Goal: Task Accomplishment & Management: Manage account settings

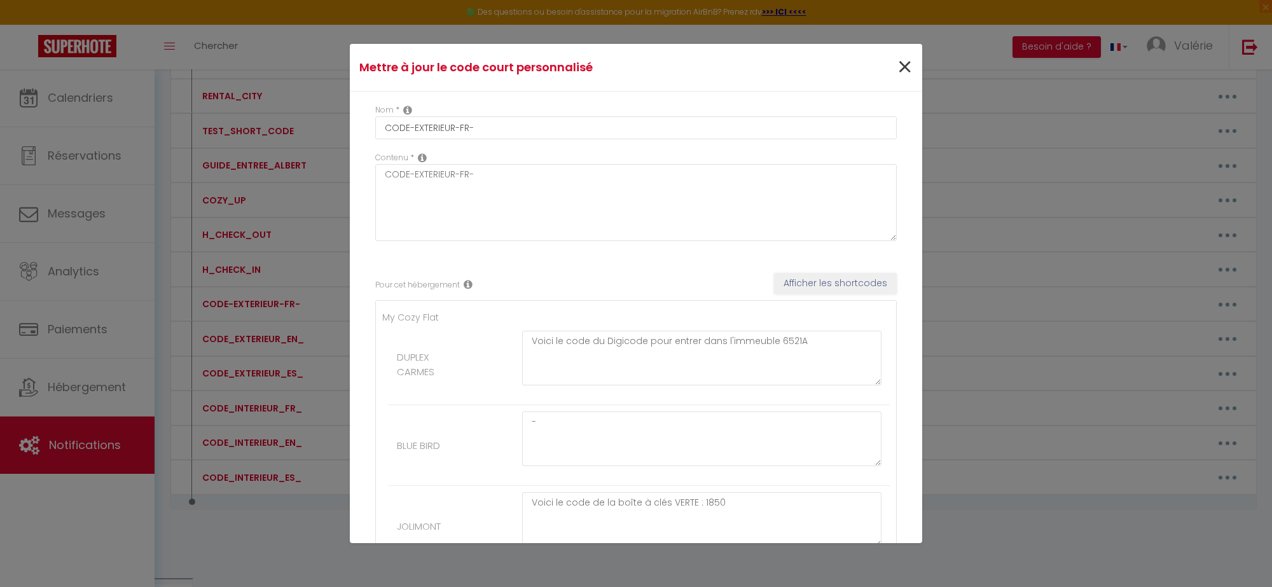
scroll to position [903, 0]
drag, startPoint x: 894, startPoint y: 65, endPoint x: 885, endPoint y: 81, distance: 18.2
click at [897, 65] on span "×" at bounding box center [905, 67] width 16 height 38
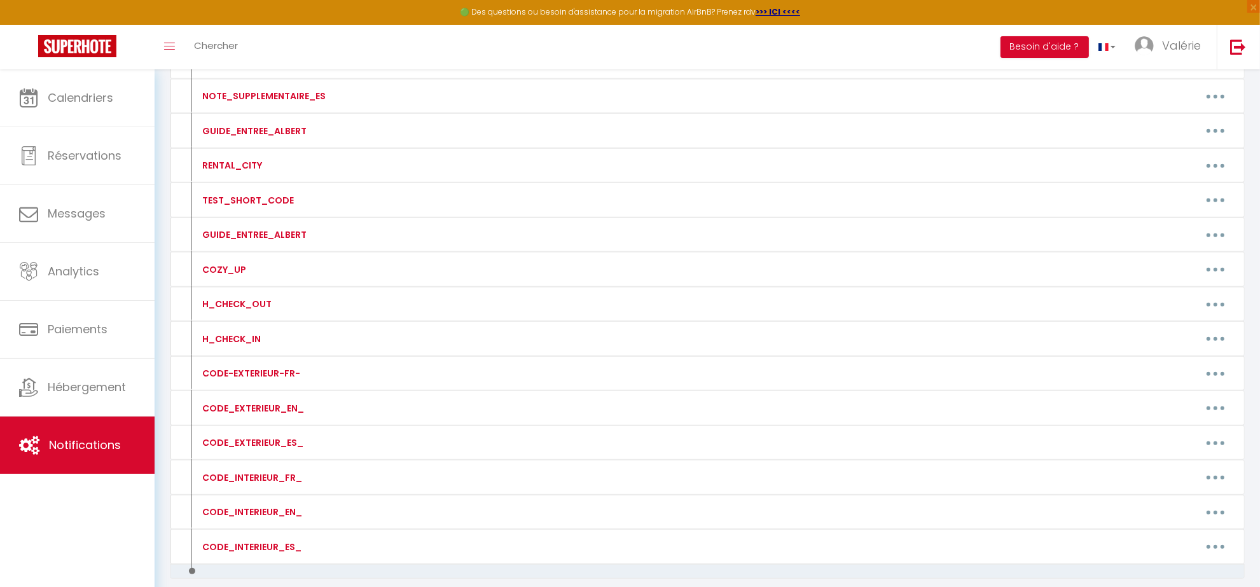
scroll to position [744, 0]
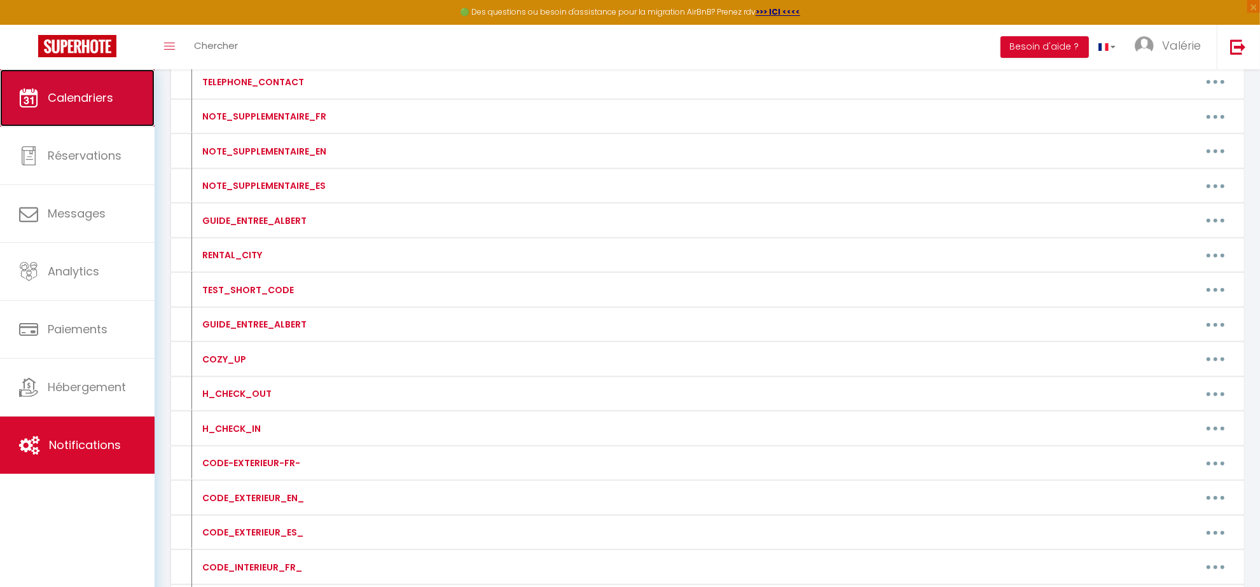
click at [97, 106] on link "Calendriers" at bounding box center [77, 97] width 155 height 57
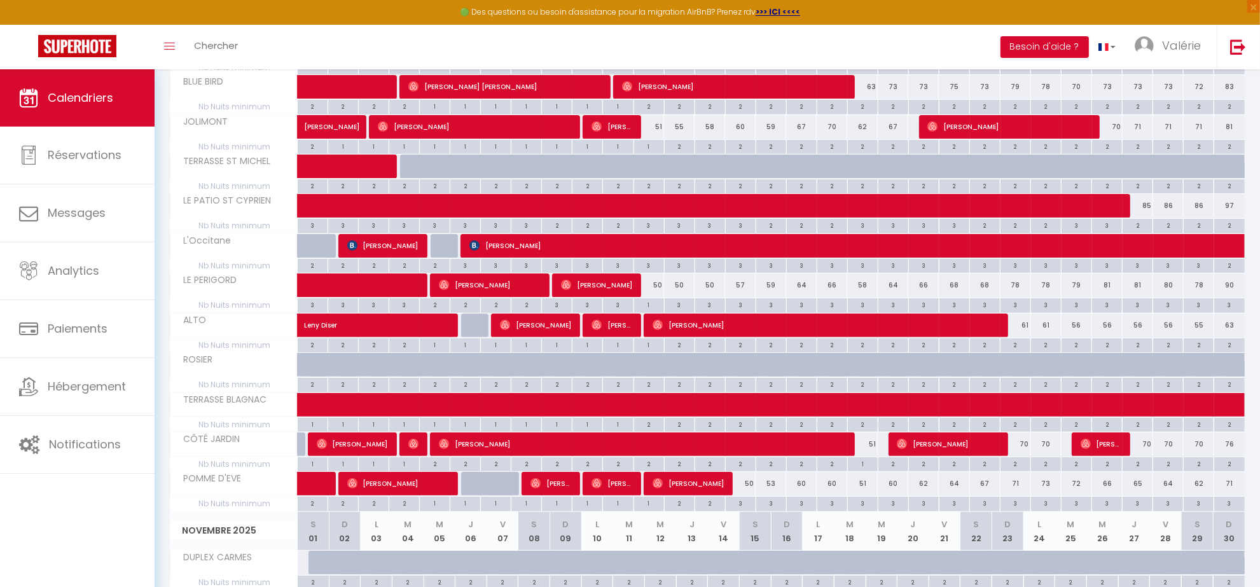
scroll to position [318, 0]
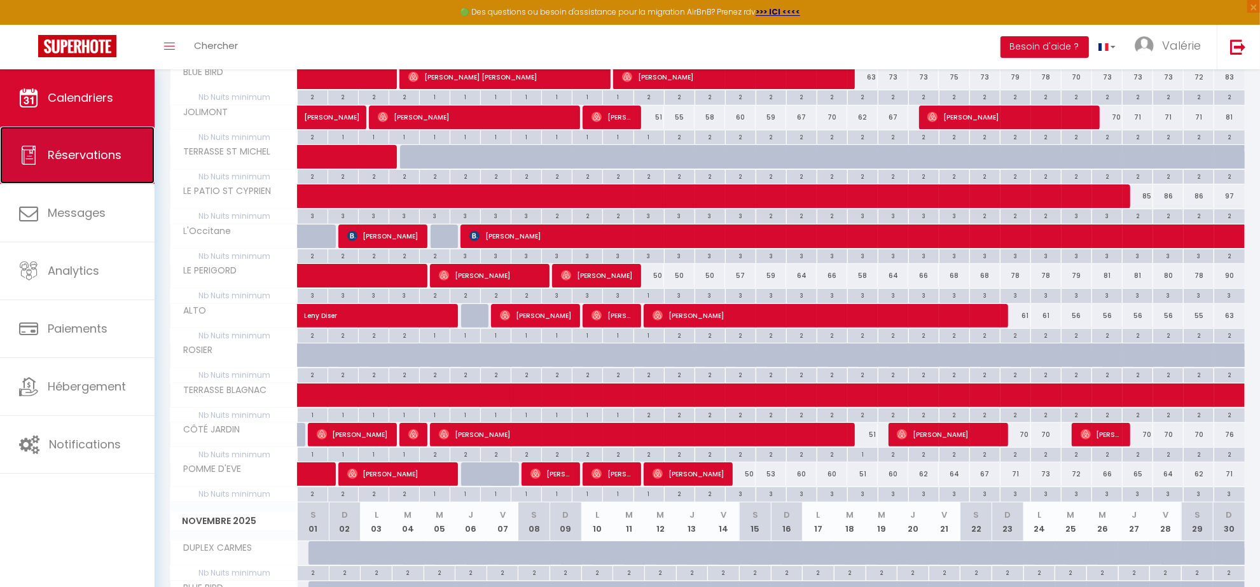
click at [78, 143] on link "Réservations" at bounding box center [77, 155] width 155 height 57
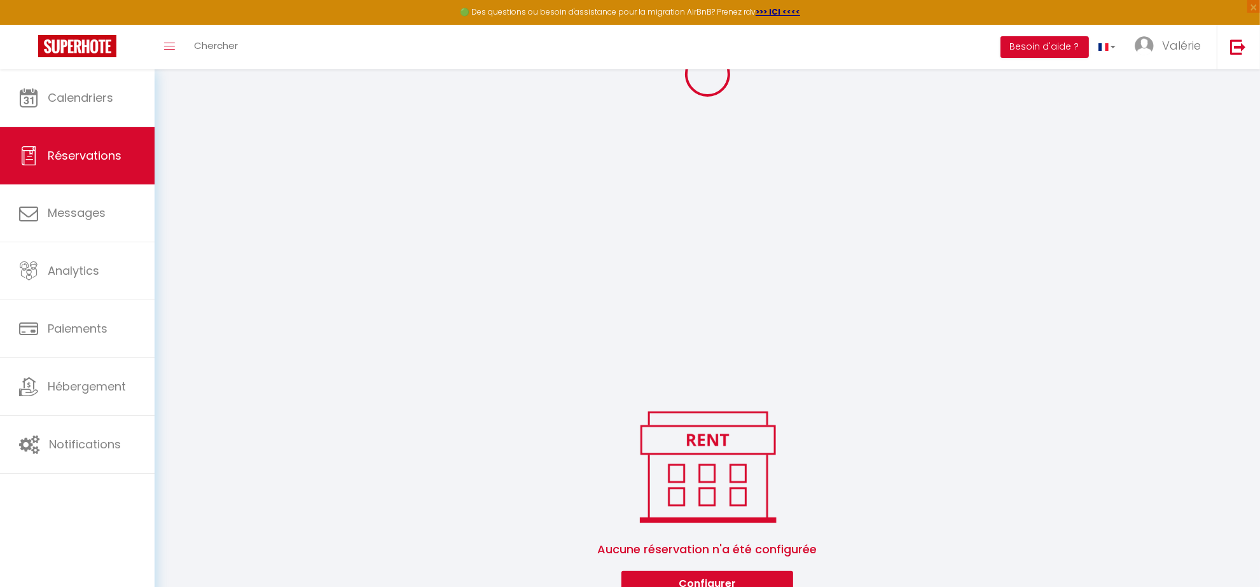
scroll to position [272, 0]
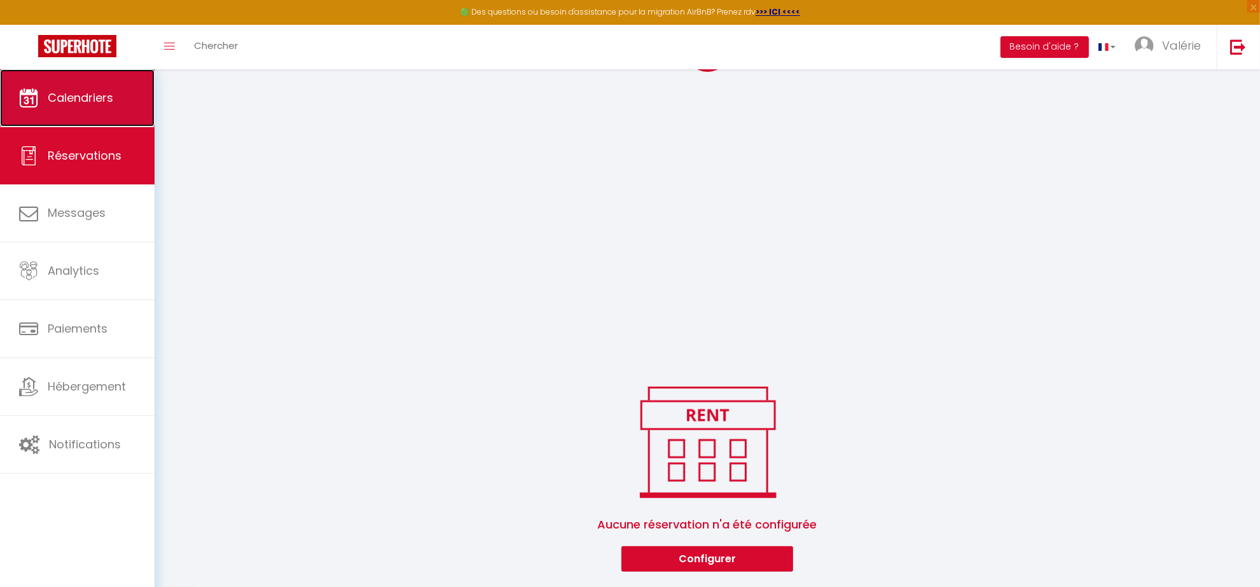
click at [88, 103] on span "Calendriers" at bounding box center [81, 98] width 66 height 16
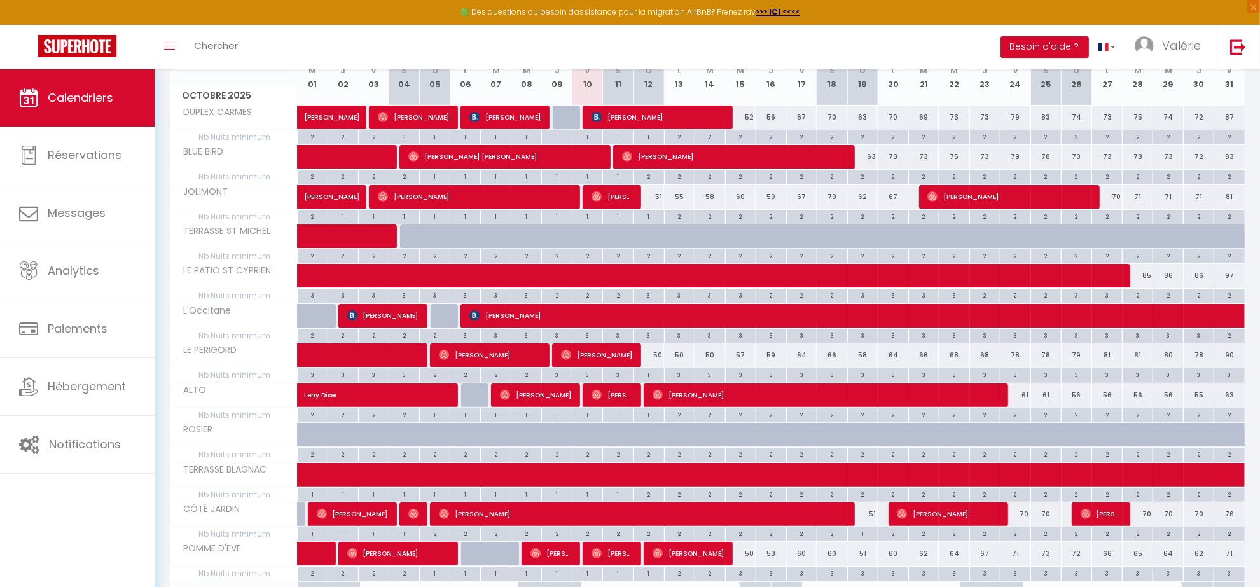
scroll to position [318, 0]
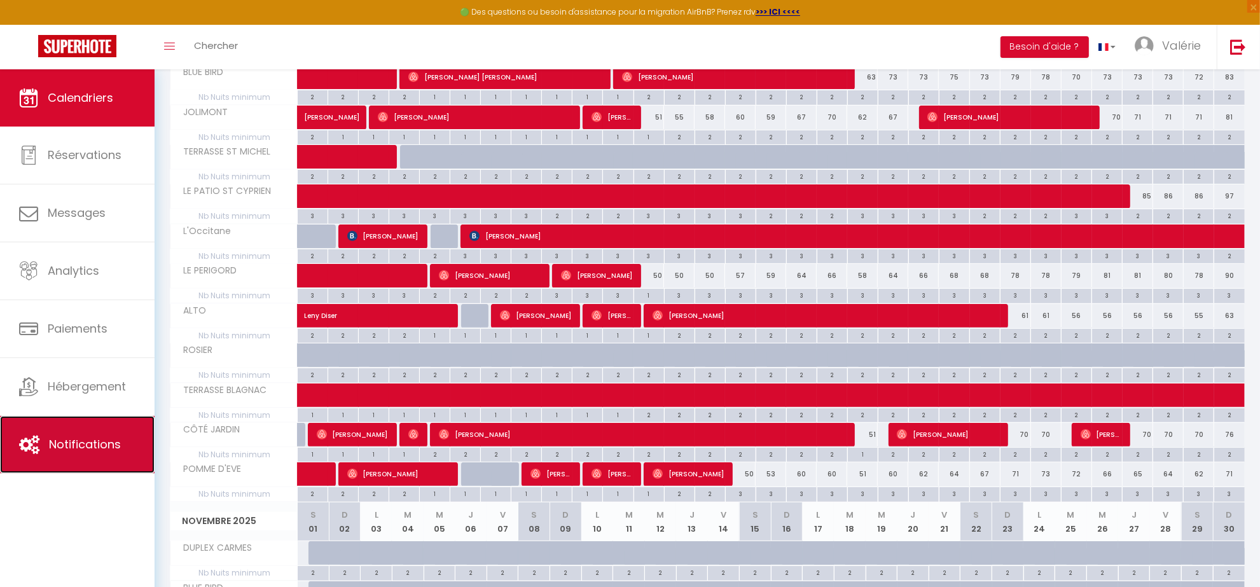
click at [112, 447] on span "Notifications" at bounding box center [85, 444] width 72 height 16
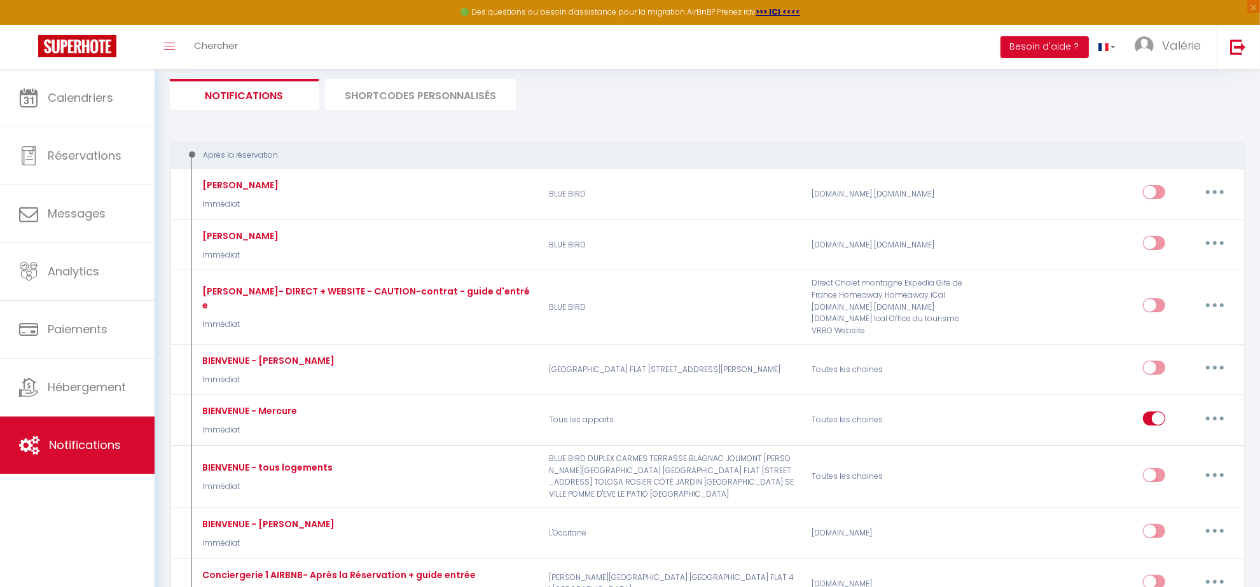
scroll to position [159, 0]
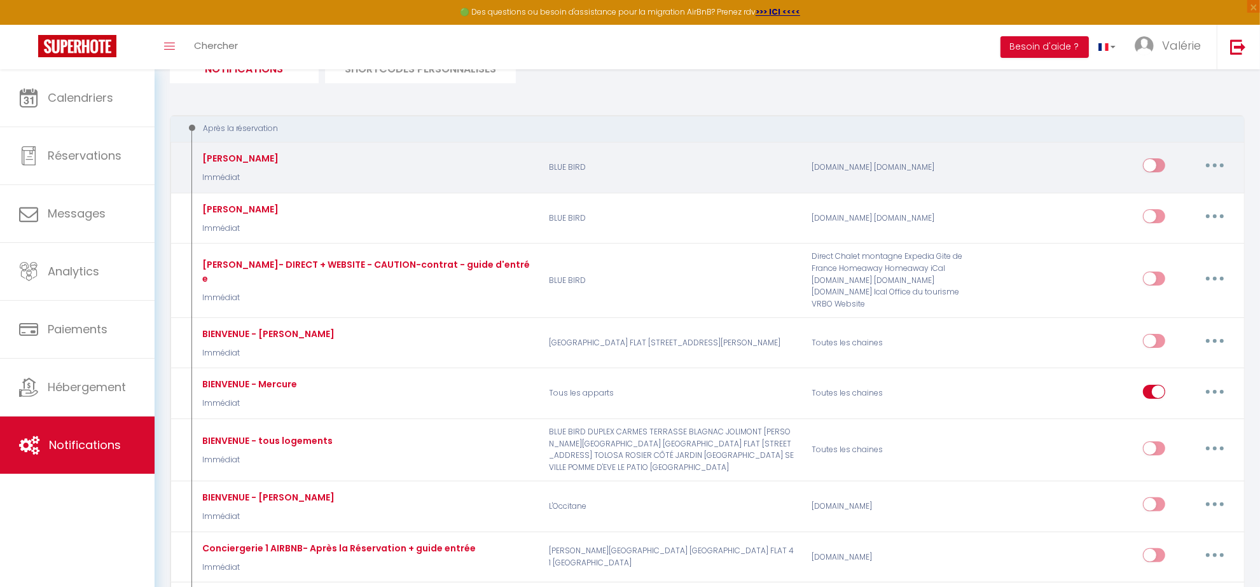
click at [1214, 166] on icon "button" at bounding box center [1215, 165] width 4 height 4
click at [1185, 268] on link "Supprimer" at bounding box center [1182, 264] width 94 height 22
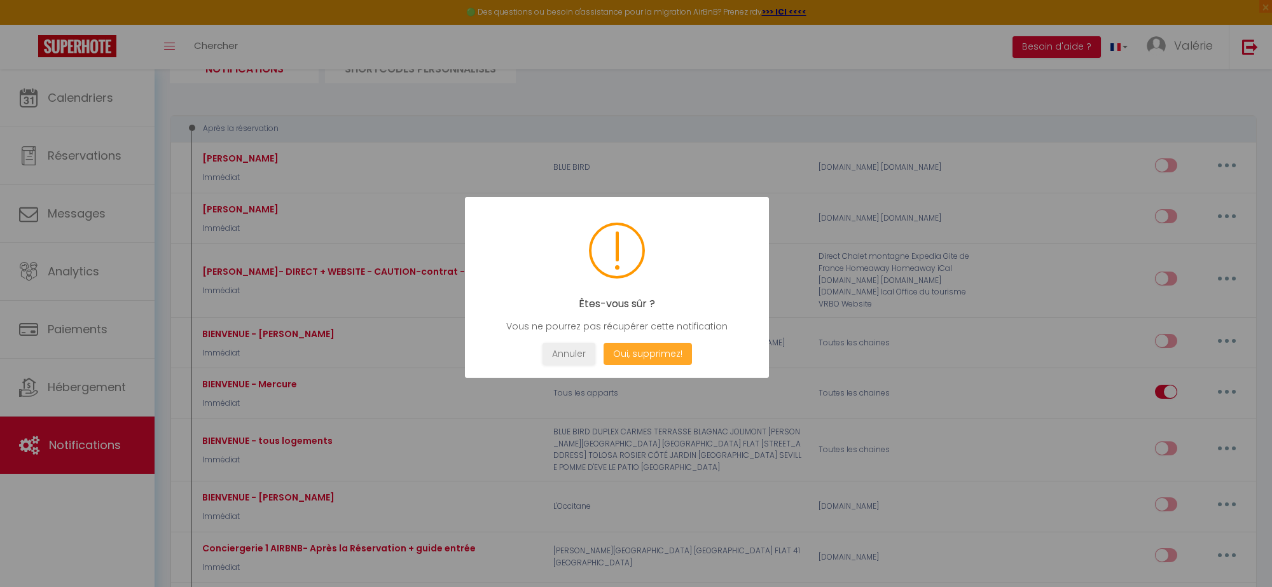
click at [665, 353] on button "Oui, supprimez!" at bounding box center [648, 354] width 88 height 22
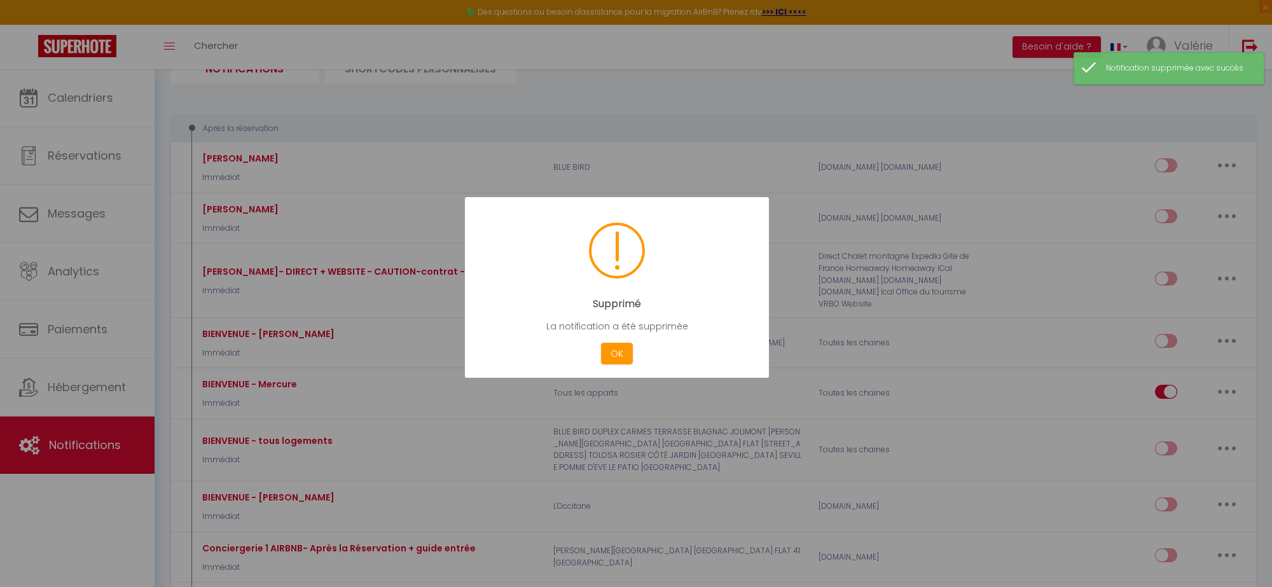
checkbox input "true"
checkbox input "false"
checkbox input "true"
checkbox input "false"
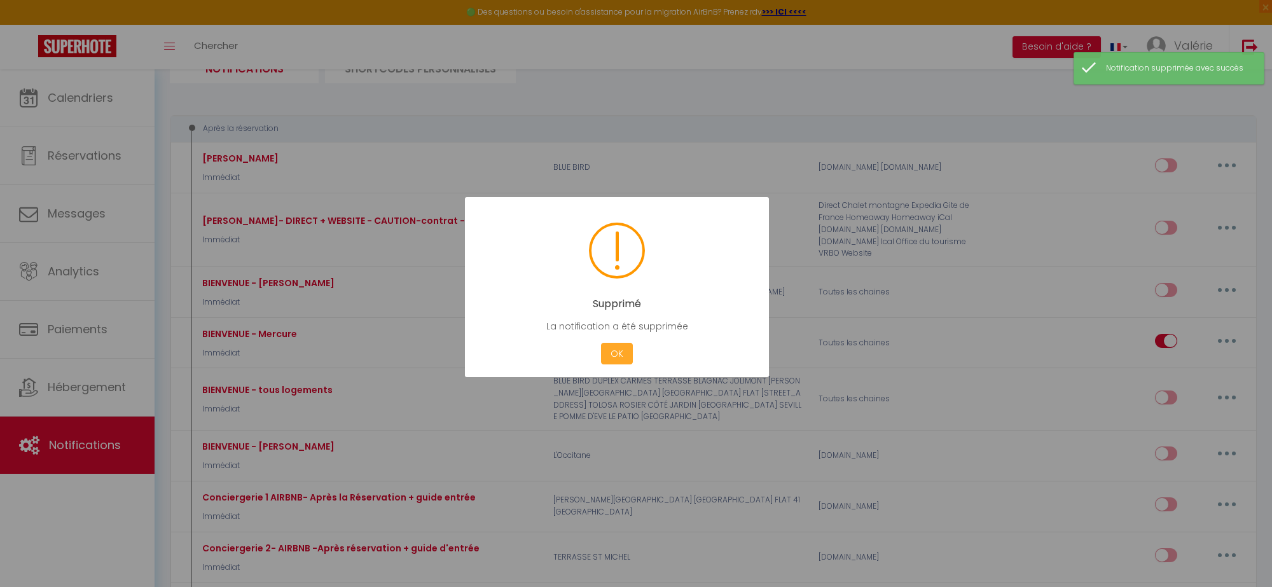
click at [628, 347] on button "OK" at bounding box center [617, 354] width 32 height 22
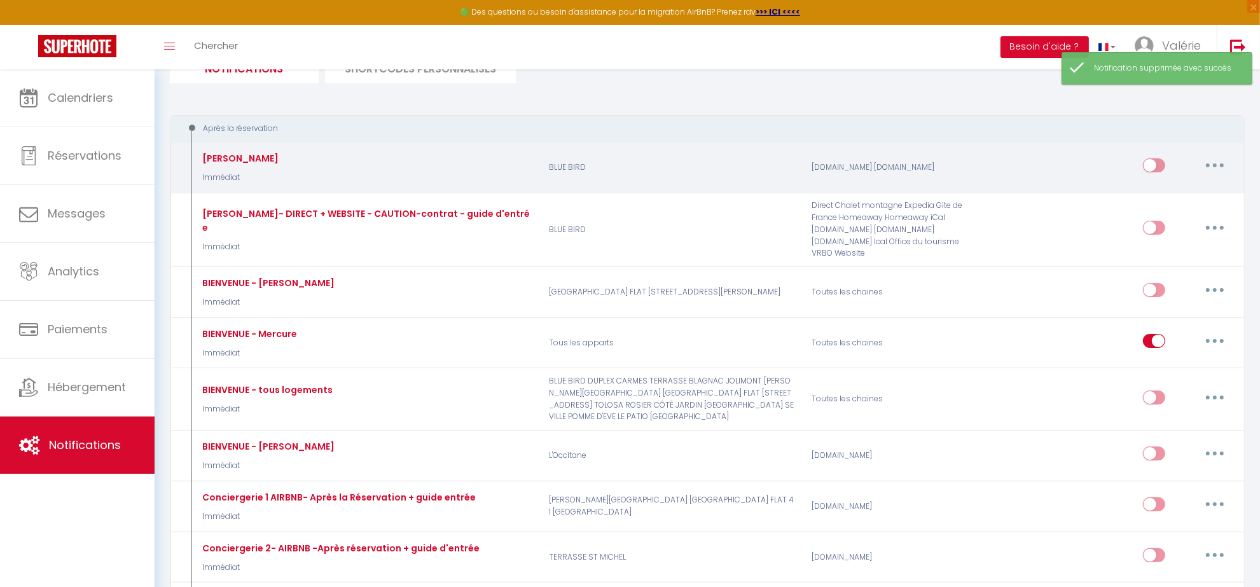
click at [1215, 160] on button "button" at bounding box center [1215, 165] width 36 height 20
click at [1164, 259] on link "Supprimer" at bounding box center [1182, 264] width 94 height 22
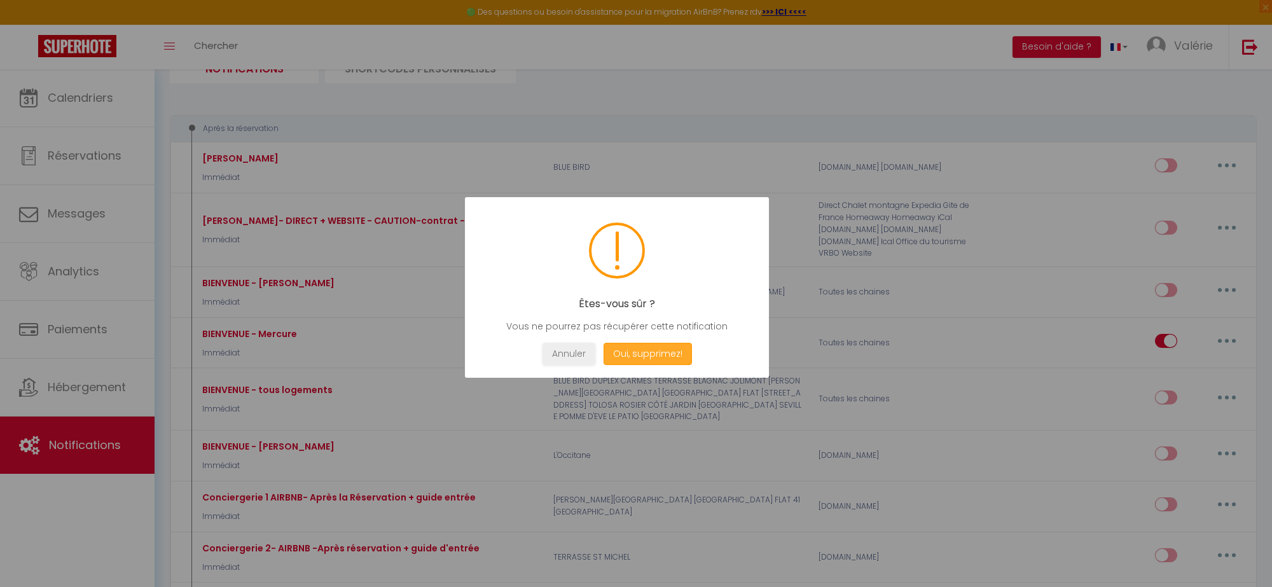
click at [665, 358] on button "Oui, supprimez!" at bounding box center [648, 354] width 88 height 22
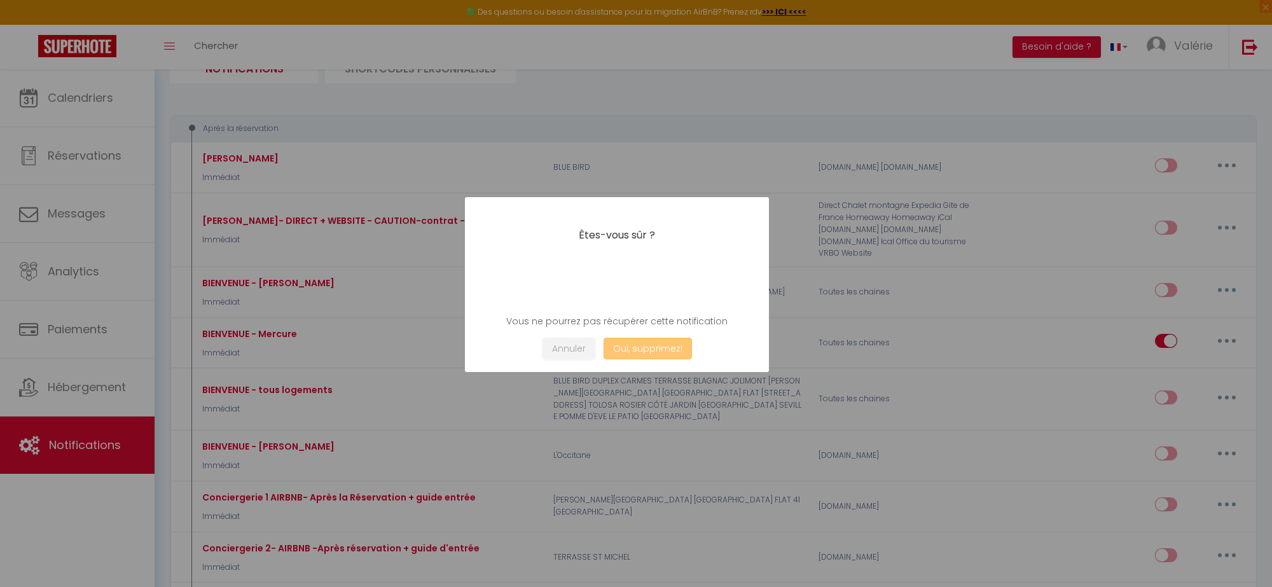
checkbox input "true"
checkbox input "false"
checkbox input "true"
checkbox input "false"
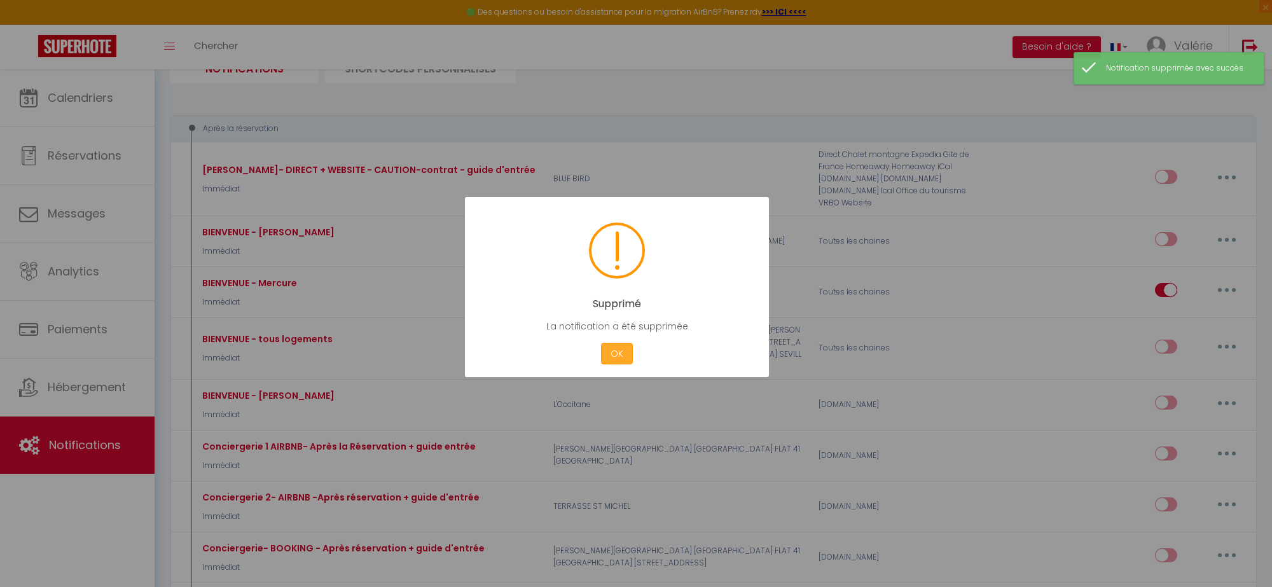
click at [621, 360] on button "OK" at bounding box center [617, 354] width 32 height 22
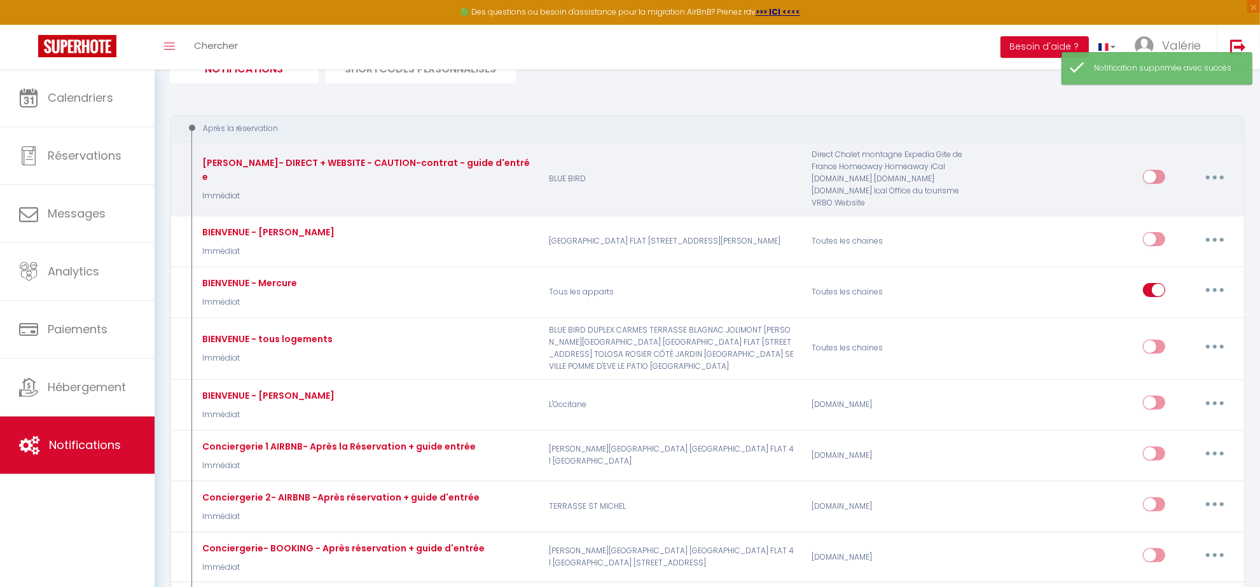
click at [1219, 178] on button "button" at bounding box center [1215, 177] width 36 height 20
click at [1159, 275] on link "Supprimer" at bounding box center [1182, 275] width 94 height 22
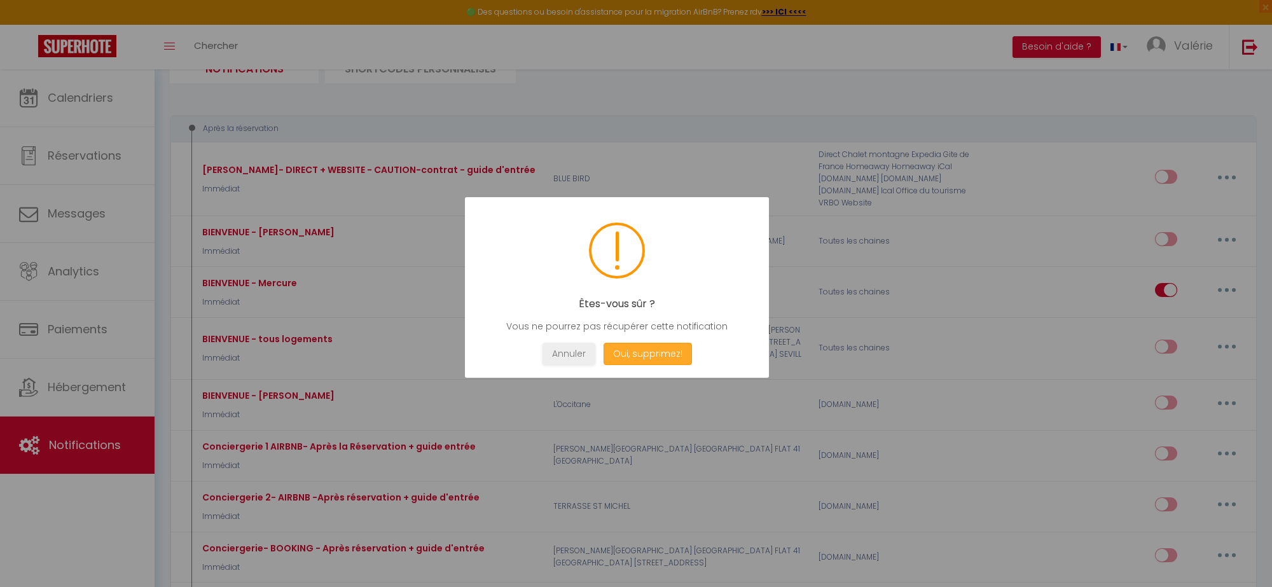
click at [676, 355] on button "Oui, supprimez!" at bounding box center [648, 354] width 88 height 22
checkbox input "true"
checkbox input "false"
checkbox input "true"
checkbox input "false"
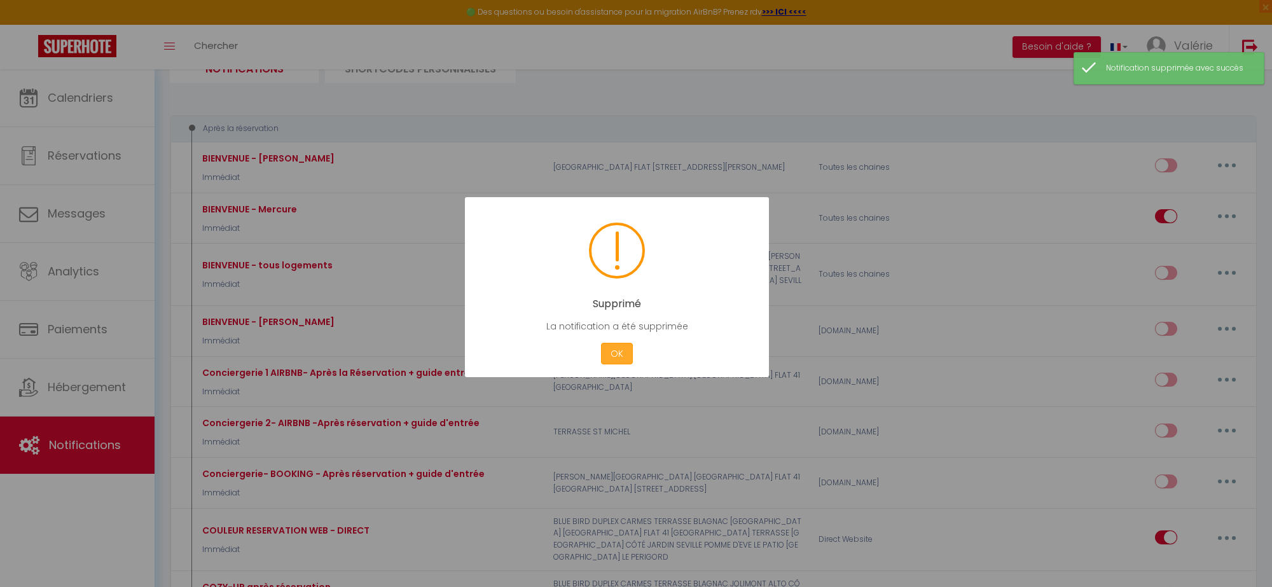
click at [619, 351] on button "OK" at bounding box center [617, 354] width 32 height 22
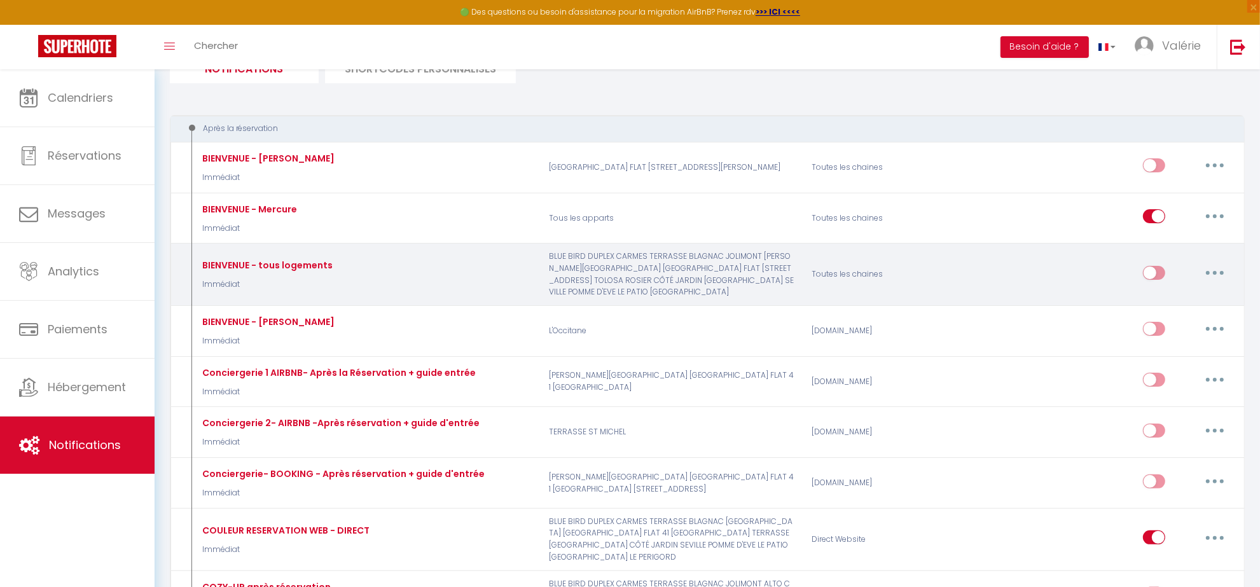
click at [1214, 271] on icon "button" at bounding box center [1215, 273] width 4 height 4
click at [1167, 373] on link "Supprimer" at bounding box center [1182, 370] width 94 height 22
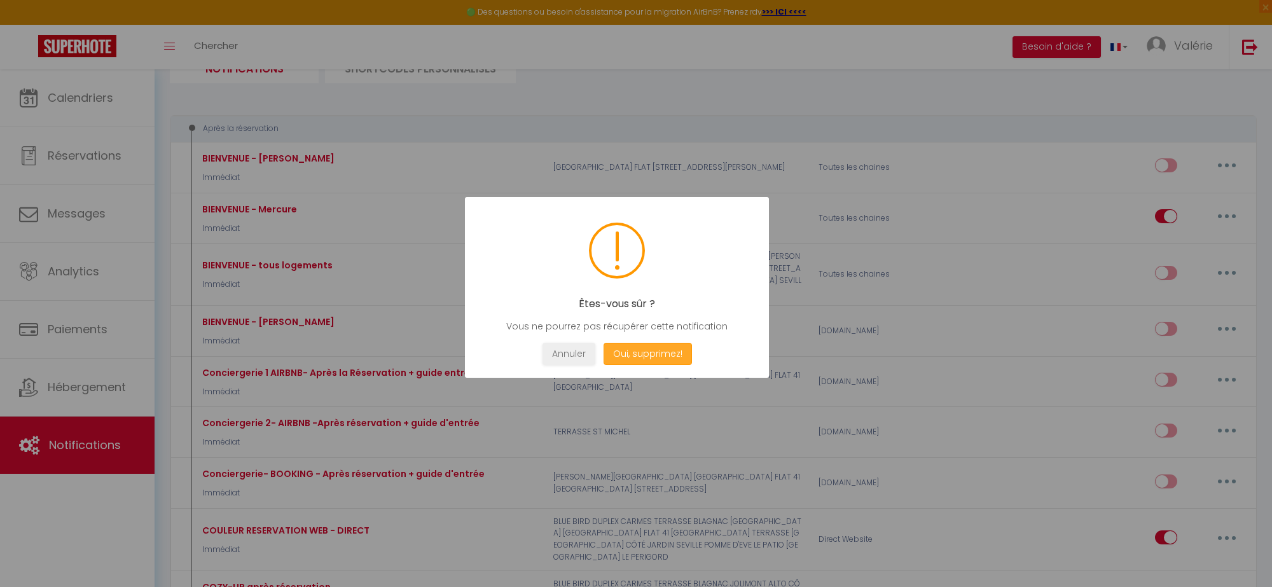
click at [668, 363] on button "Oui, supprimez!" at bounding box center [648, 354] width 88 height 22
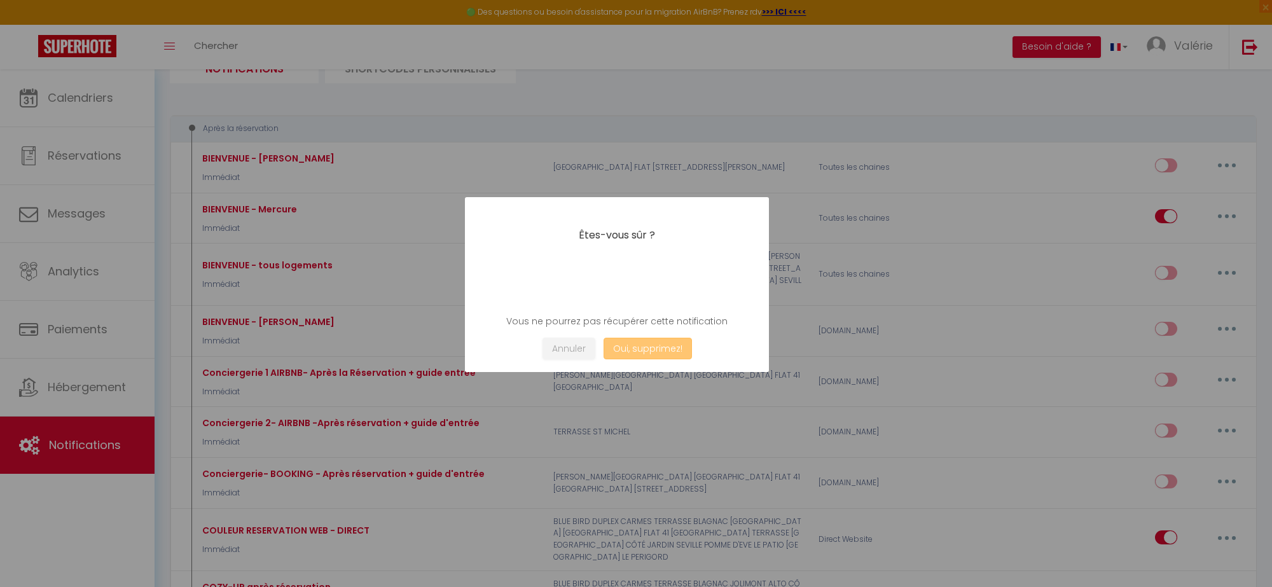
checkbox input "true"
checkbox input "false"
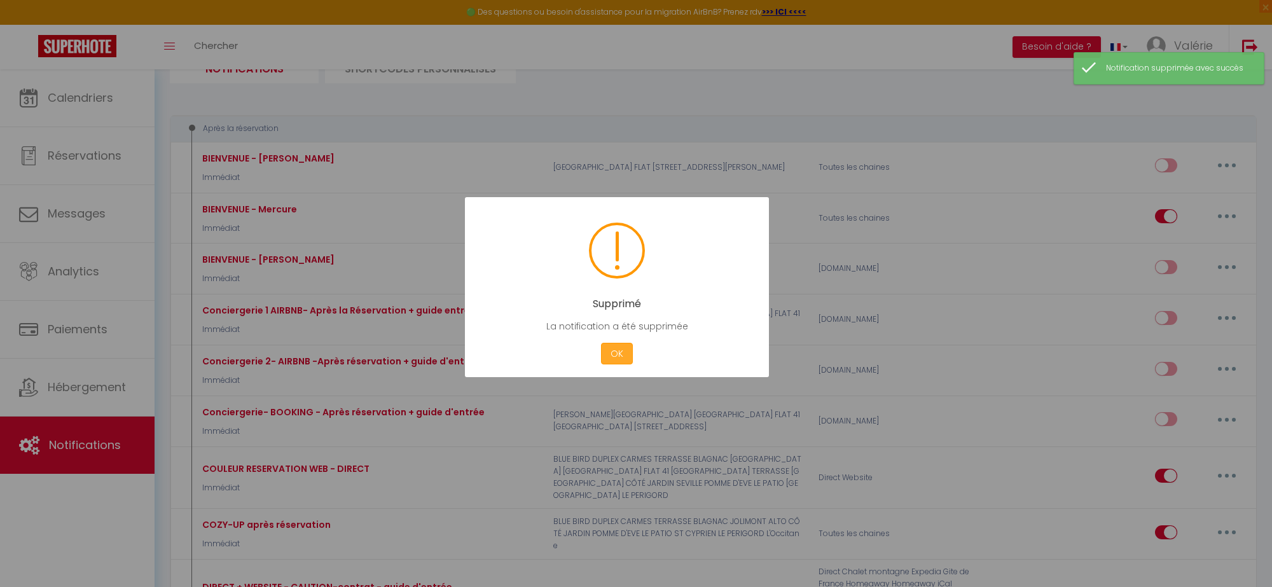
click at [625, 351] on button "OK" at bounding box center [617, 354] width 32 height 22
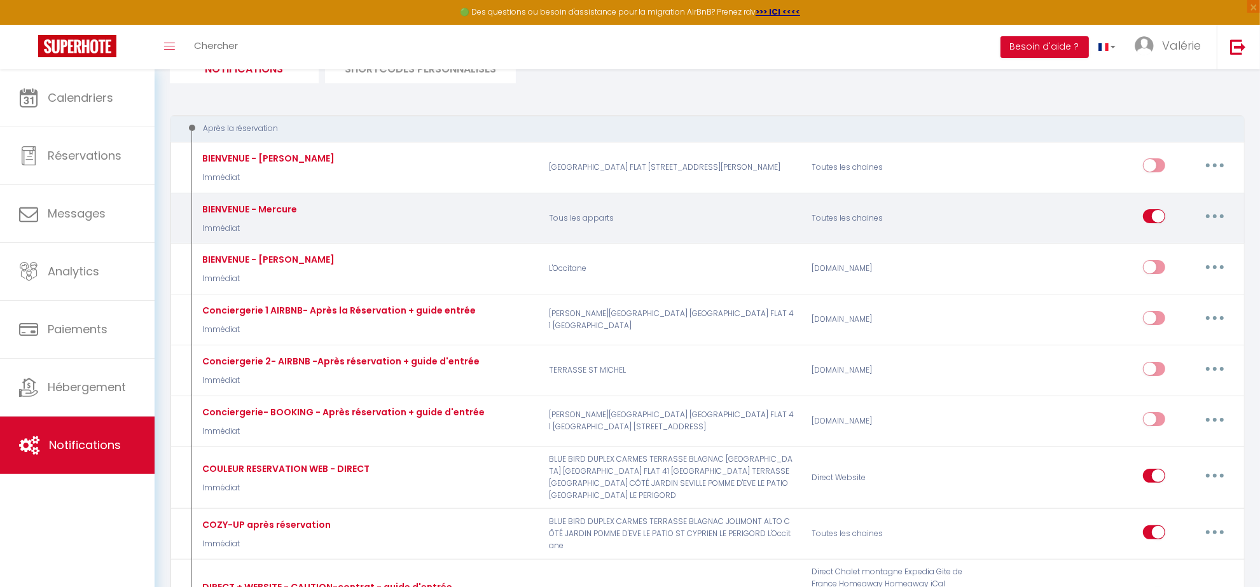
click at [1216, 214] on icon "button" at bounding box center [1215, 216] width 4 height 4
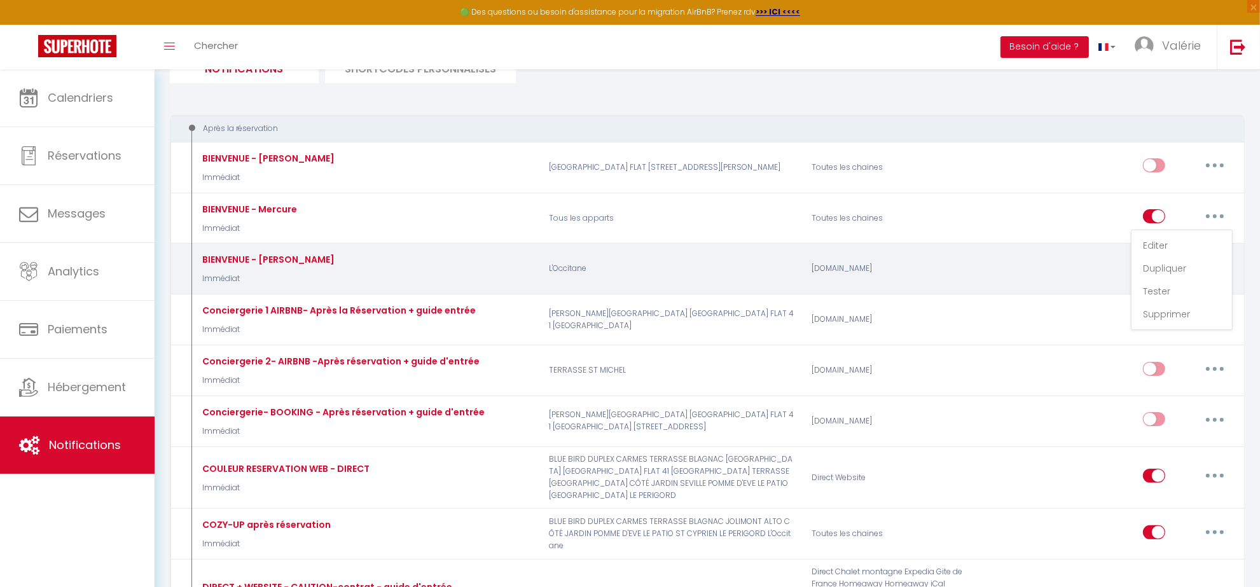
click at [1059, 275] on div "Editer Dupliquer Tester Supprimer" at bounding box center [1110, 269] width 263 height 37
click at [1211, 263] on button "button" at bounding box center [1215, 267] width 36 height 20
click at [1164, 364] on link "Supprimer" at bounding box center [1182, 365] width 94 height 22
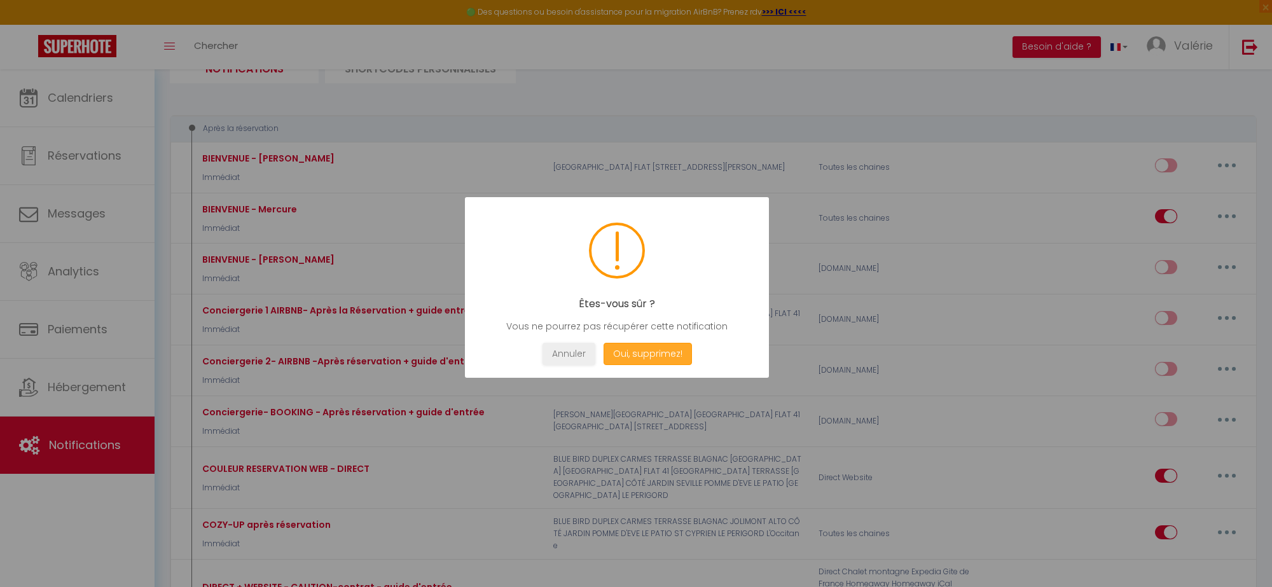
click at [687, 355] on button "Oui, supprimez!" at bounding box center [648, 354] width 88 height 22
checkbox input "true"
checkbox input "false"
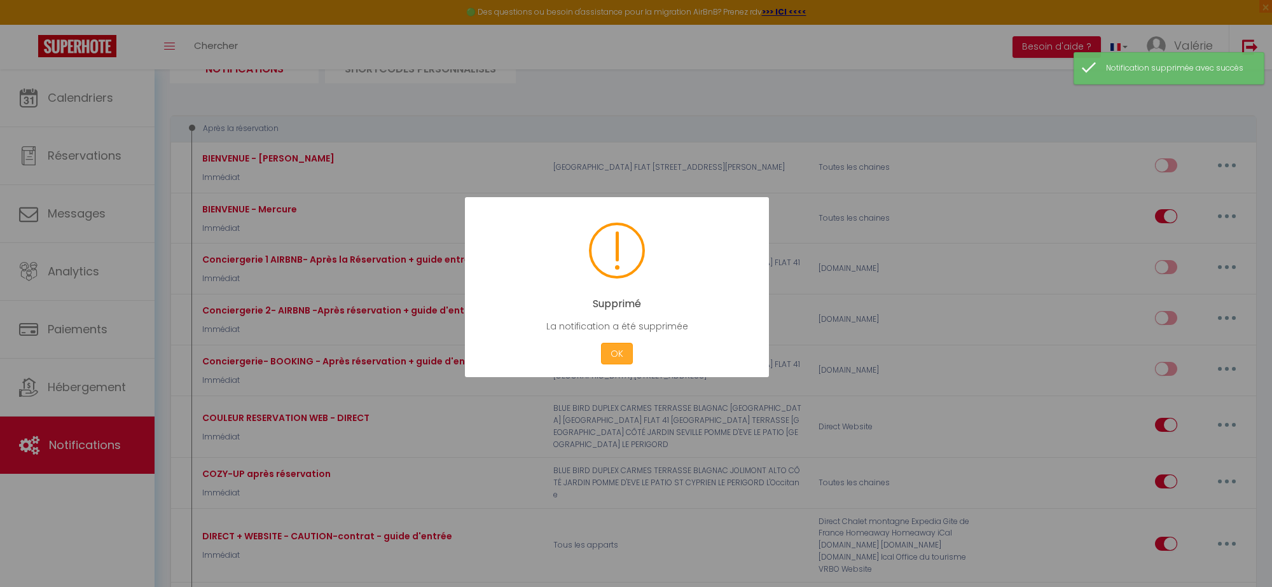
click at [612, 349] on button "OK" at bounding box center [617, 354] width 32 height 22
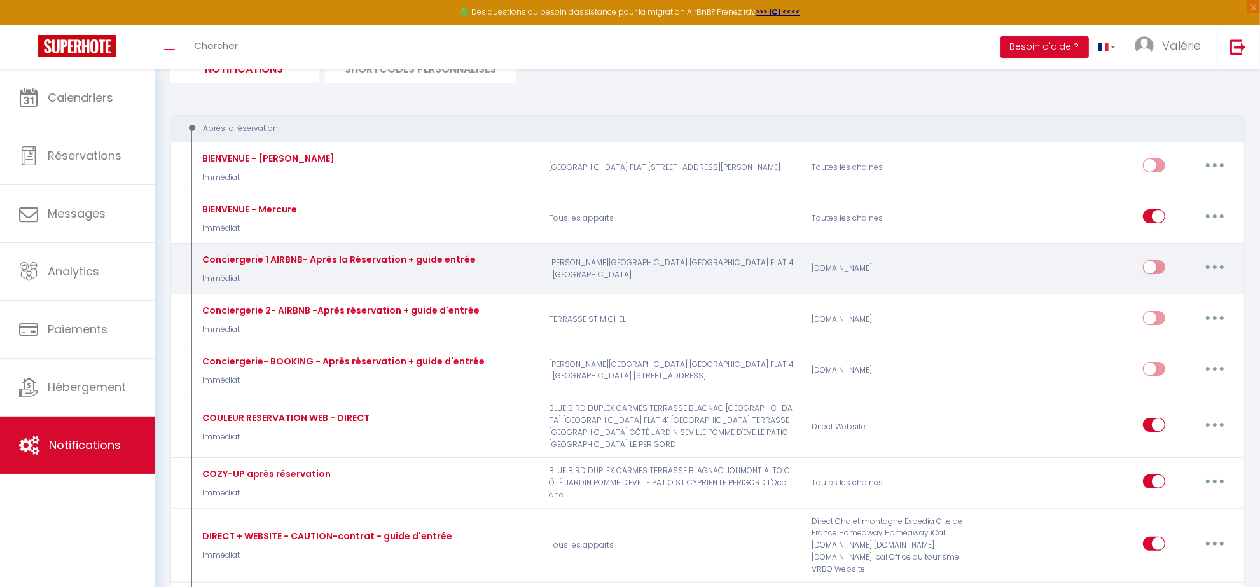
click at [1214, 265] on icon "button" at bounding box center [1215, 267] width 4 height 4
click at [1172, 360] on link "Supprimer" at bounding box center [1182, 365] width 94 height 22
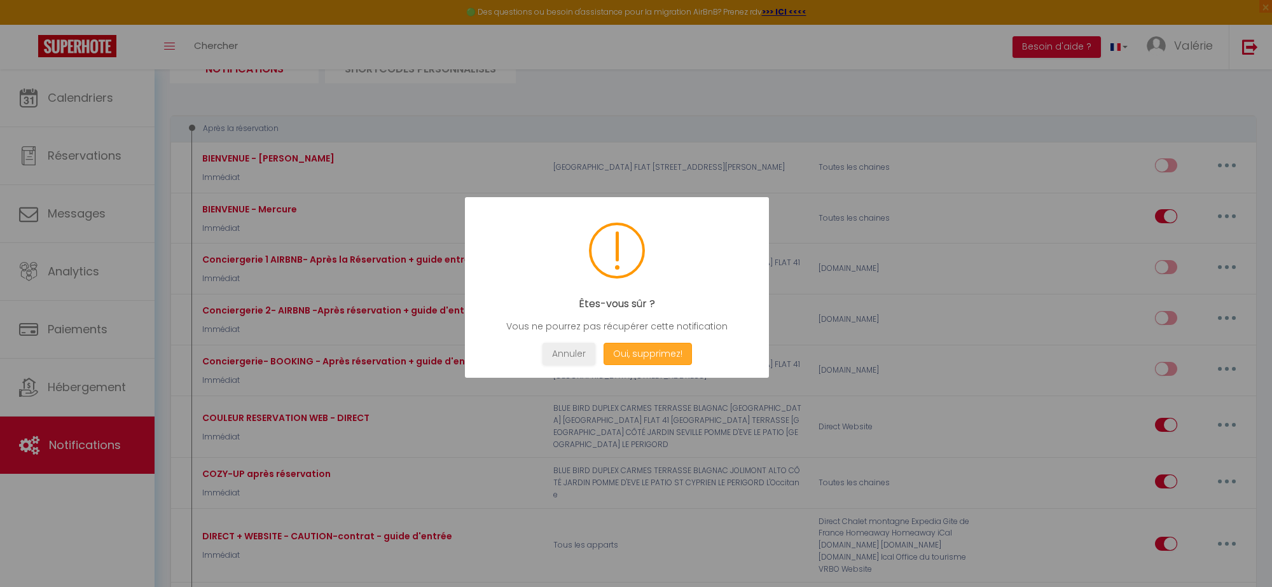
click at [667, 354] on button "Oui, supprimez!" at bounding box center [648, 354] width 88 height 22
checkbox input "true"
checkbox input "false"
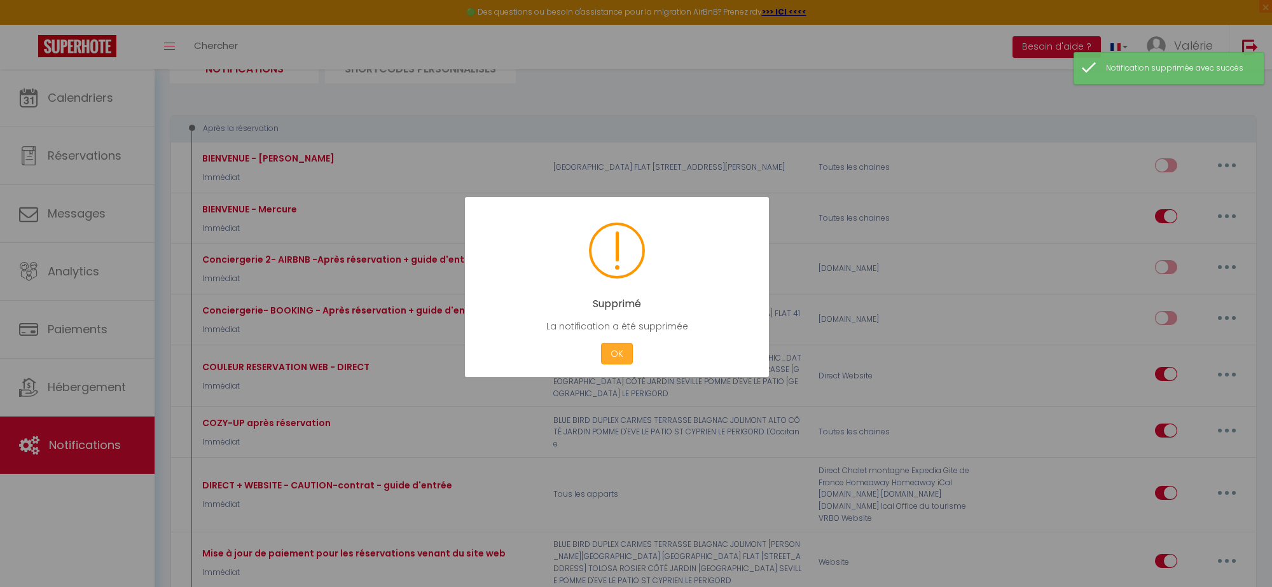
click at [613, 347] on button "OK" at bounding box center [617, 354] width 32 height 22
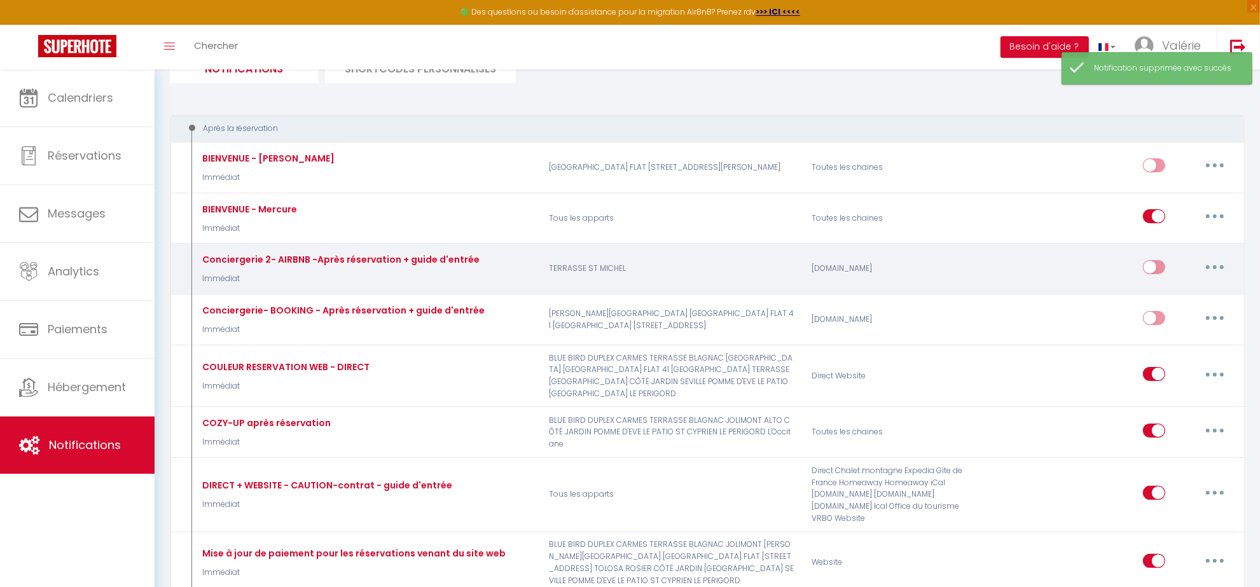
click at [1214, 265] on button "button" at bounding box center [1215, 267] width 36 height 20
click at [1175, 357] on link "Supprimer" at bounding box center [1182, 365] width 94 height 22
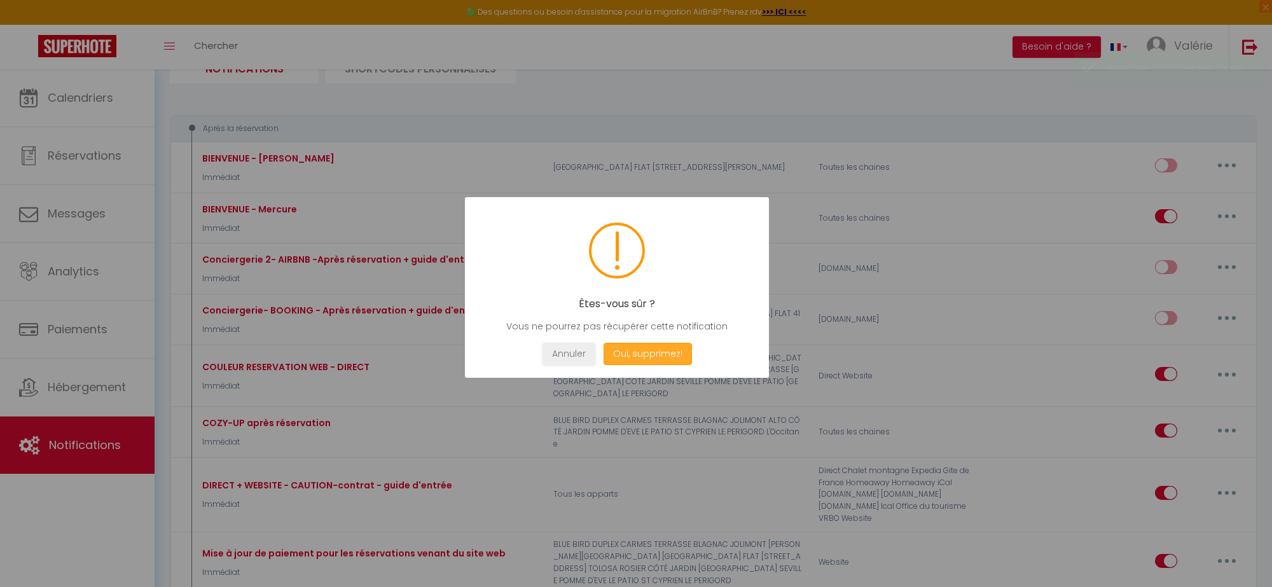
click at [659, 350] on button "Oui, supprimez!" at bounding box center [648, 354] width 88 height 22
checkbox input "true"
checkbox input "false"
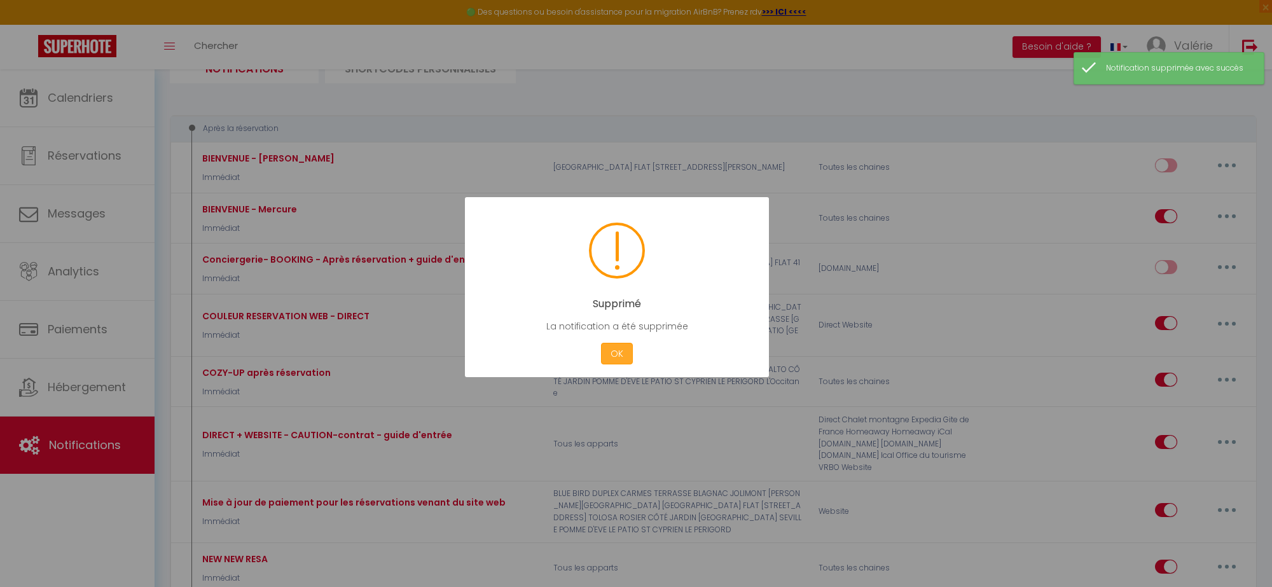
click at [606, 356] on button "OK" at bounding box center [617, 354] width 32 height 22
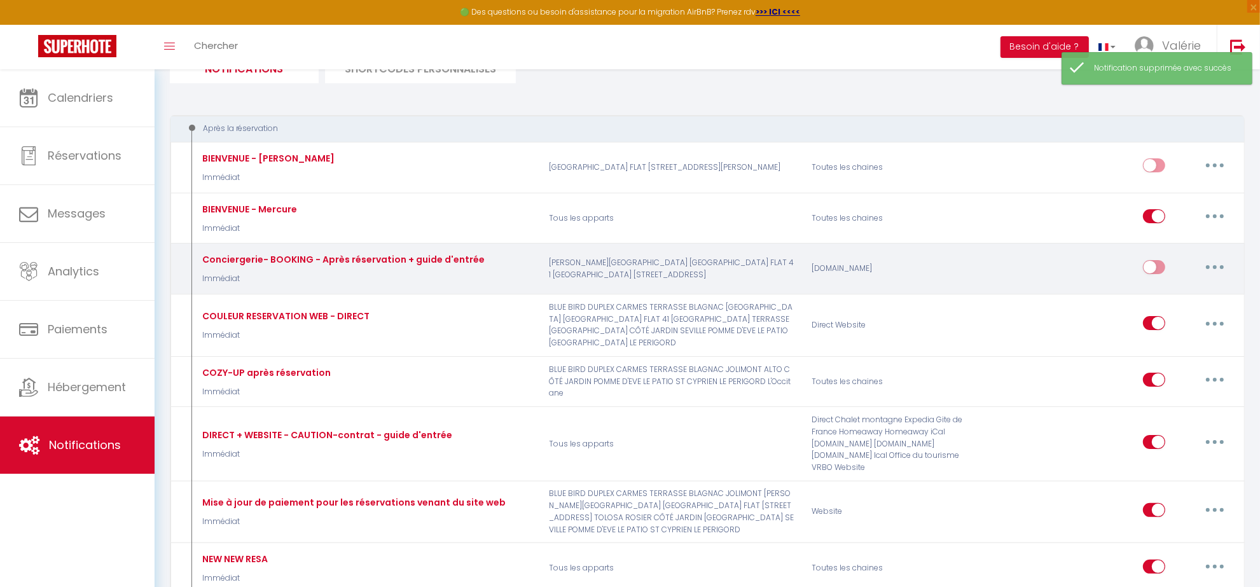
click at [1213, 261] on button "button" at bounding box center [1215, 267] width 36 height 20
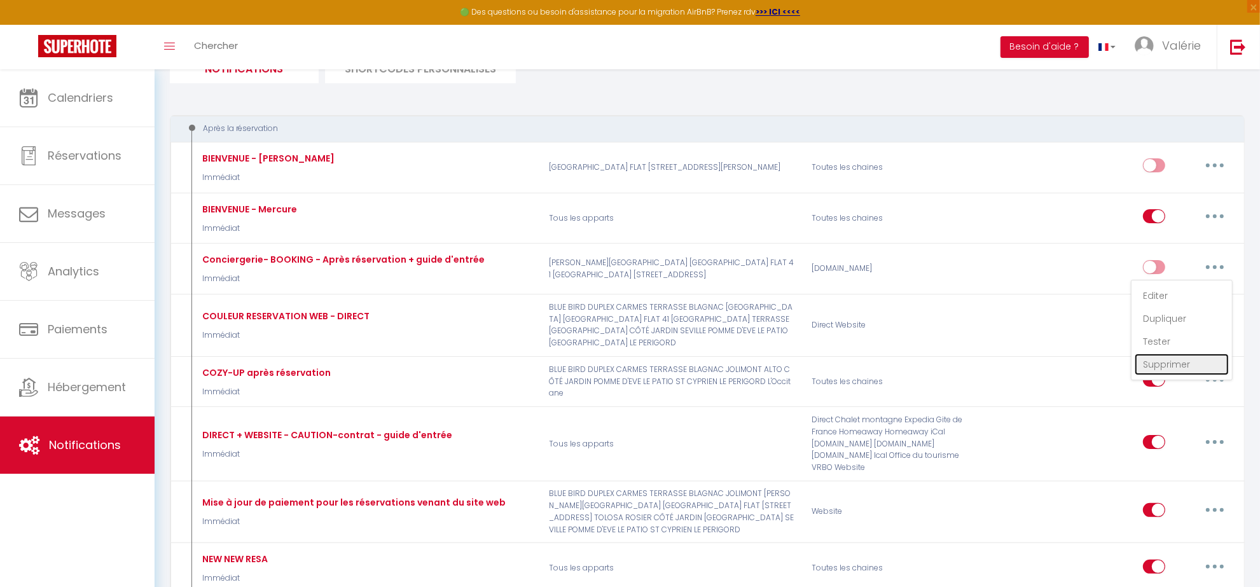
click at [1145, 361] on link "Supprimer" at bounding box center [1182, 365] width 94 height 22
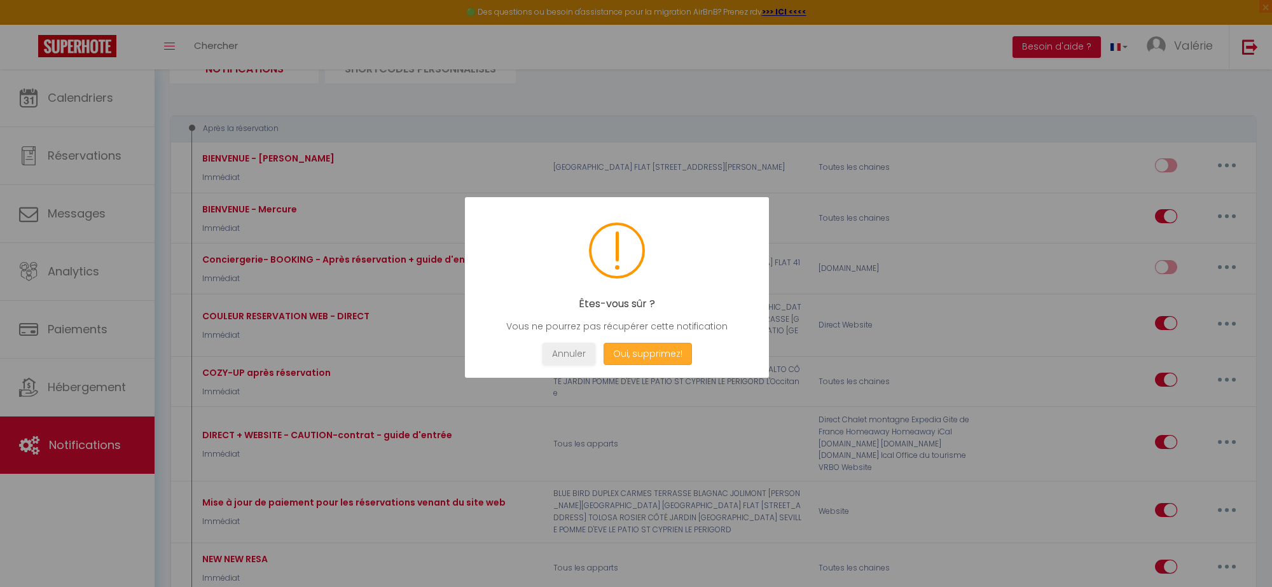
click at [676, 353] on button "Oui, supprimez!" at bounding box center [648, 354] width 88 height 22
checkbox input "true"
checkbox input "false"
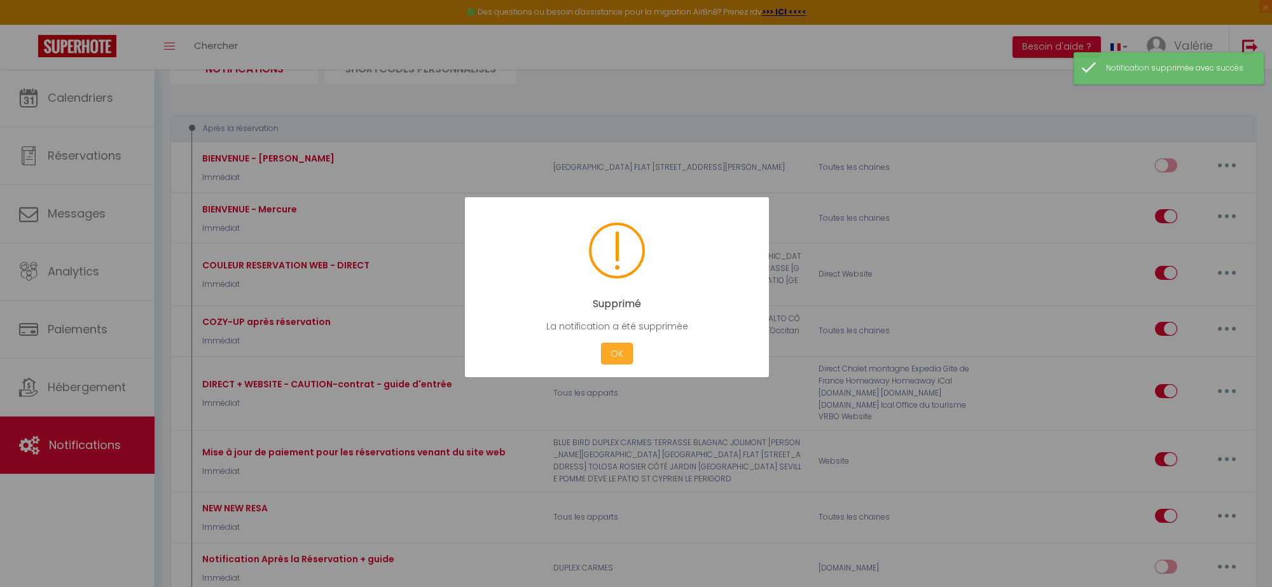
click at [614, 356] on button "OK" at bounding box center [617, 354] width 32 height 22
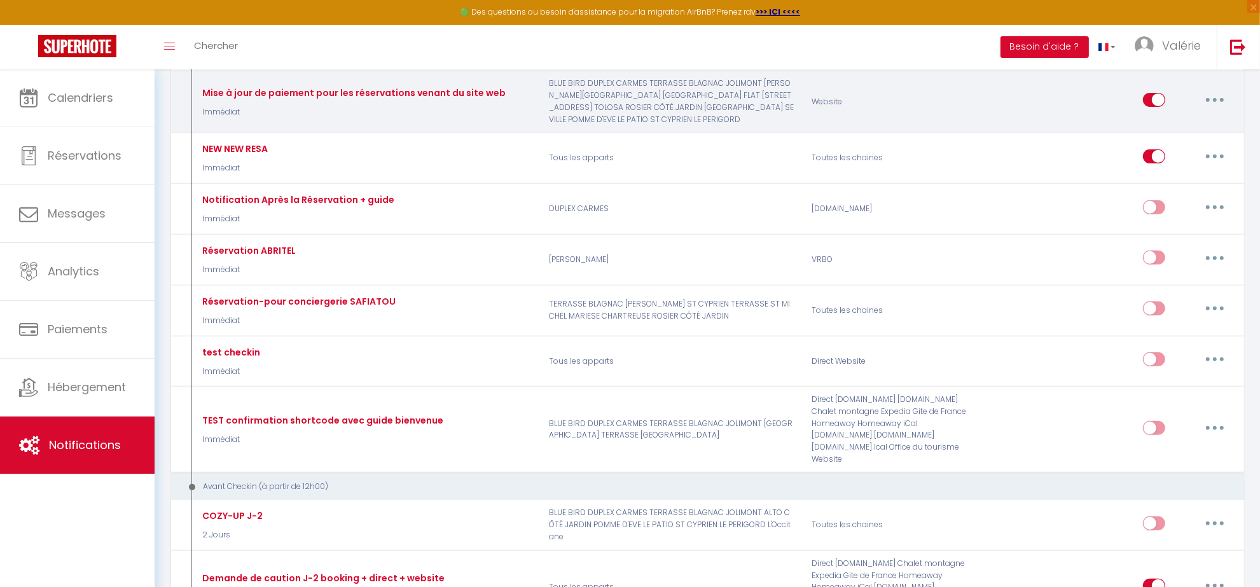
scroll to position [557, 0]
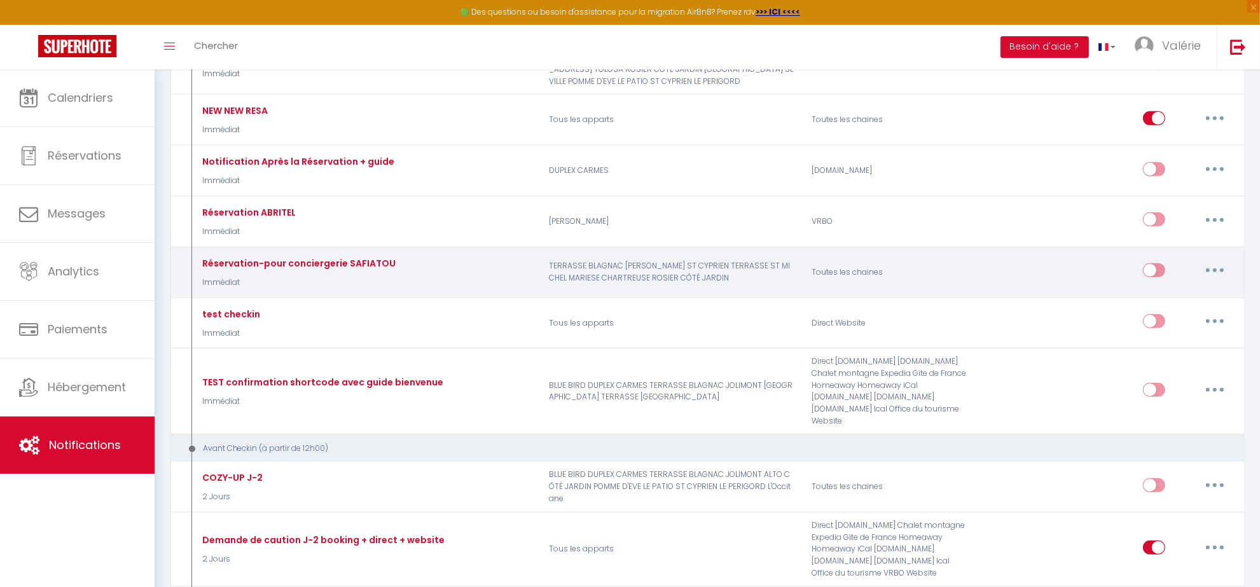
click at [1209, 267] on button "button" at bounding box center [1215, 270] width 36 height 20
click at [1165, 366] on link "Supprimer" at bounding box center [1182, 369] width 94 height 22
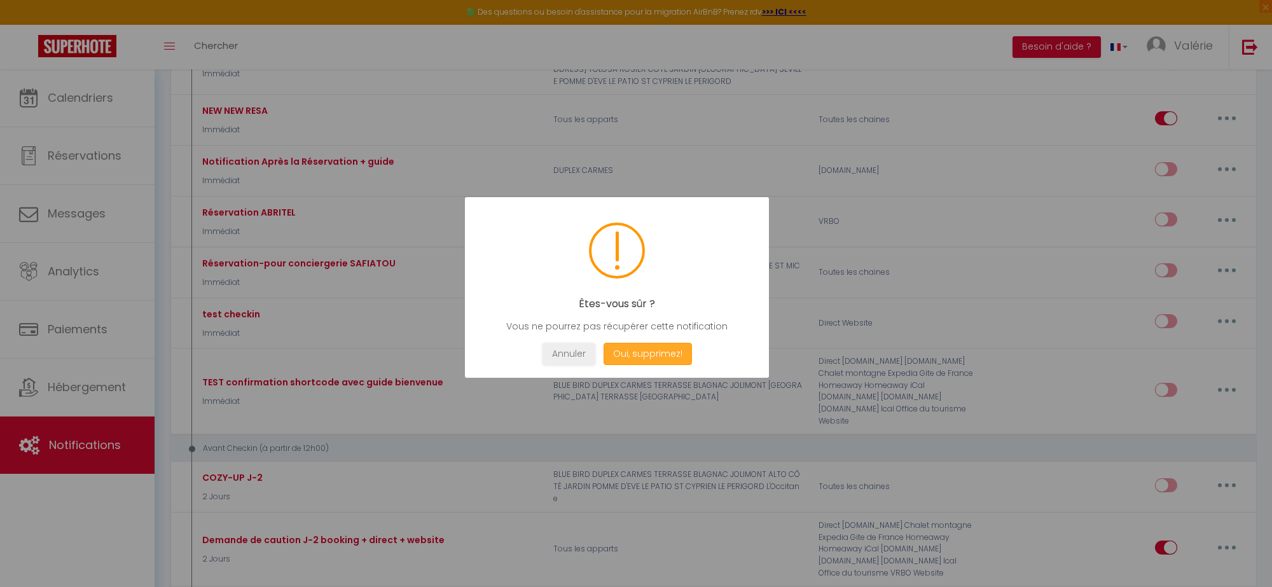
click at [682, 358] on button "Oui, supprimez!" at bounding box center [648, 354] width 88 height 22
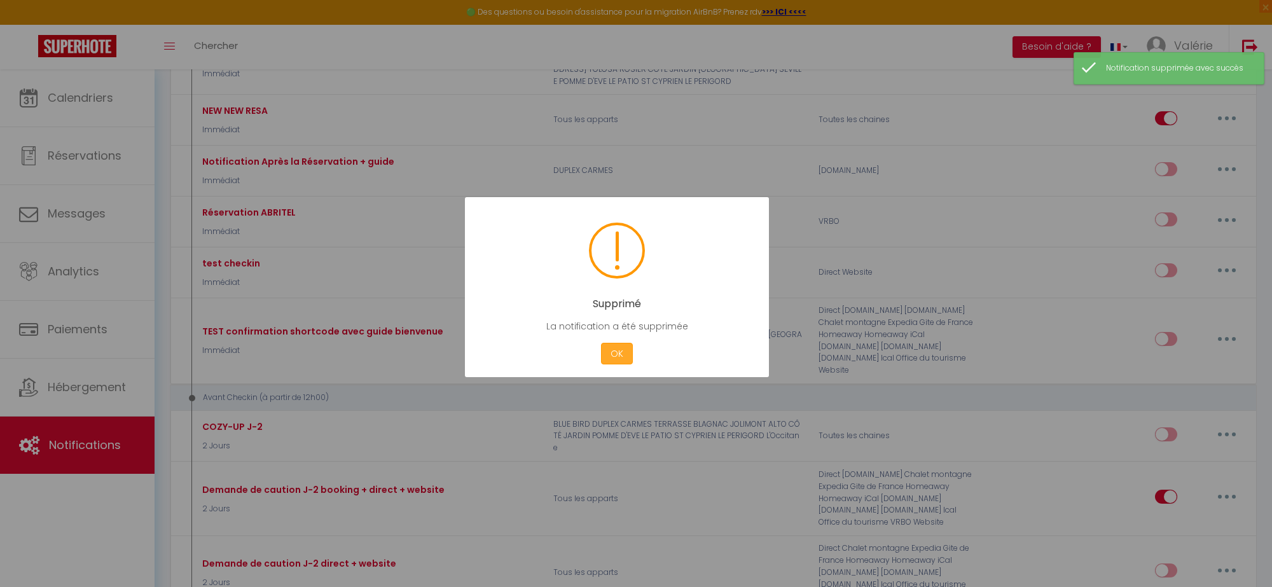
click at [621, 351] on button "OK" at bounding box center [617, 354] width 32 height 22
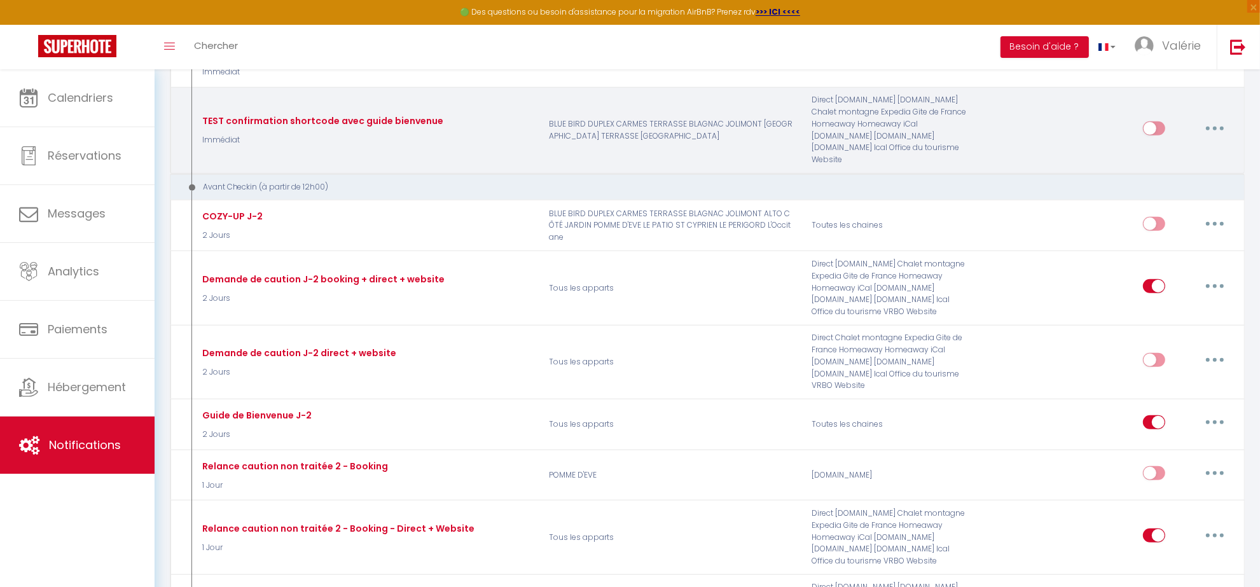
scroll to position [795, 0]
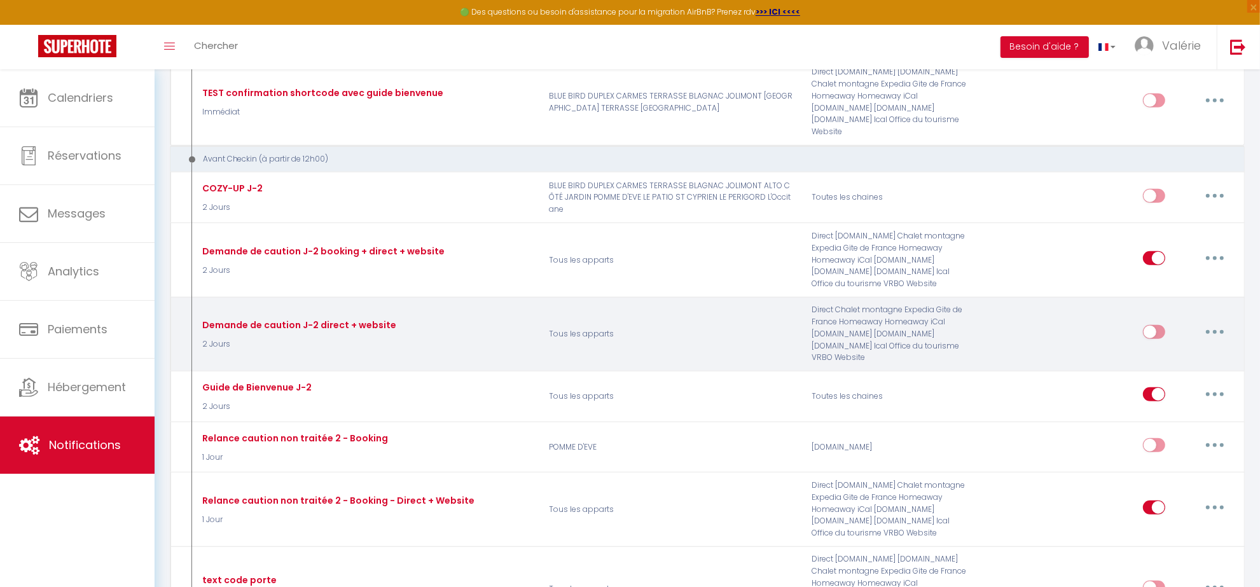
click at [1213, 333] on icon "button" at bounding box center [1215, 332] width 4 height 4
click at [1177, 433] on link "Supprimer" at bounding box center [1182, 430] width 94 height 22
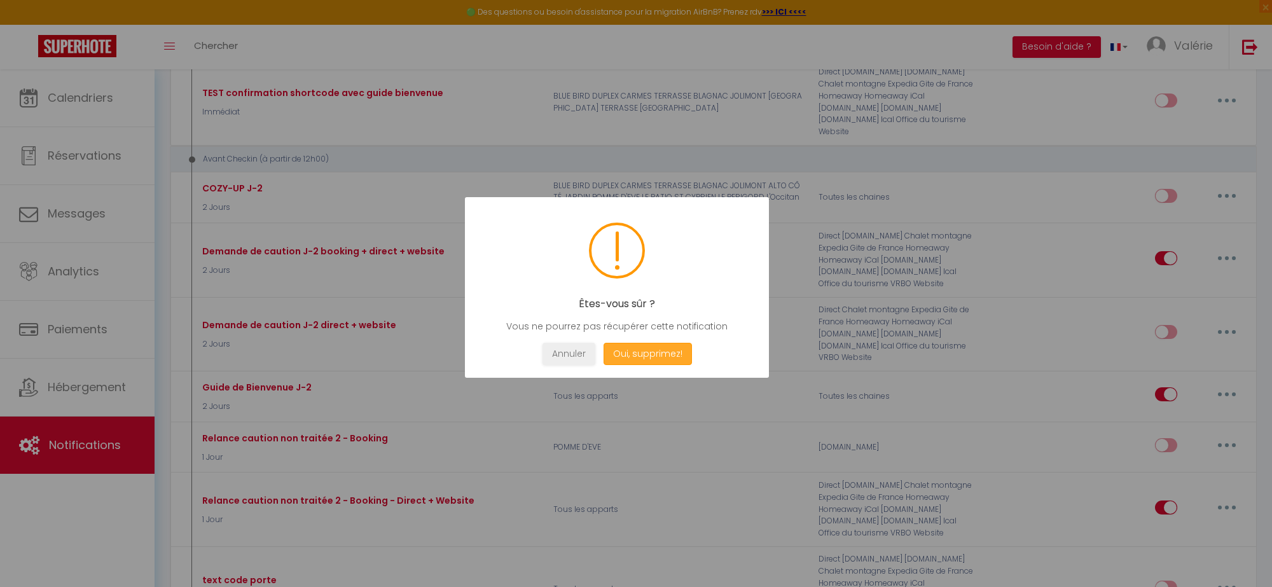
click at [674, 355] on button "Oui, supprimez!" at bounding box center [648, 354] width 88 height 22
checkbox input "true"
checkbox input "false"
checkbox input "true"
checkbox input "false"
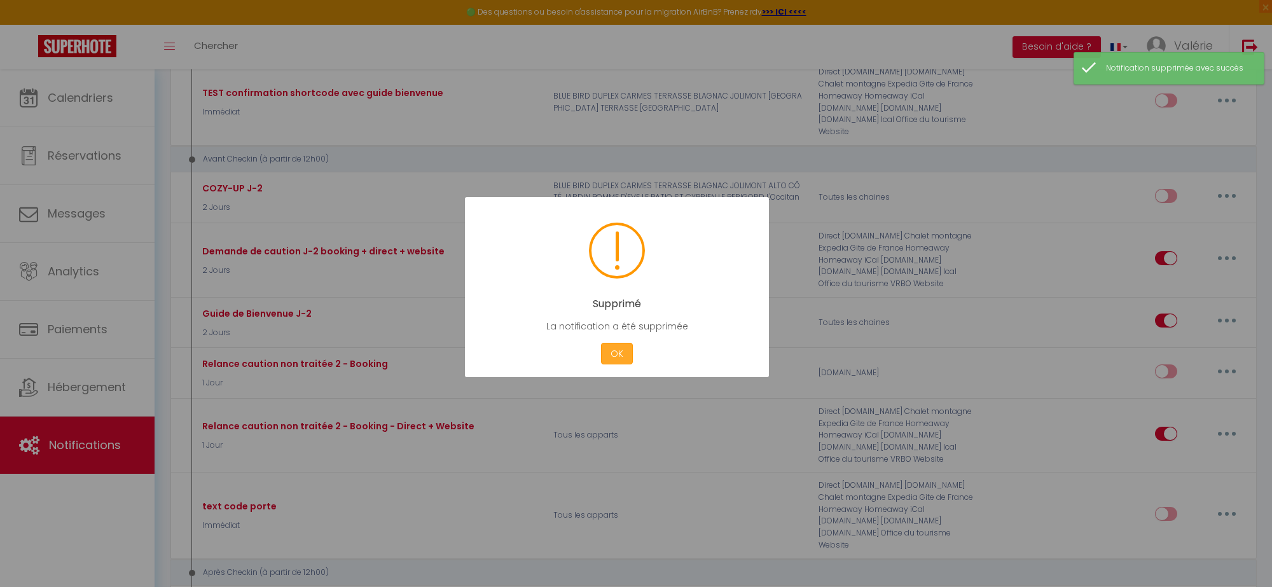
click at [625, 354] on button "OK" at bounding box center [617, 354] width 32 height 22
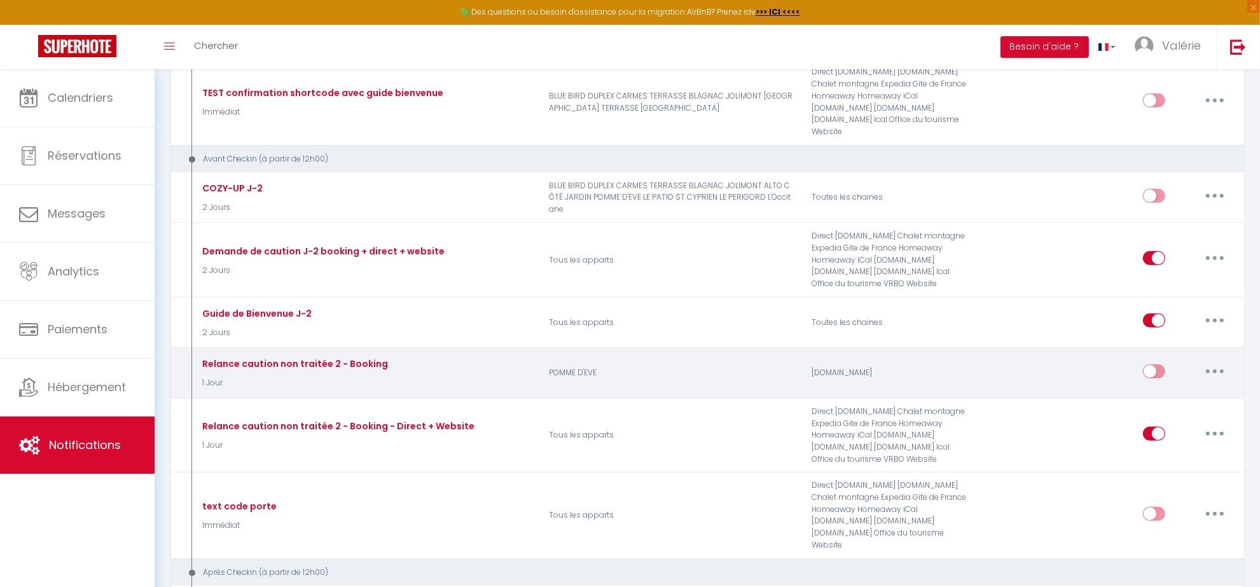
click at [1210, 370] on button "button" at bounding box center [1215, 371] width 36 height 20
click at [1162, 464] on link "Supprimer" at bounding box center [1182, 469] width 94 height 22
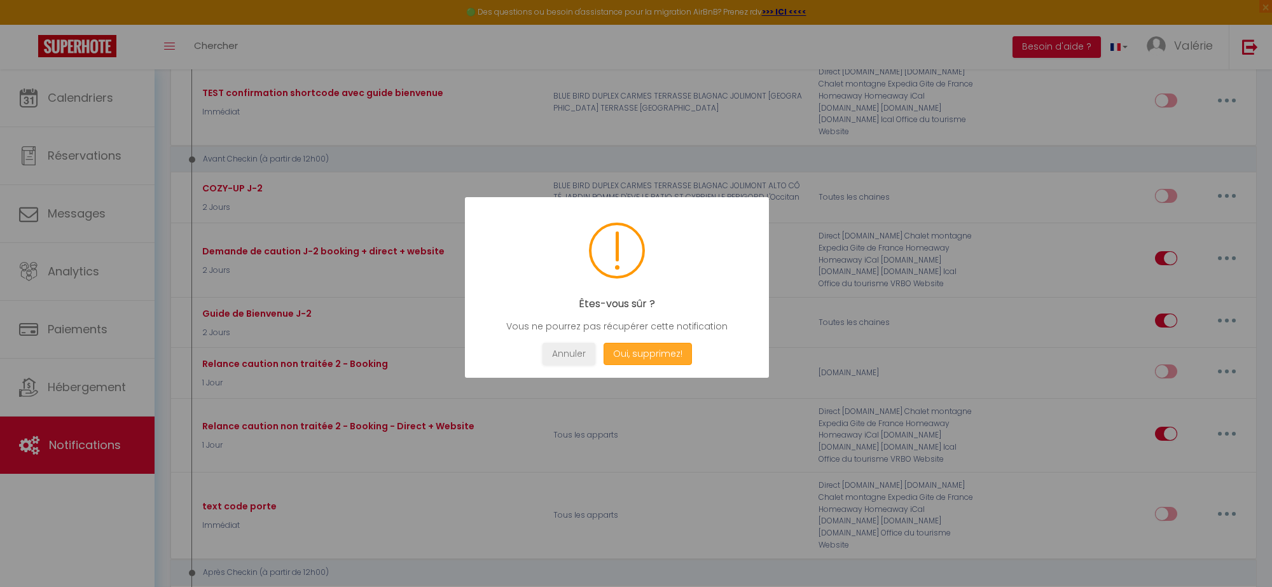
click at [642, 360] on button "Oui, supprimez!" at bounding box center [648, 354] width 88 height 22
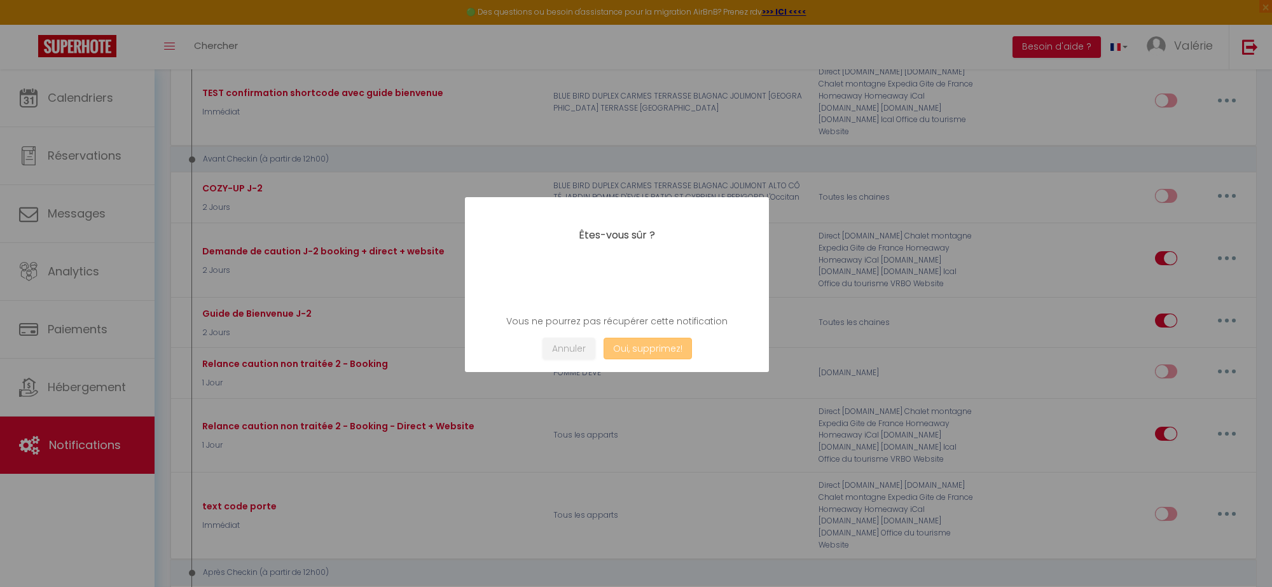
checkbox input "true"
checkbox input "false"
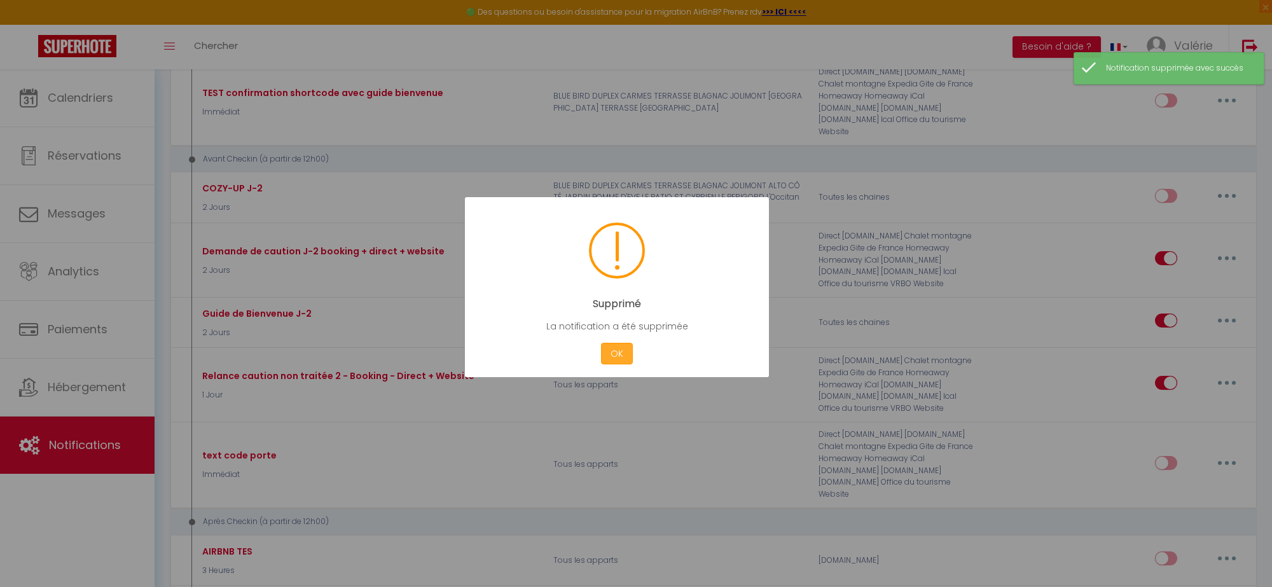
click at [614, 358] on button "OK" at bounding box center [617, 354] width 32 height 22
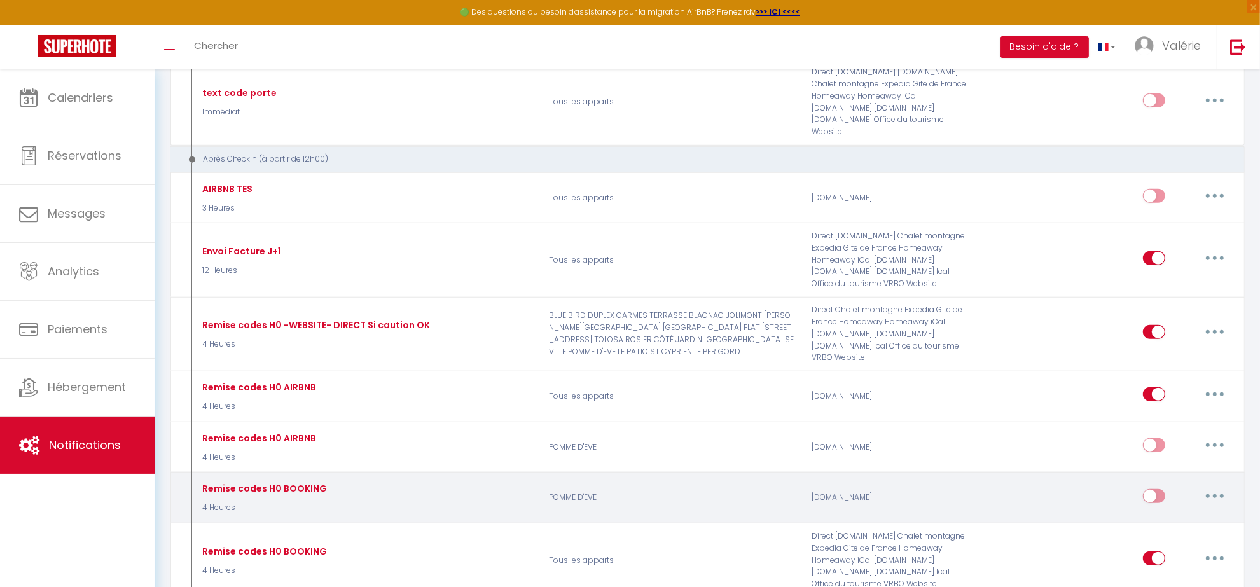
scroll to position [1193, 0]
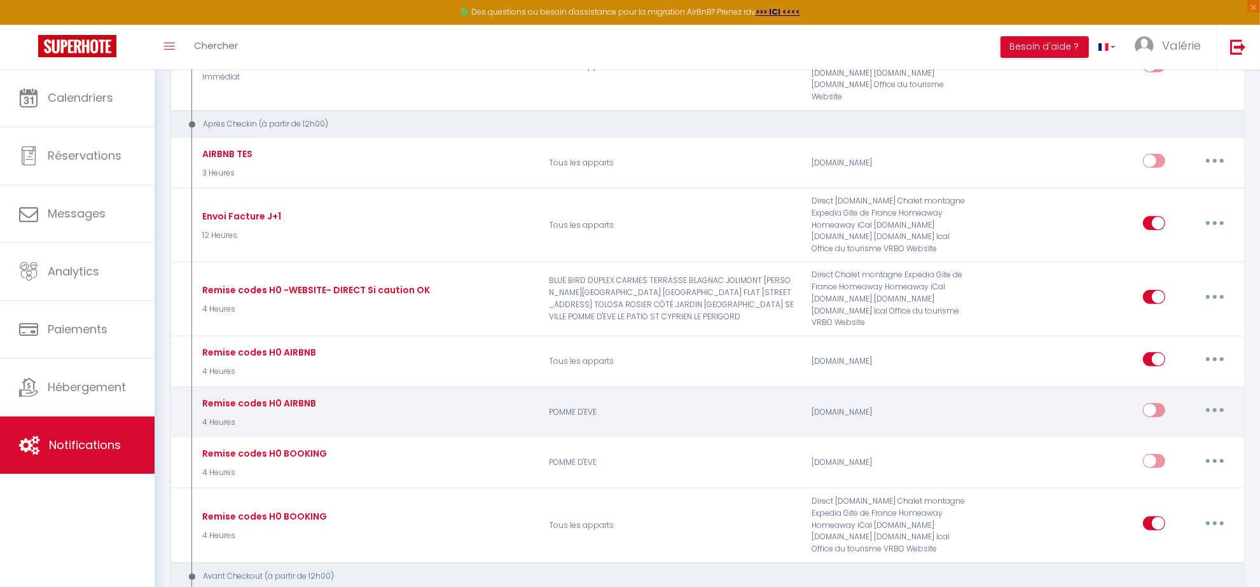
click at [1211, 411] on button "button" at bounding box center [1215, 410] width 36 height 20
click at [1167, 506] on link "Supprimer" at bounding box center [1182, 508] width 94 height 22
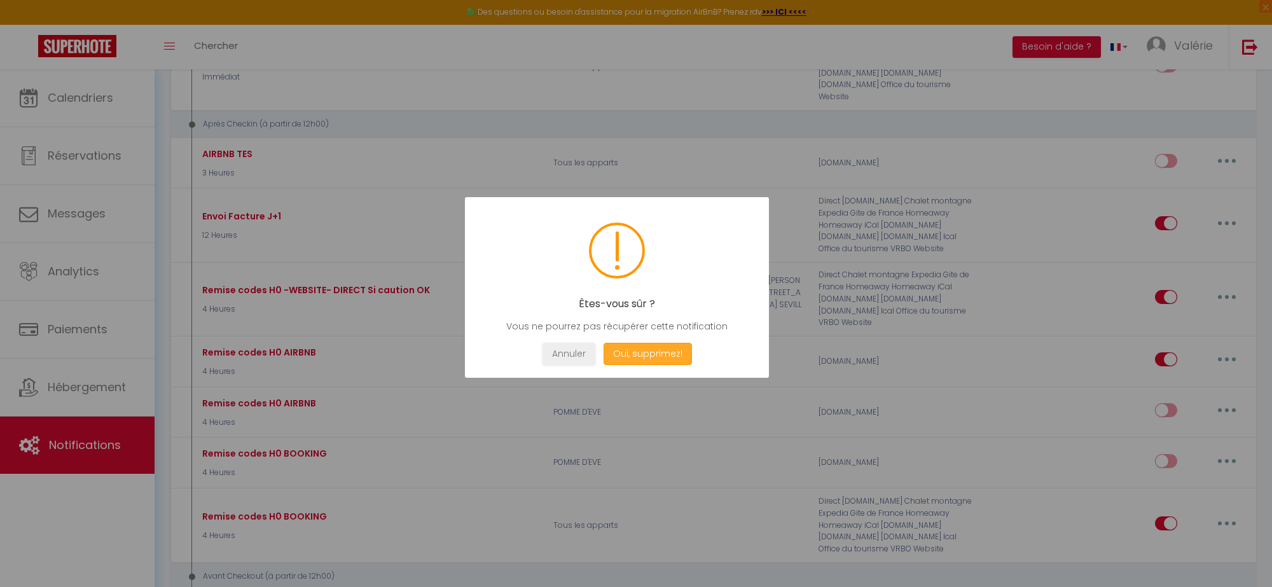
click at [660, 354] on button "Oui, supprimez!" at bounding box center [648, 354] width 88 height 22
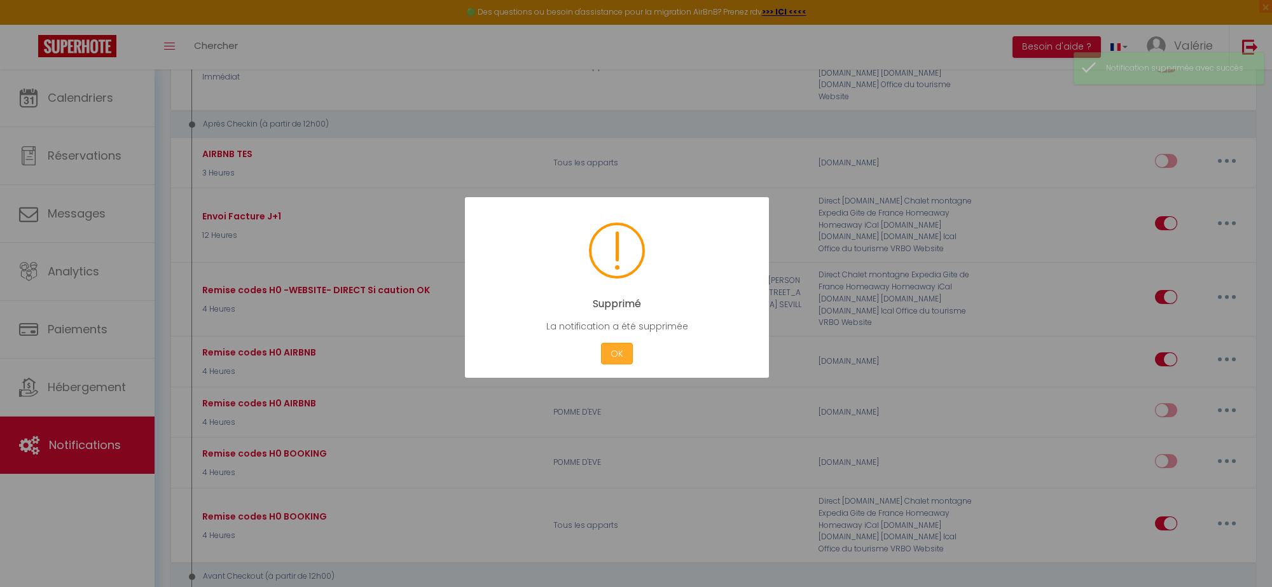
checkbox input "true"
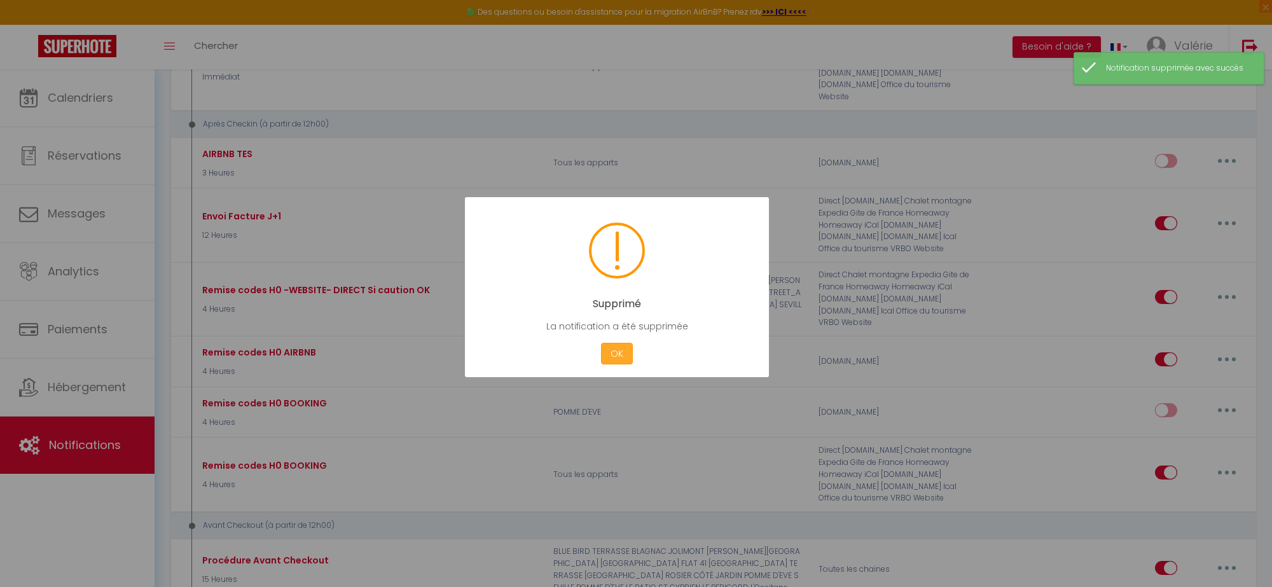
click at [630, 353] on button "OK" at bounding box center [617, 354] width 32 height 22
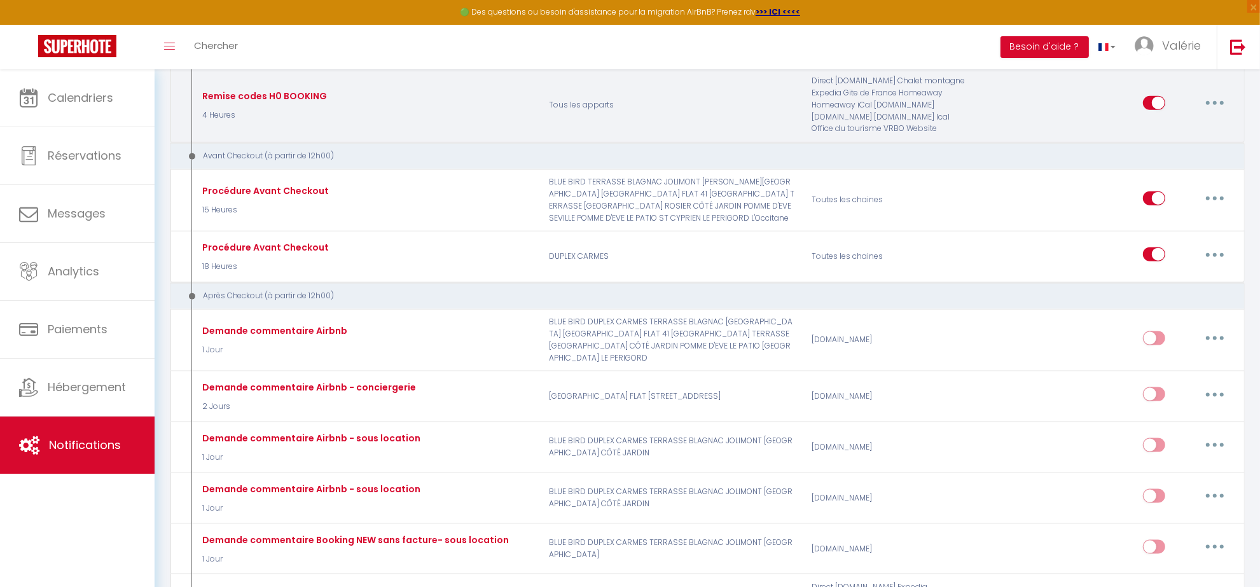
scroll to position [1590, 0]
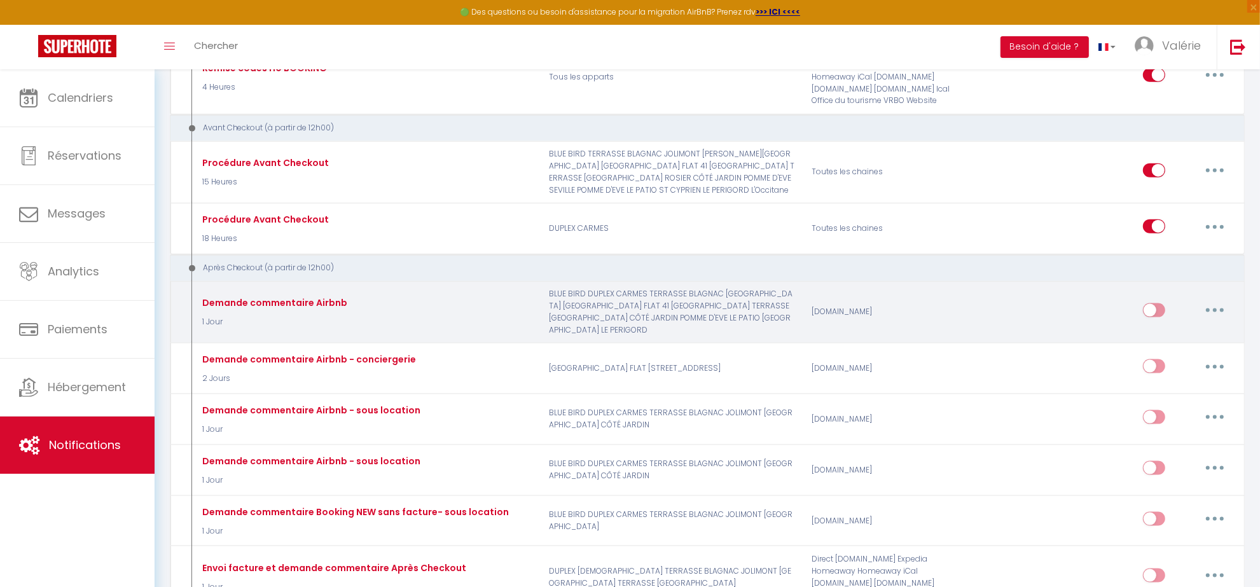
click at [1213, 306] on button "button" at bounding box center [1215, 310] width 36 height 20
click at [1162, 339] on link "Editer" at bounding box center [1182, 339] width 94 height 22
type input "Demande commentaire Airbnb"
select select "5"
select select "1 Jour"
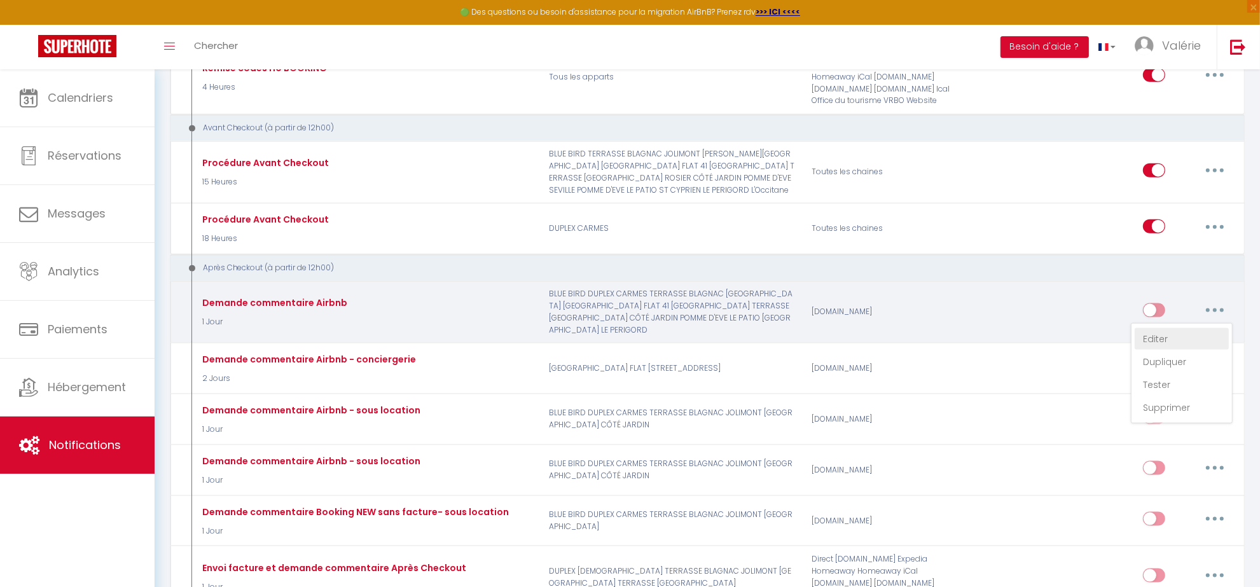
select select
checkbox input "true"
checkbox input "false"
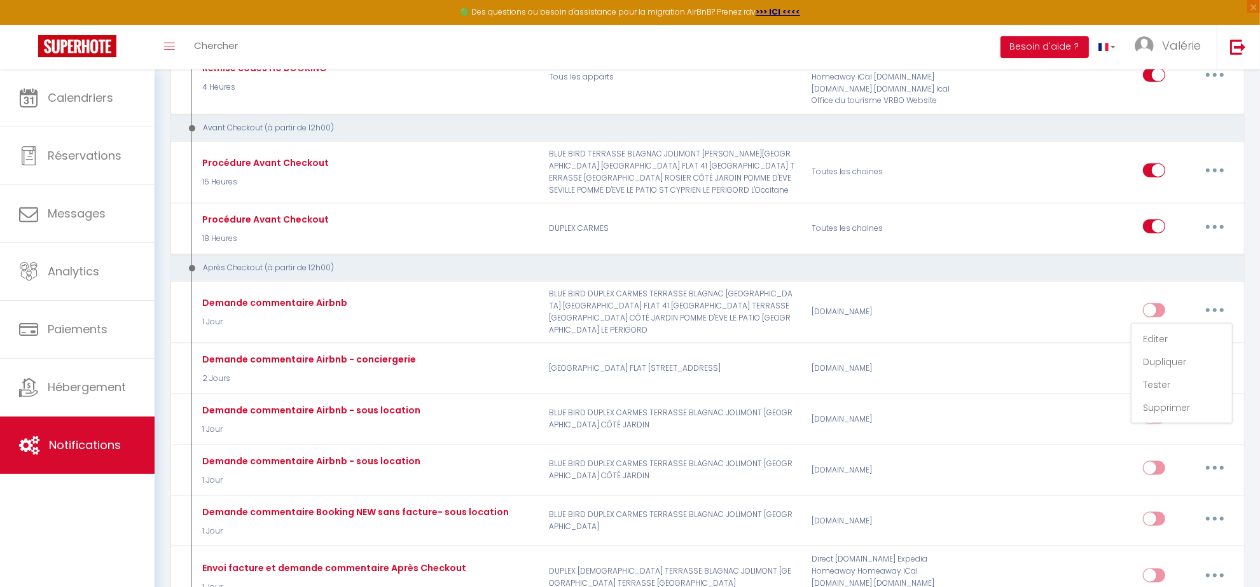
radio input "true"
type input "Merci! - [RENTAL:NAME]"
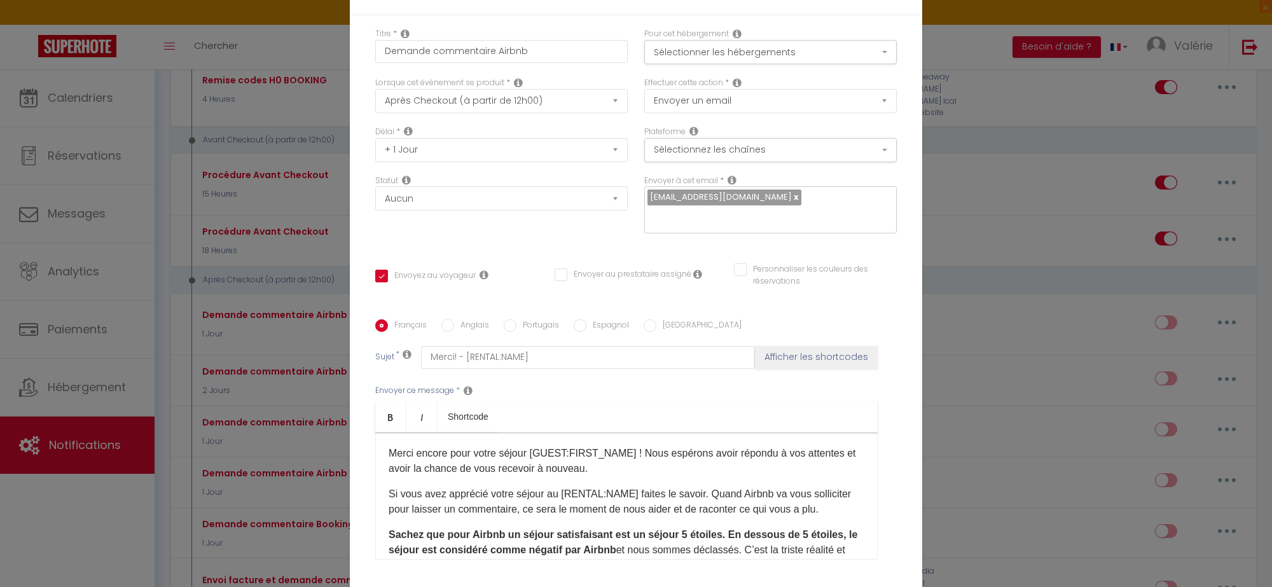
scroll to position [0, 0]
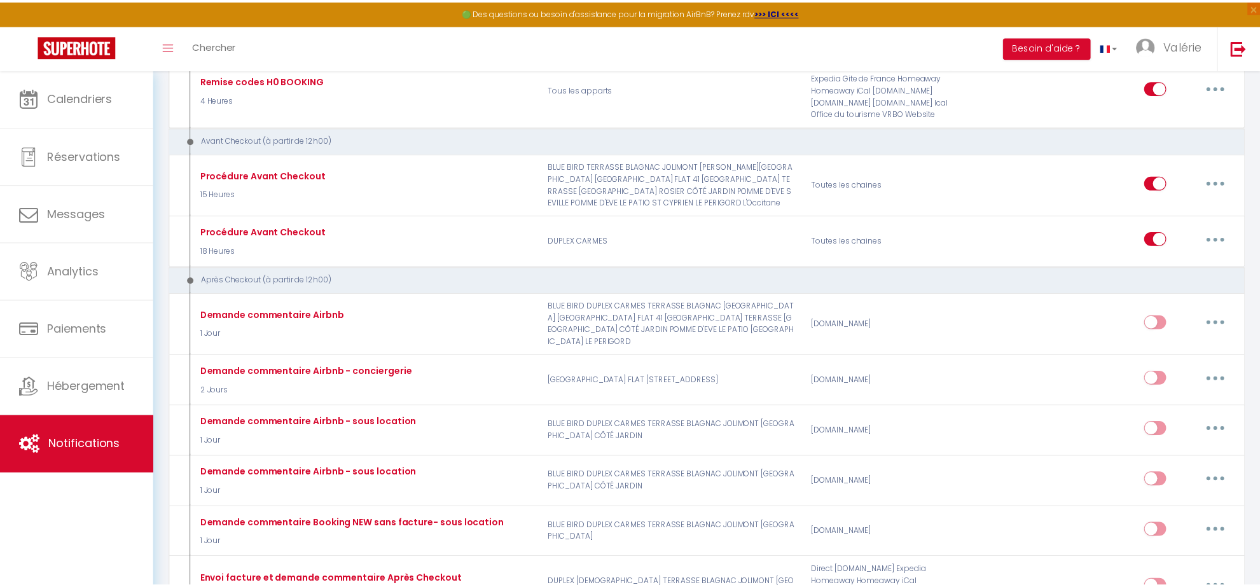
scroll to position [1590, 0]
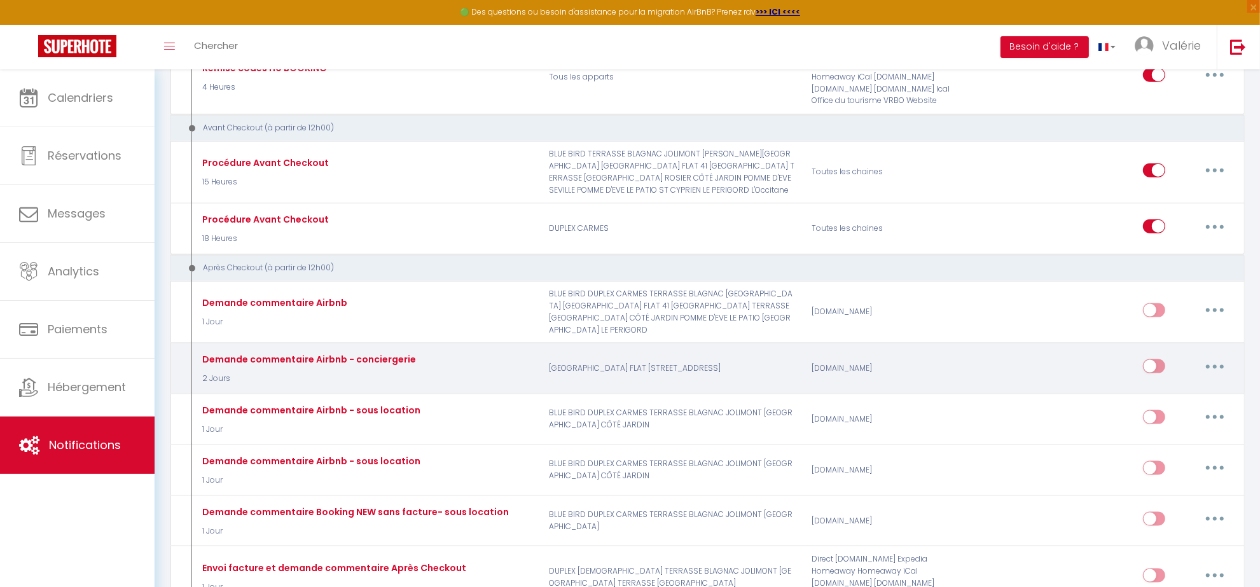
click at [1217, 369] on button "button" at bounding box center [1215, 366] width 36 height 20
click at [1181, 463] on link "Supprimer" at bounding box center [1182, 465] width 94 height 22
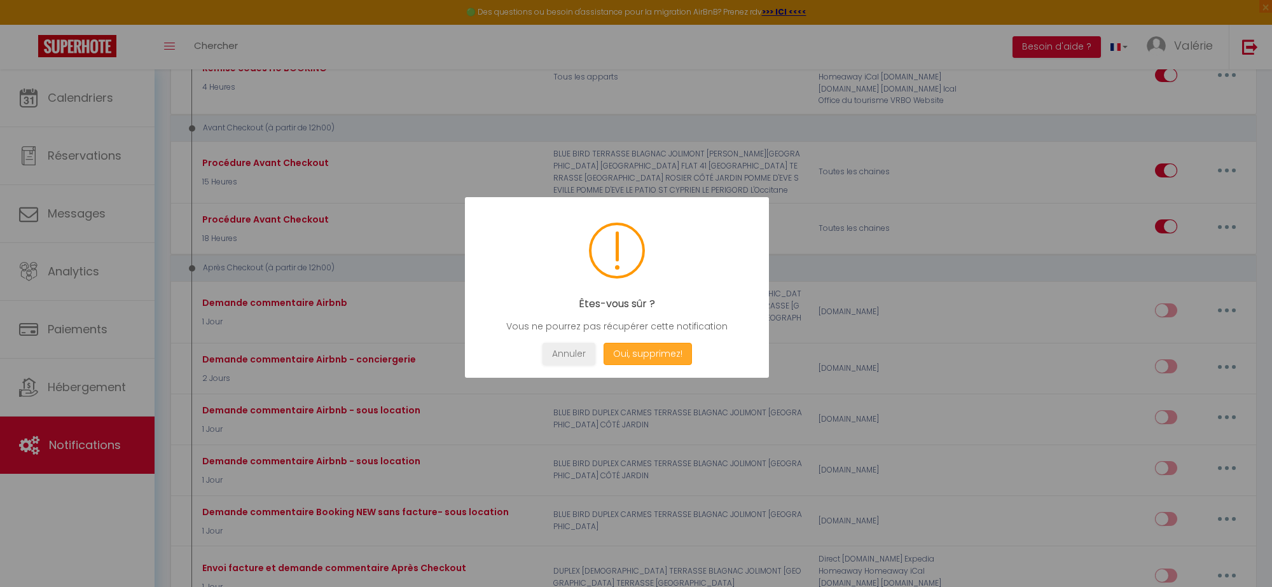
click at [649, 356] on button "Oui, supprimez!" at bounding box center [648, 354] width 88 height 22
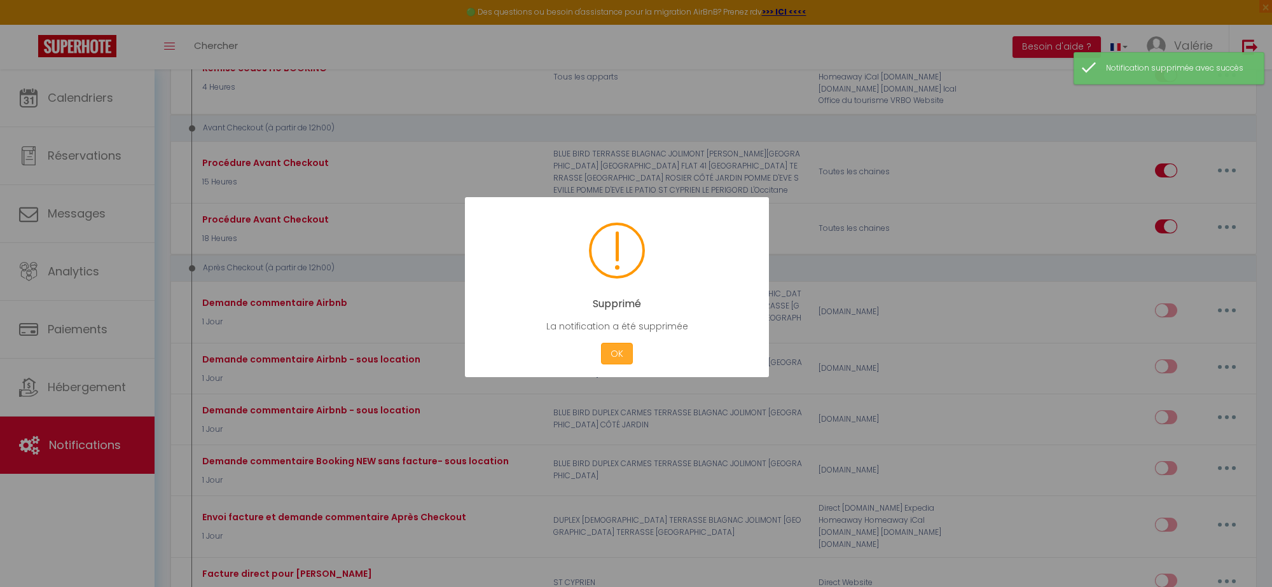
click at [622, 352] on button "OK" at bounding box center [617, 354] width 32 height 22
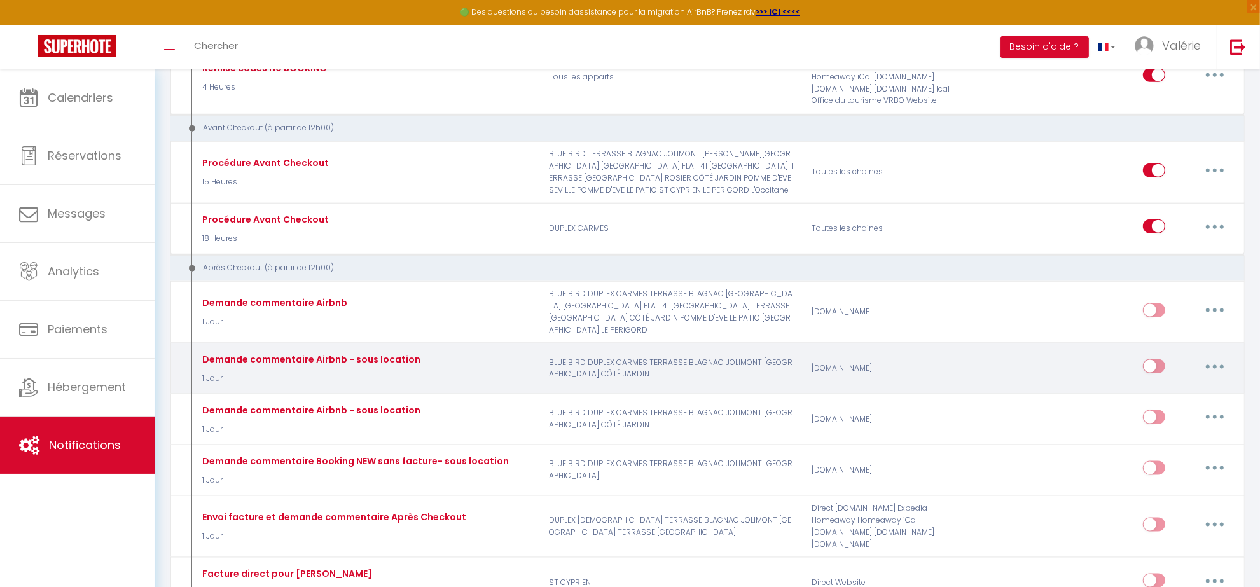
click at [1219, 361] on button "button" at bounding box center [1215, 366] width 36 height 20
click at [1193, 392] on link "Editer" at bounding box center [1182, 396] width 94 height 22
type input "Demande commentaire Airbnb - sous location"
select select "5"
select select "1 Jour"
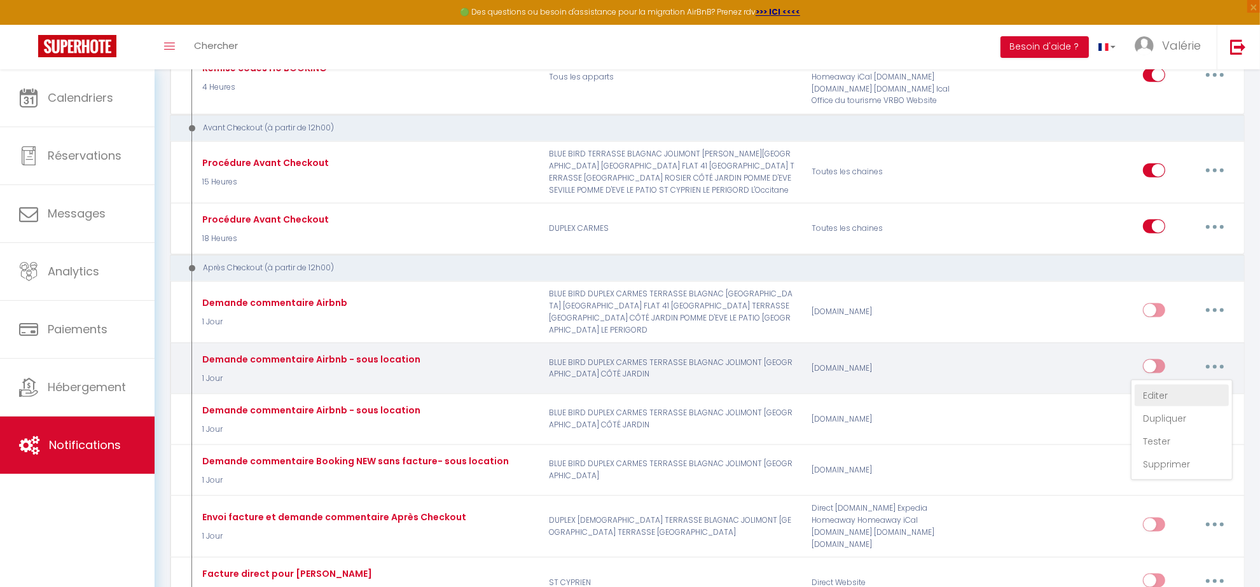
select select
checkbox input "true"
checkbox input "false"
radio input "true"
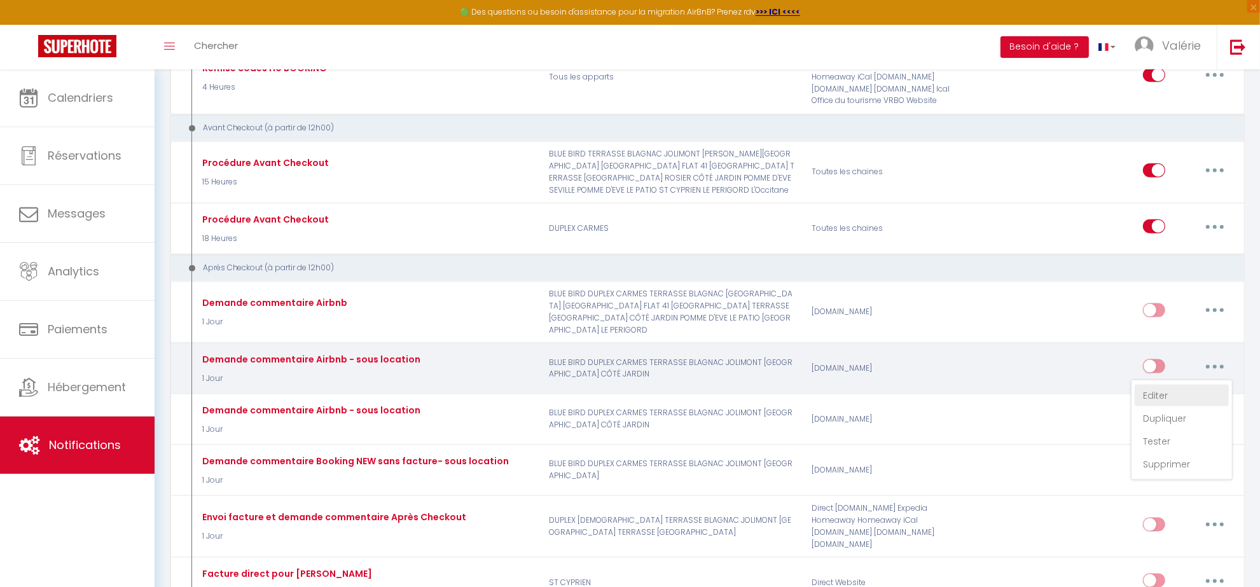
type input "Merci! - [RENTAL:NAME]"
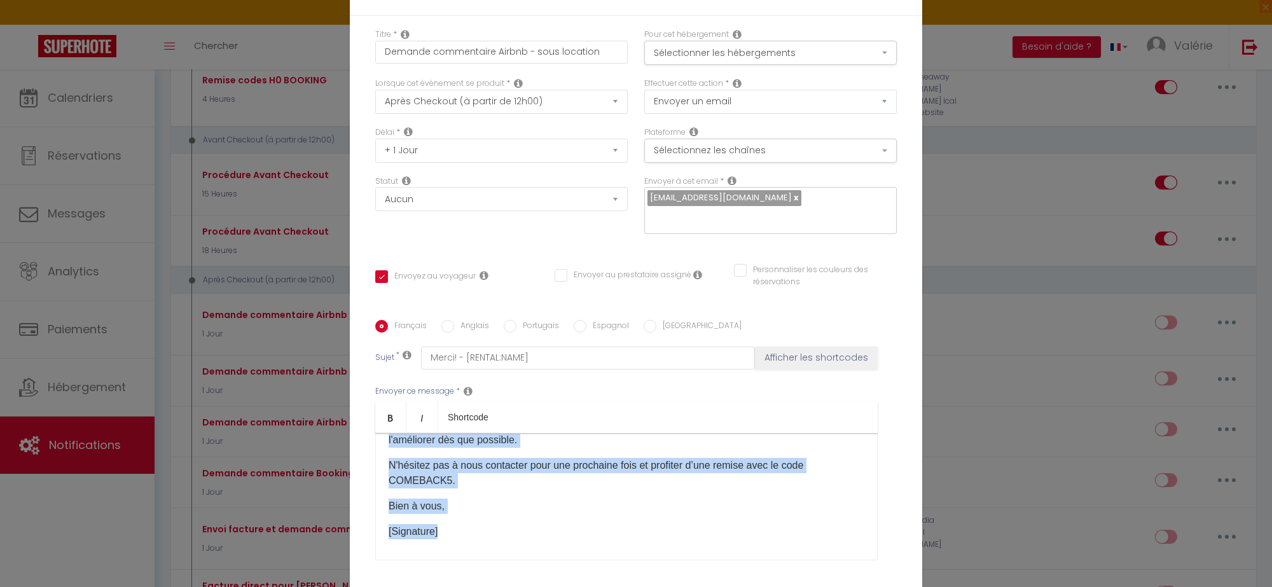
scroll to position [182, 0]
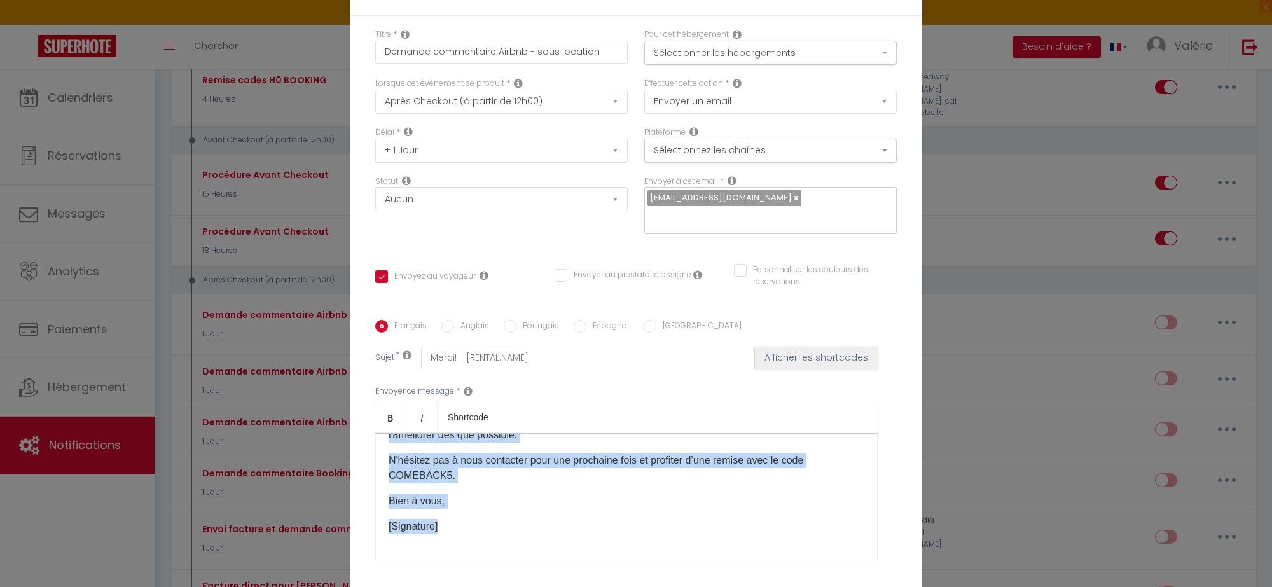
drag, startPoint x: 380, startPoint y: 443, endPoint x: 448, endPoint y: 518, distance: 101.8
click at [448, 518] on div "Bonjour [GUEST:FIRST_NAME]​, J’espère que vous avez passé un bon séjour et que …" at bounding box center [626, 496] width 503 height 127
copy div "Bonjour [GUEST:FIRST_NAME]​, J’espère que vous avez passé un bon séjour et que …"
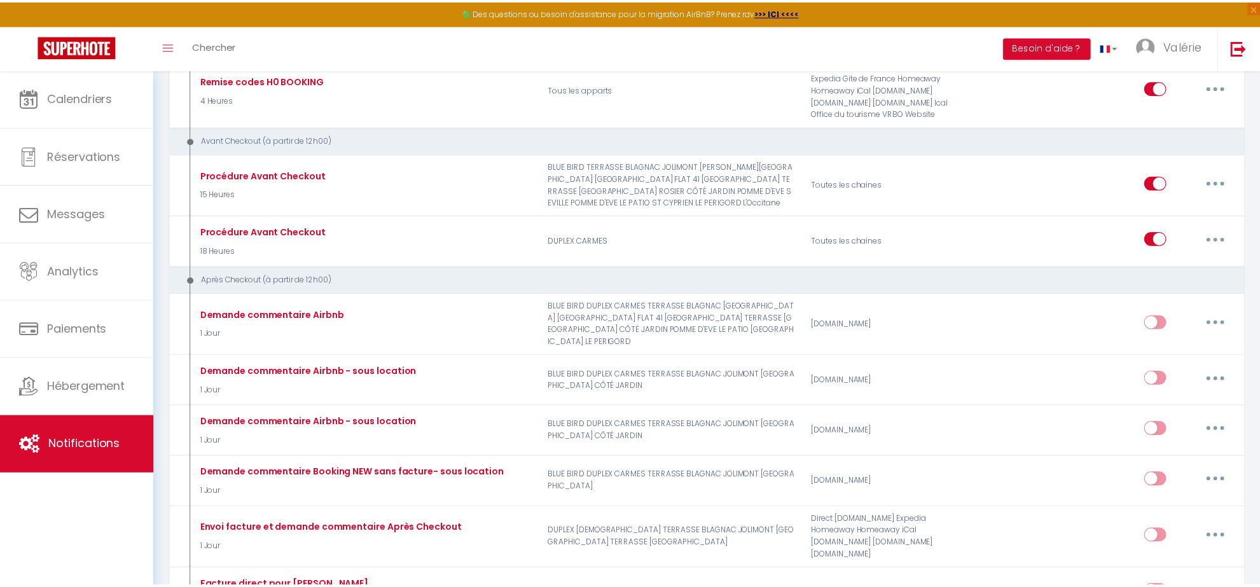
scroll to position [1590, 0]
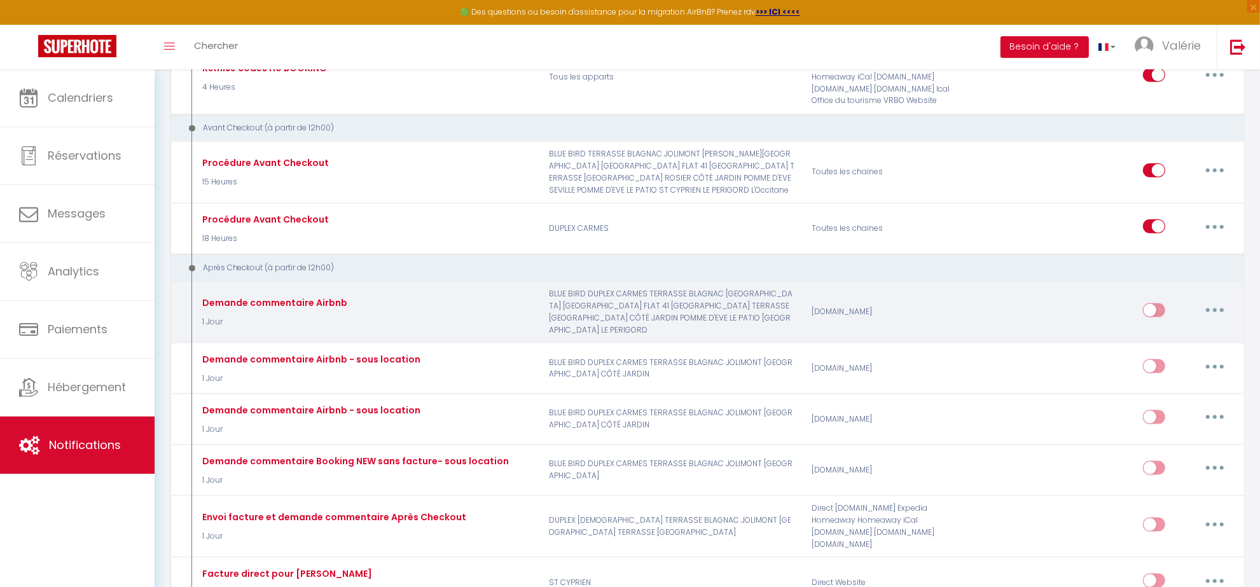
click at [1215, 298] on div "Editer Dupliquer Tester Supprimer" at bounding box center [1188, 312] width 90 height 37
click at [1211, 306] on button "button" at bounding box center [1215, 310] width 36 height 20
click at [1182, 335] on link "Editer" at bounding box center [1182, 339] width 94 height 22
type input "Demande commentaire Airbnb"
checkbox input "true"
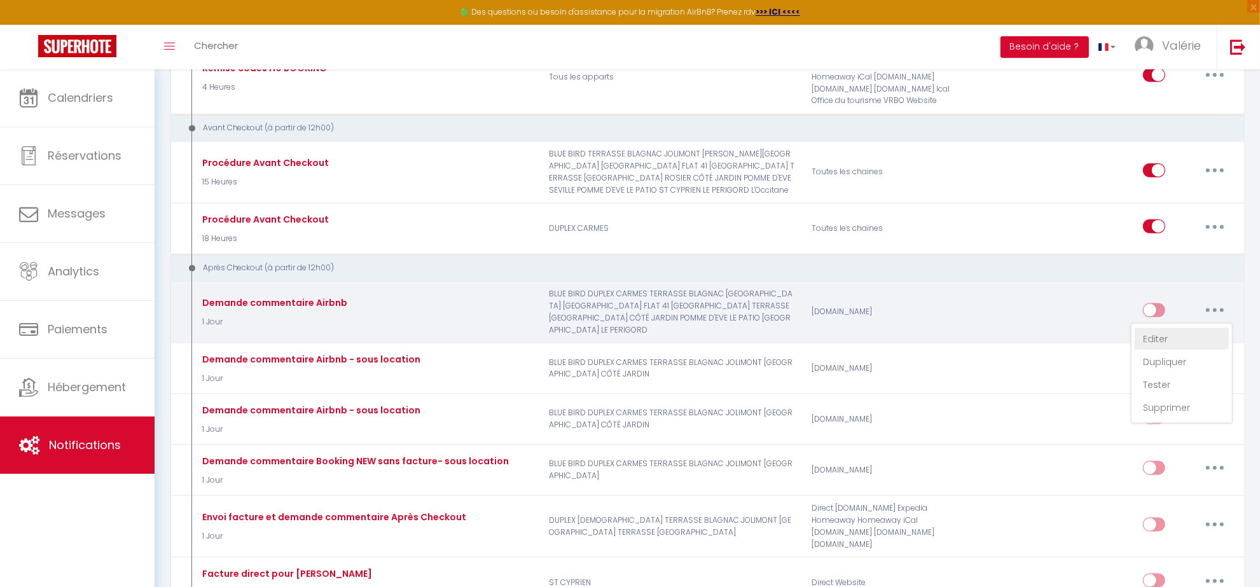
checkbox input "false"
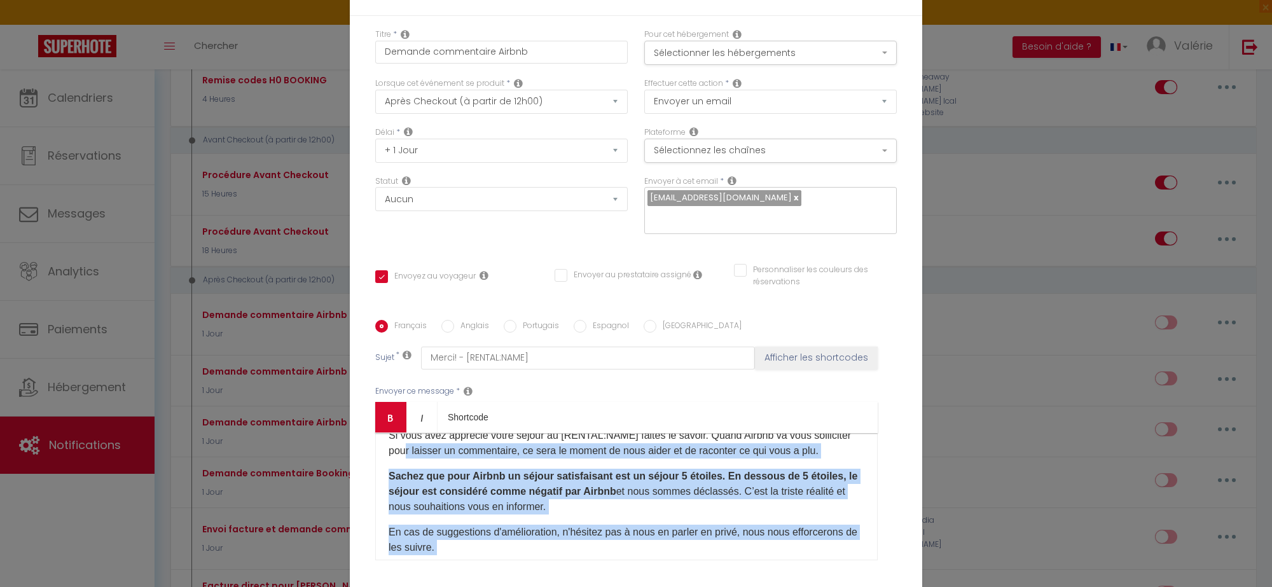
scroll to position [0, 0]
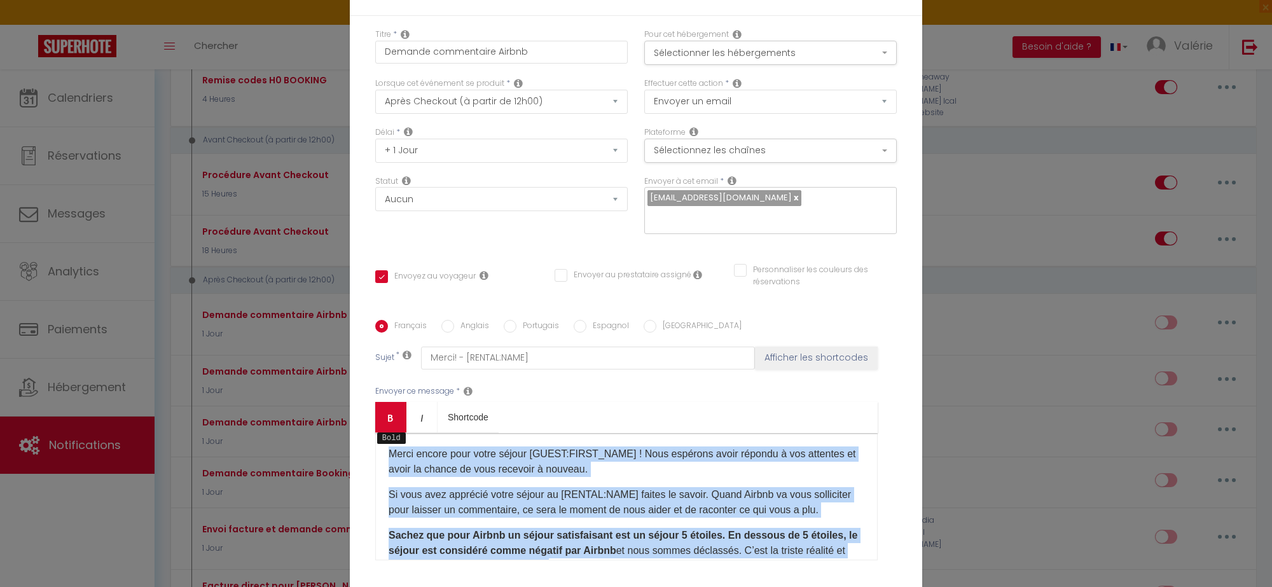
drag, startPoint x: 478, startPoint y: 524, endPoint x: 373, endPoint y: 433, distance: 138.9
click at [375, 433] on div "Bold Italic Shortcode Rich text editor Merci encore pour votre séjour [GUEST:FI…" at bounding box center [626, 481] width 503 height 158
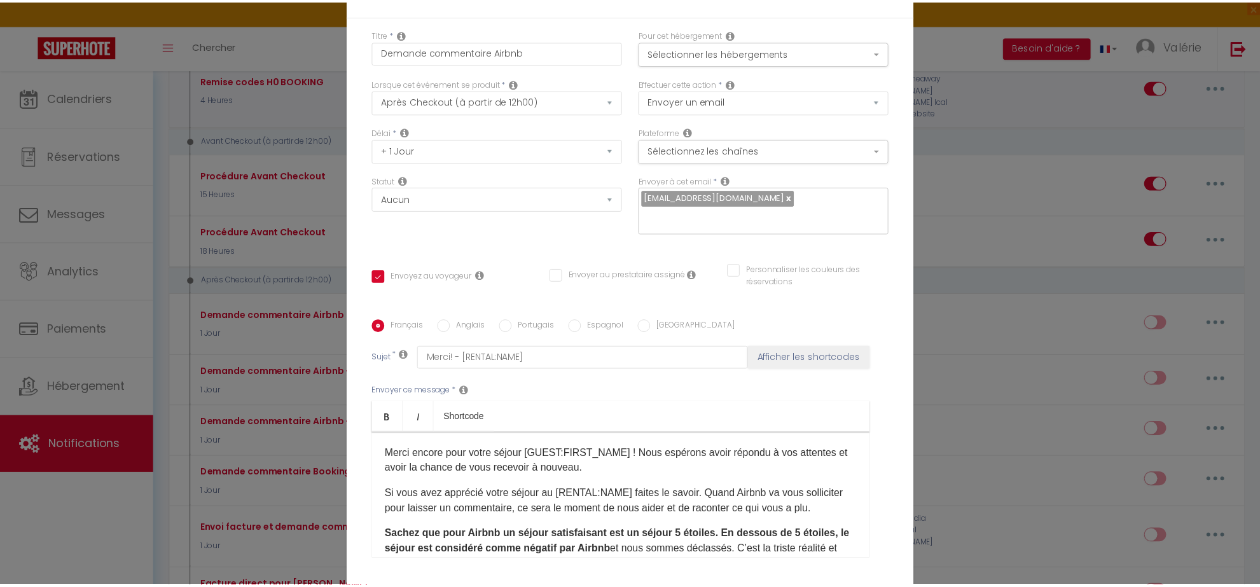
scroll to position [1590, 0]
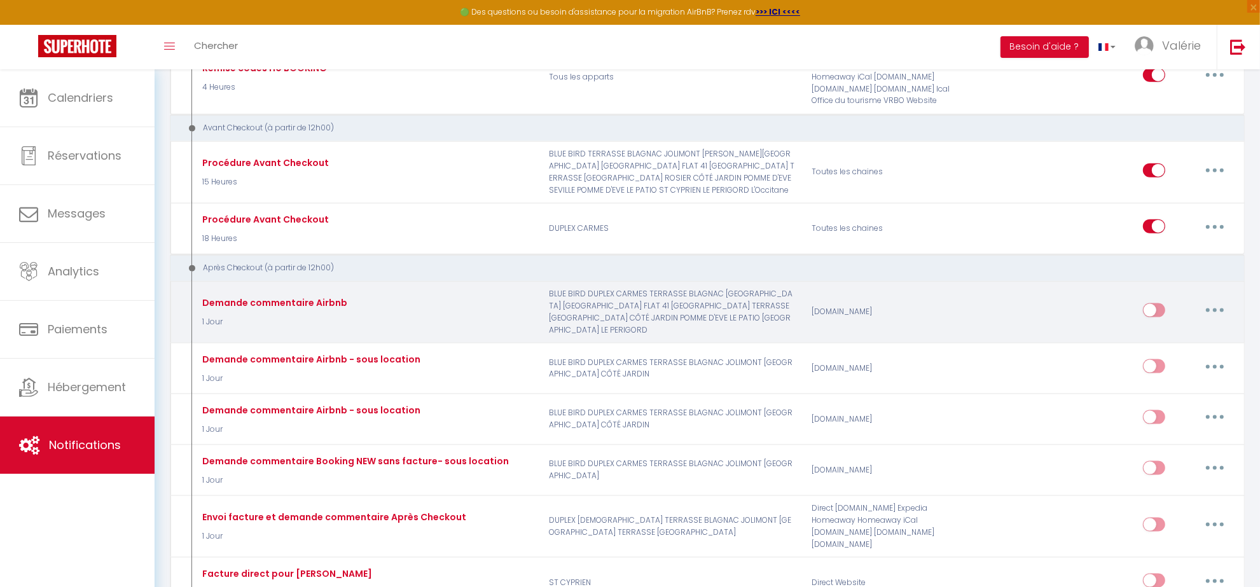
click at [1222, 309] on button "button" at bounding box center [1215, 310] width 36 height 20
click at [1174, 405] on link "Supprimer" at bounding box center [1182, 408] width 94 height 22
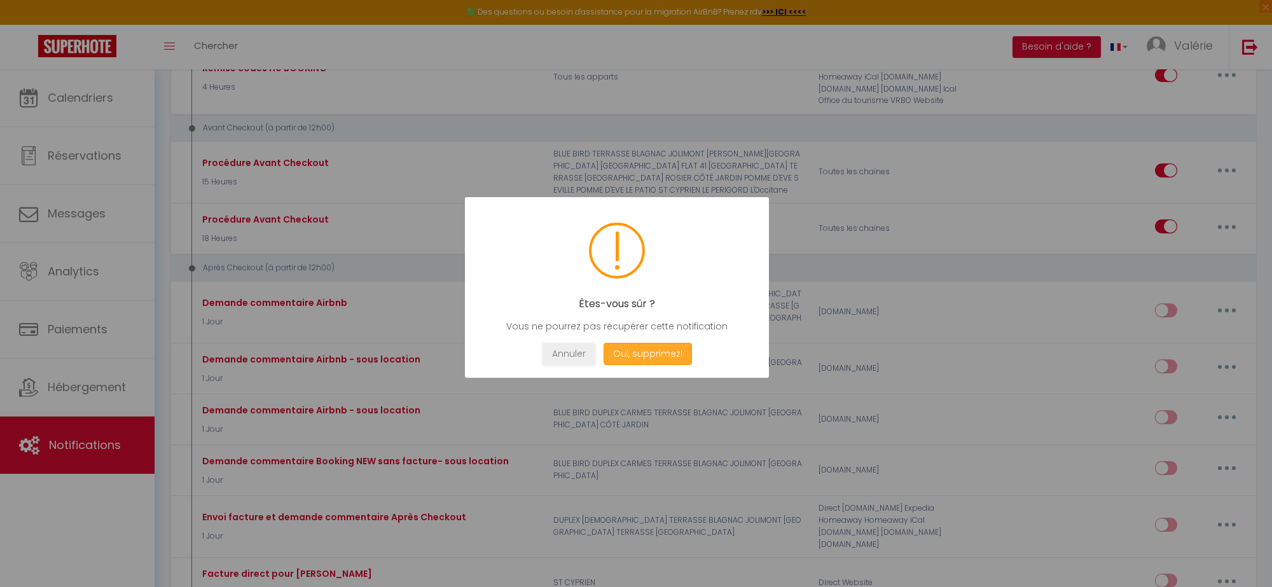
click at [656, 358] on button "Oui, supprimez!" at bounding box center [648, 354] width 88 height 22
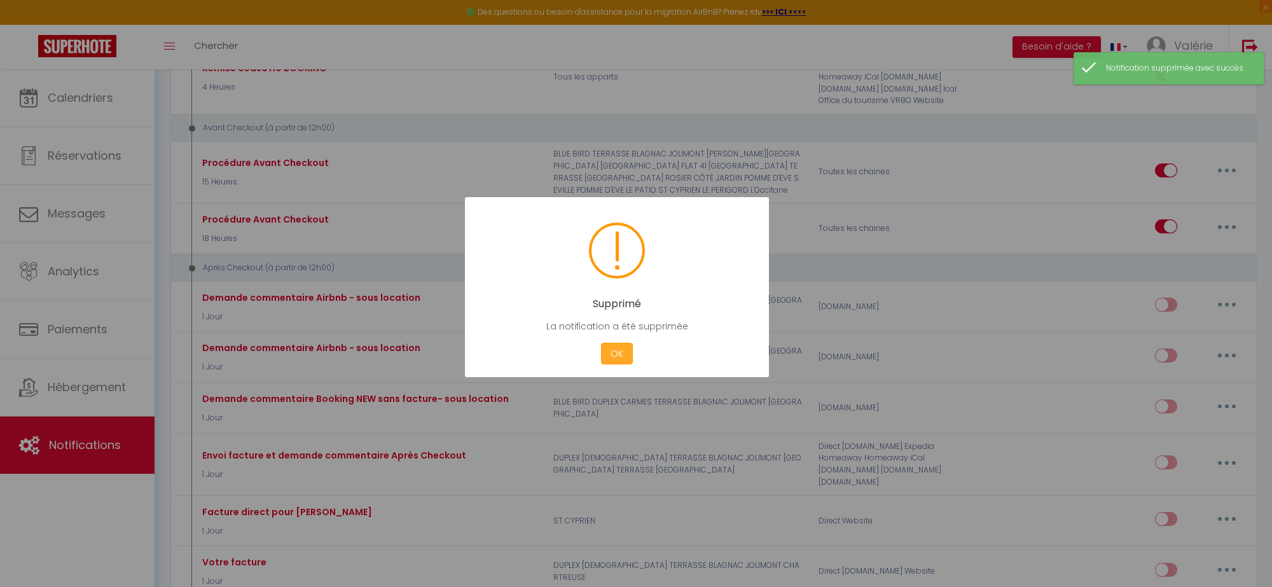
click at [621, 355] on button "OK" at bounding box center [617, 354] width 32 height 22
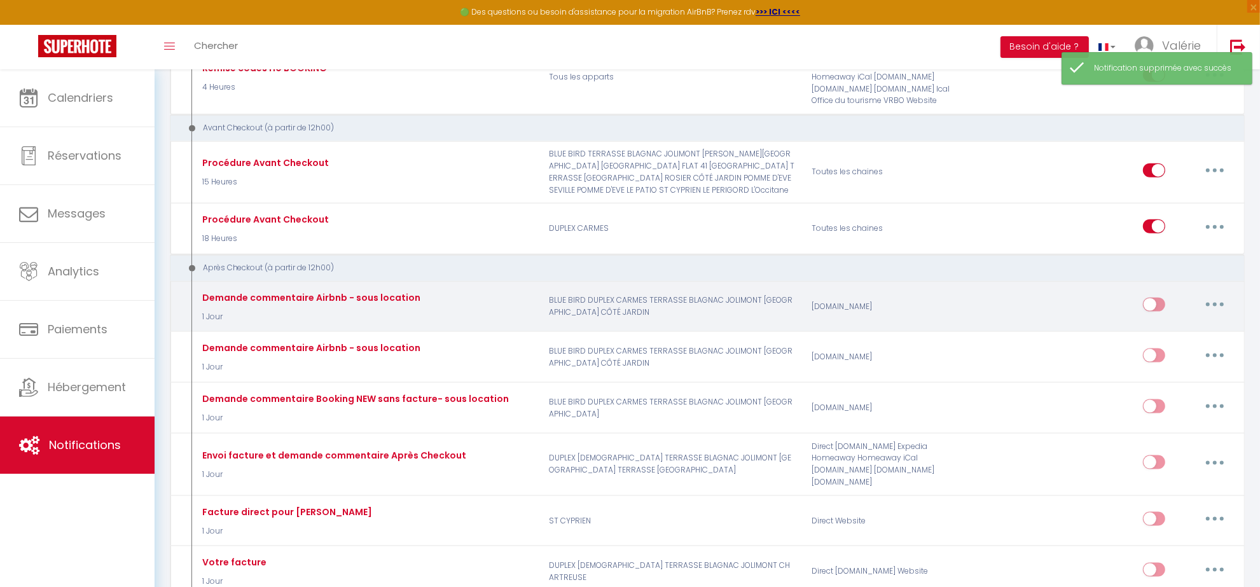
click at [1207, 303] on button "button" at bounding box center [1215, 305] width 36 height 20
click at [1163, 333] on link "Editer" at bounding box center [1182, 334] width 94 height 22
type input "Demande commentaire Airbnb - sous location"
select select "5"
select select "1 Jour"
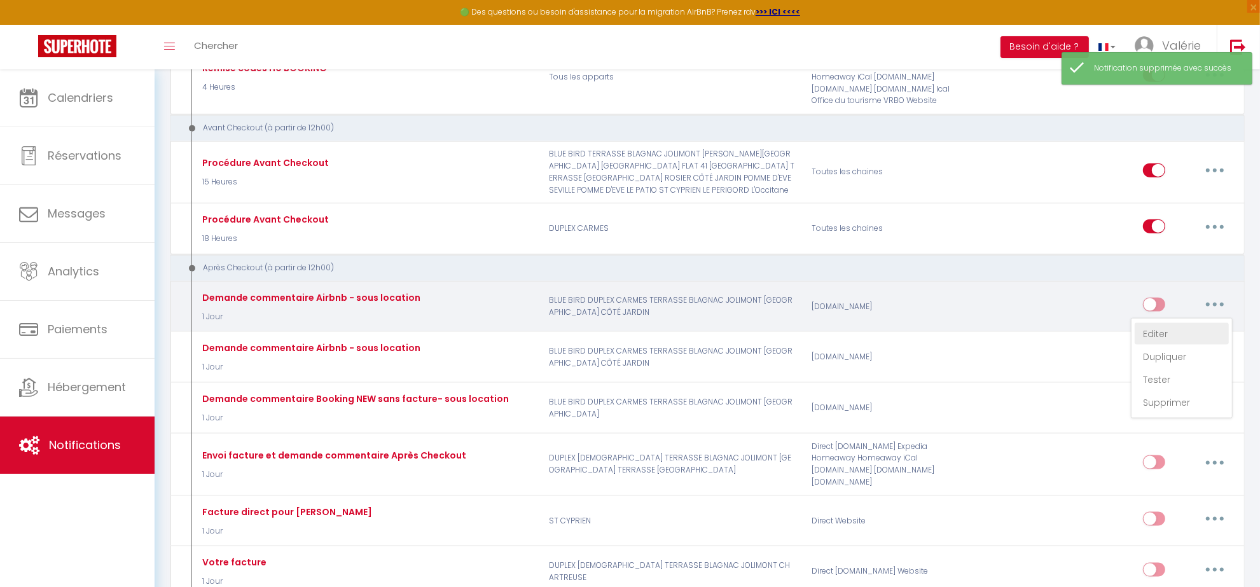
select select
checkbox input "true"
checkbox input "false"
radio input "true"
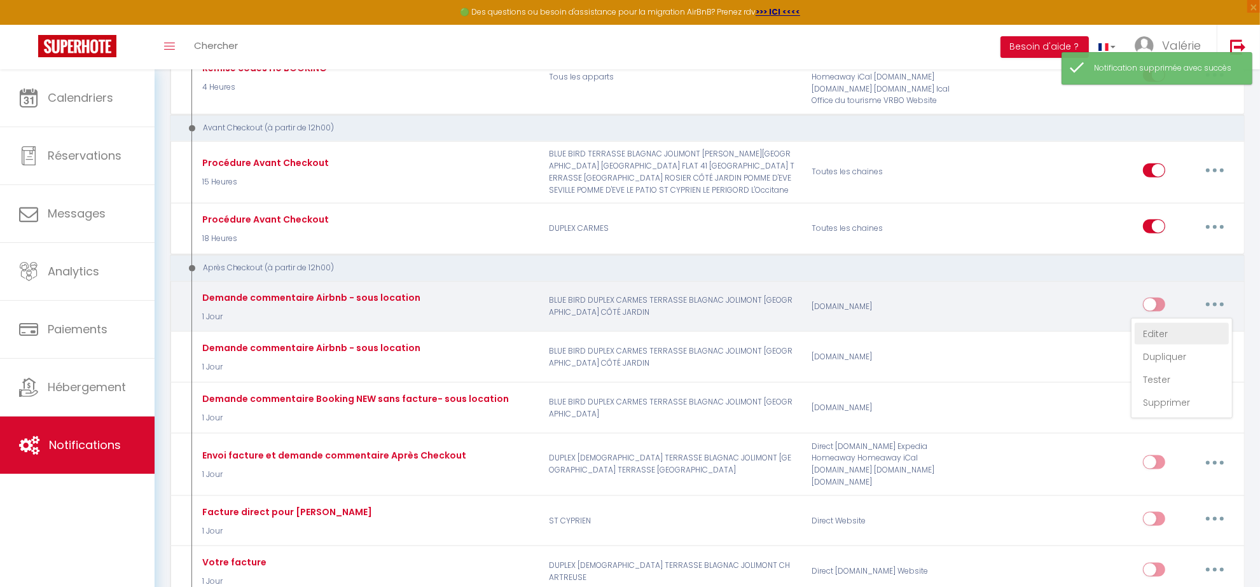
type input "Merci! - [RENTAL:NAME]"
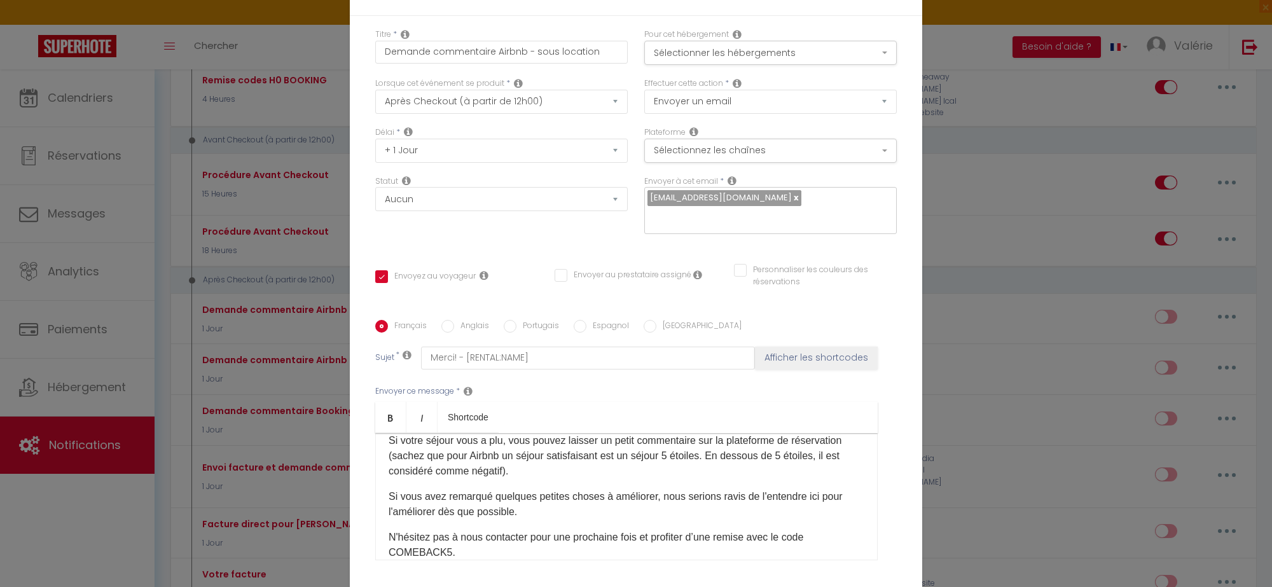
scroll to position [0, 0]
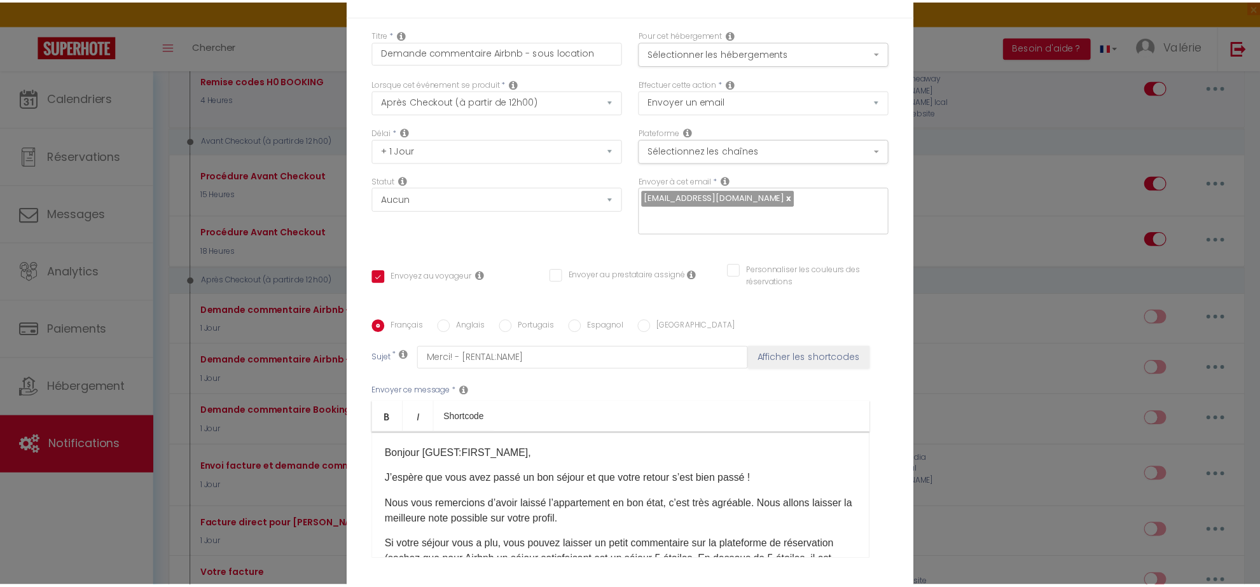
scroll to position [1590, 0]
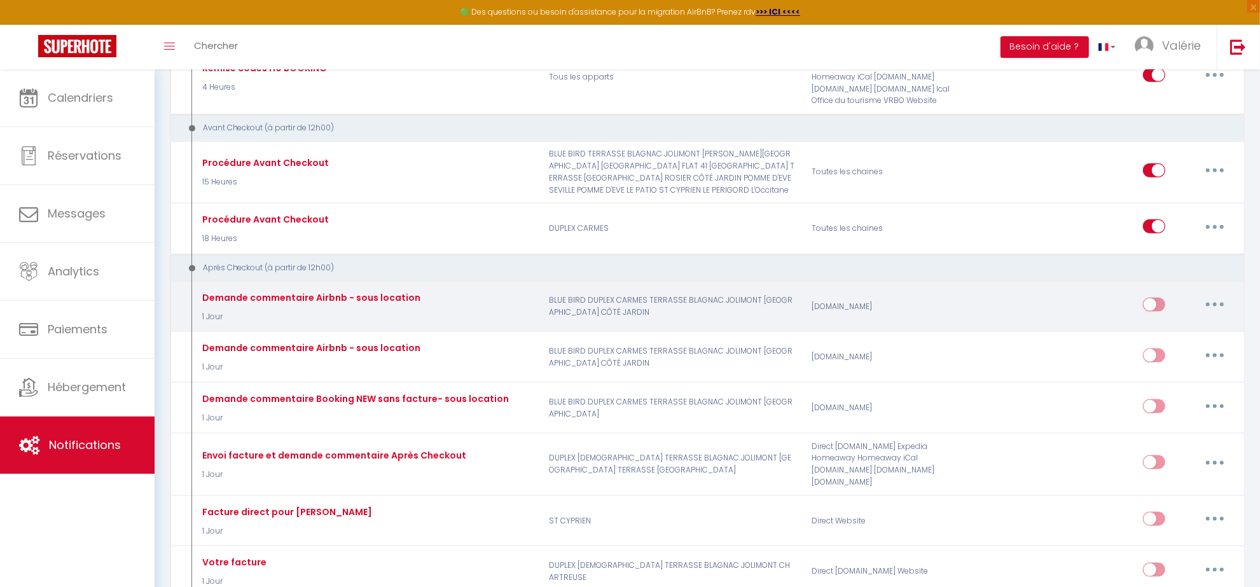
click at [1210, 305] on button "button" at bounding box center [1215, 305] width 36 height 20
click at [1169, 401] on link "Supprimer" at bounding box center [1182, 403] width 94 height 22
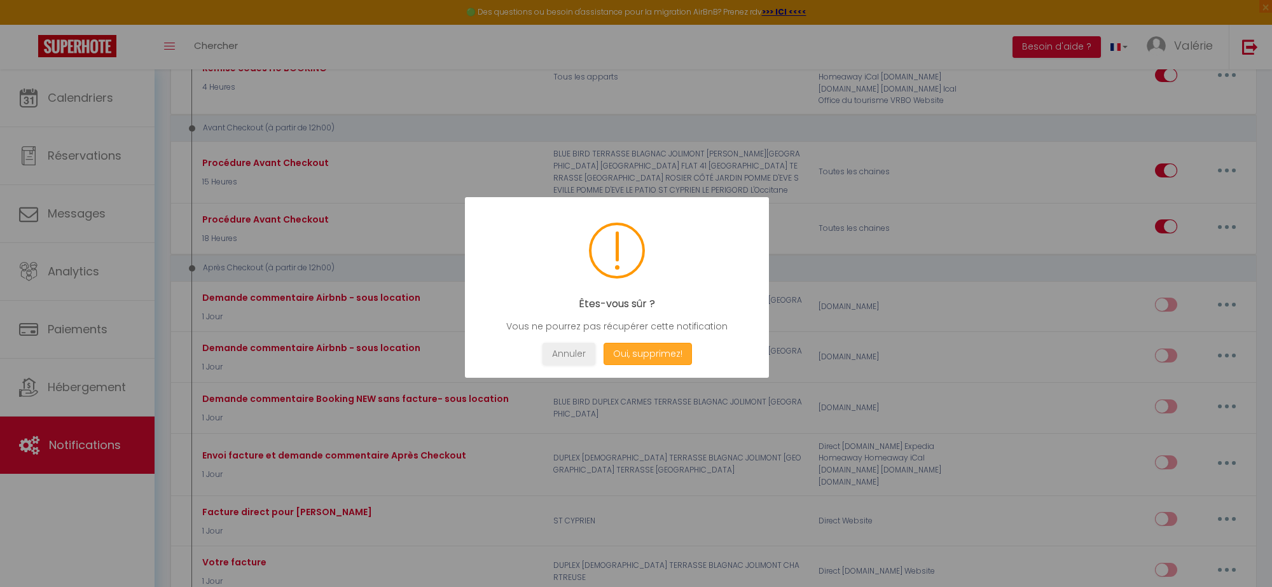
click at [660, 363] on button "Oui, supprimez!" at bounding box center [648, 354] width 88 height 22
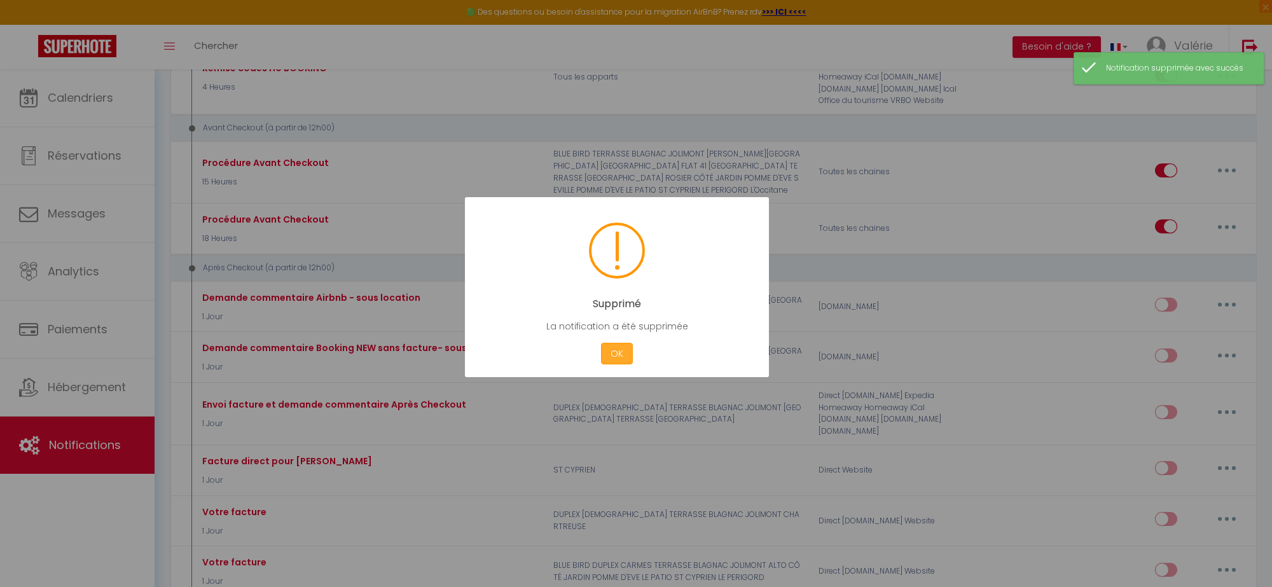
click at [625, 348] on button "OK" at bounding box center [617, 354] width 32 height 22
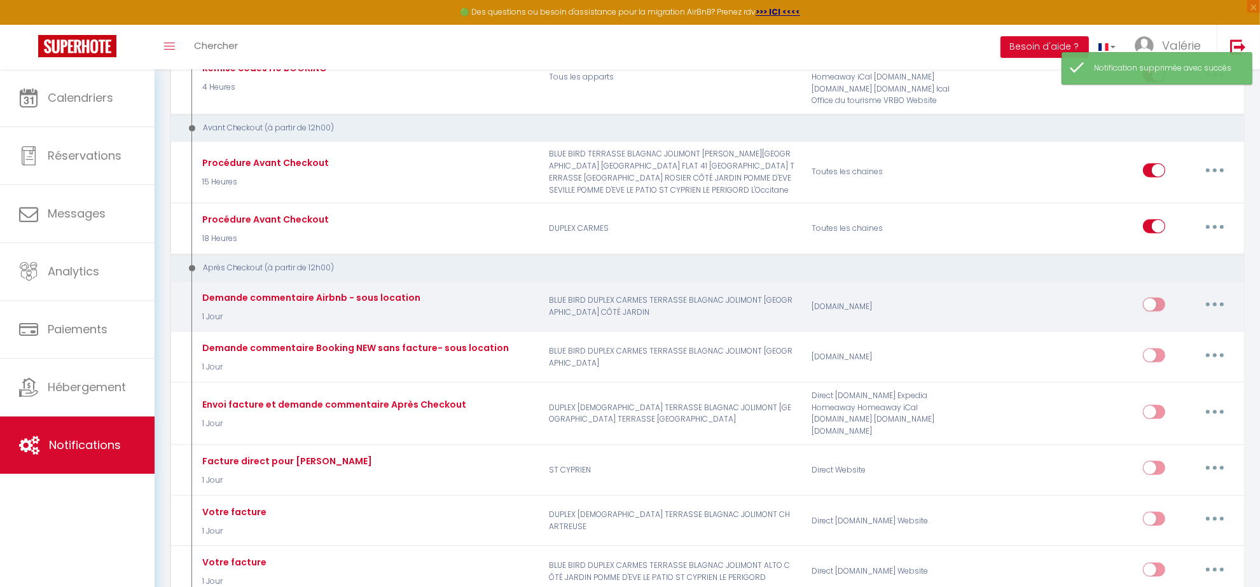
click at [1213, 301] on button "button" at bounding box center [1215, 305] width 36 height 20
click at [1167, 337] on link "Editer" at bounding box center [1182, 334] width 94 height 22
type input "Demande commentaire Airbnb - sous location"
select select "5"
select select "1 Jour"
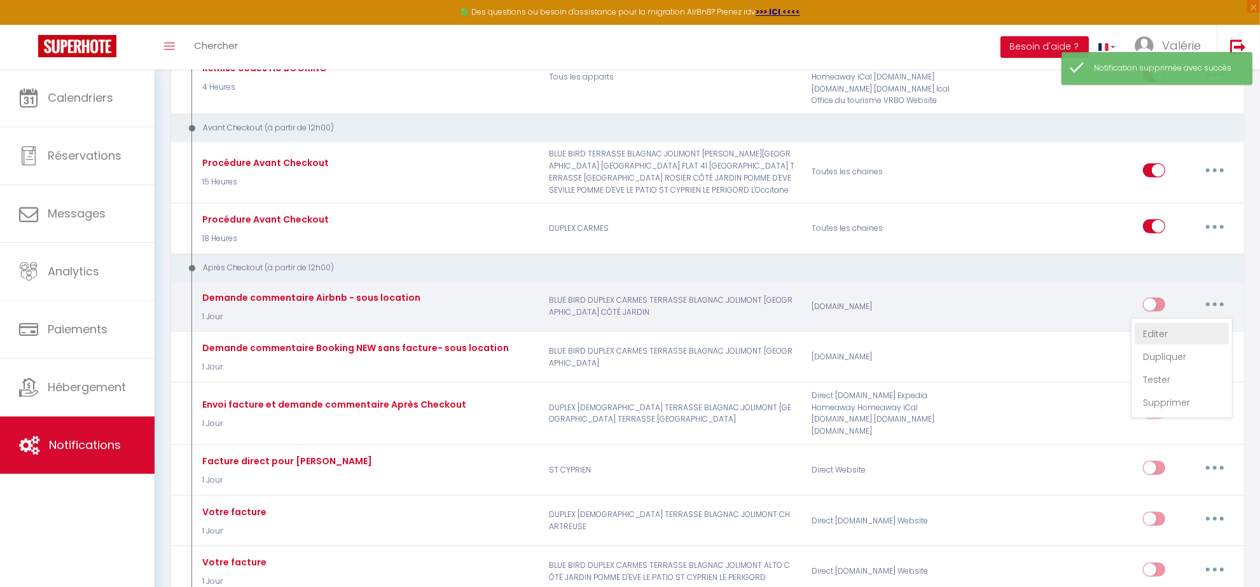
select select
checkbox input "true"
checkbox input "false"
radio input "true"
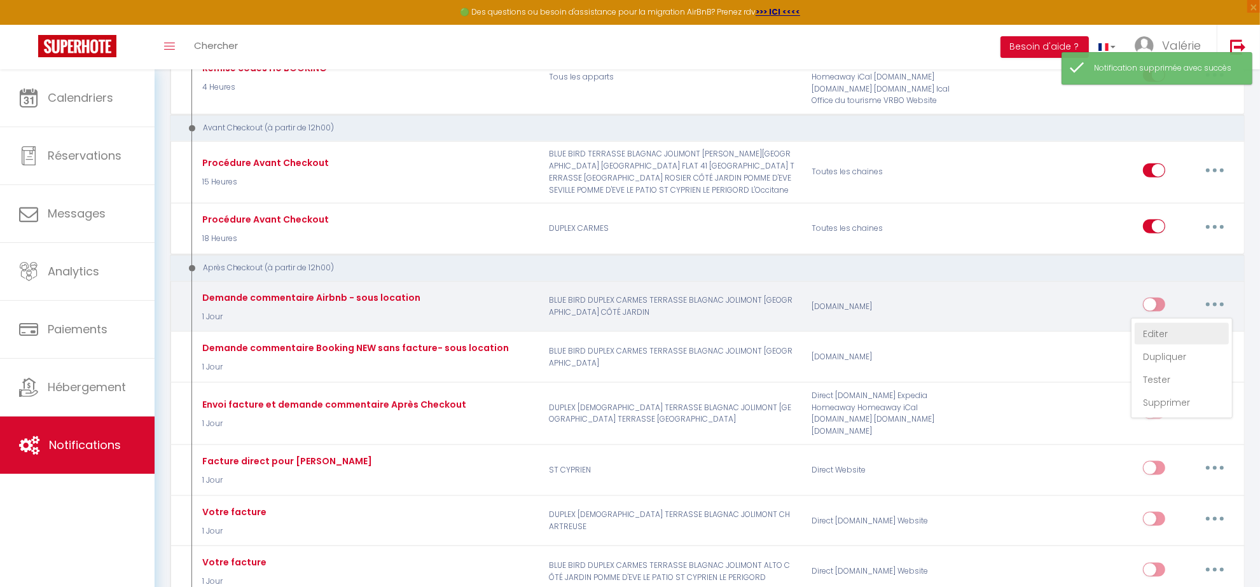
type input "Merci! - [RENTAL:NAME]"
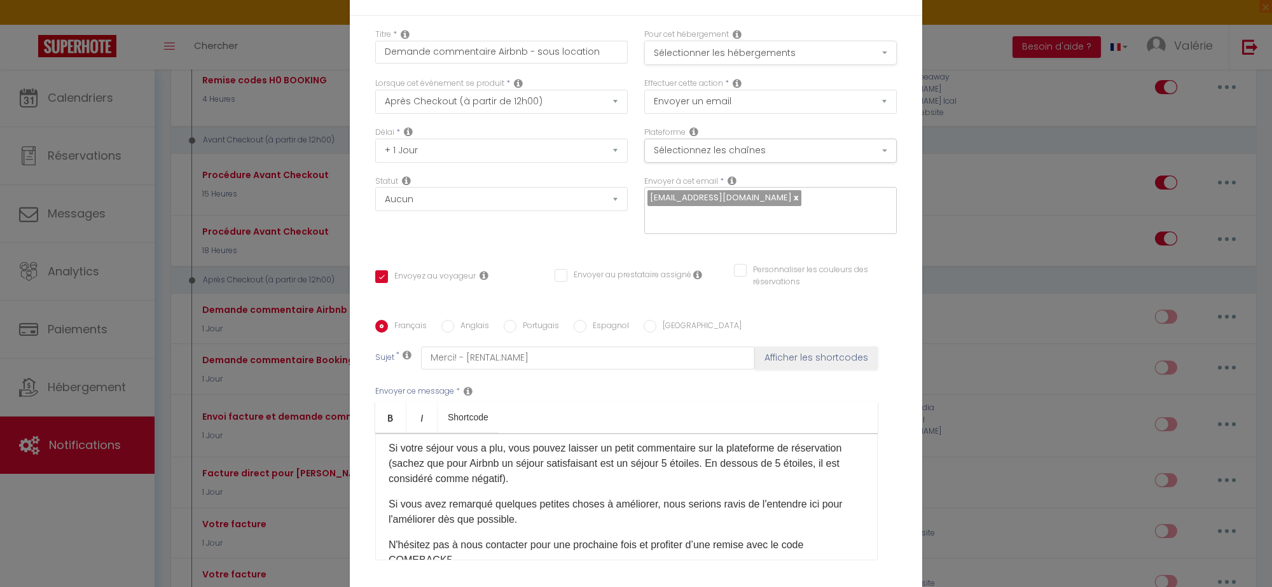
scroll to position [0, 0]
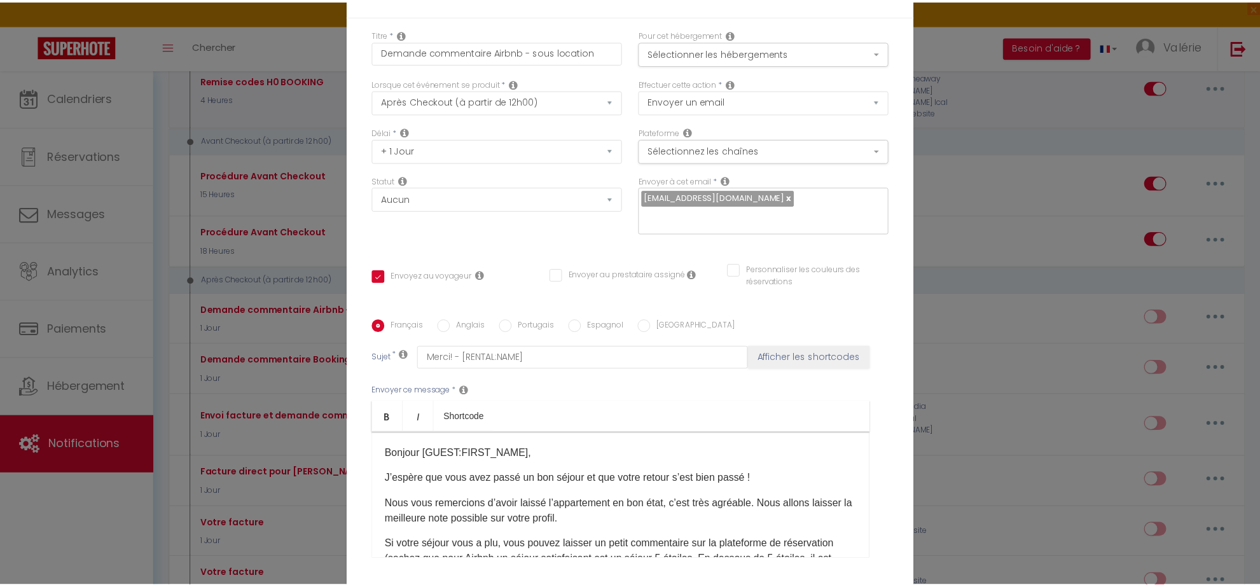
scroll to position [1590, 0]
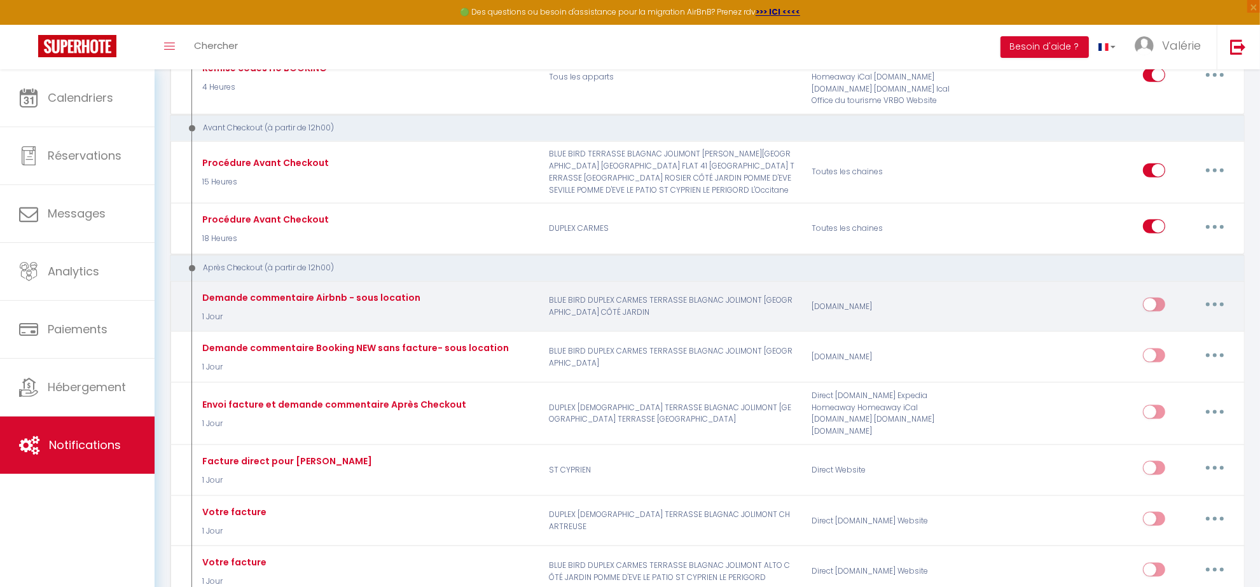
click at [1219, 302] on button "button" at bounding box center [1215, 305] width 36 height 20
click at [1158, 401] on link "Supprimer" at bounding box center [1182, 403] width 94 height 22
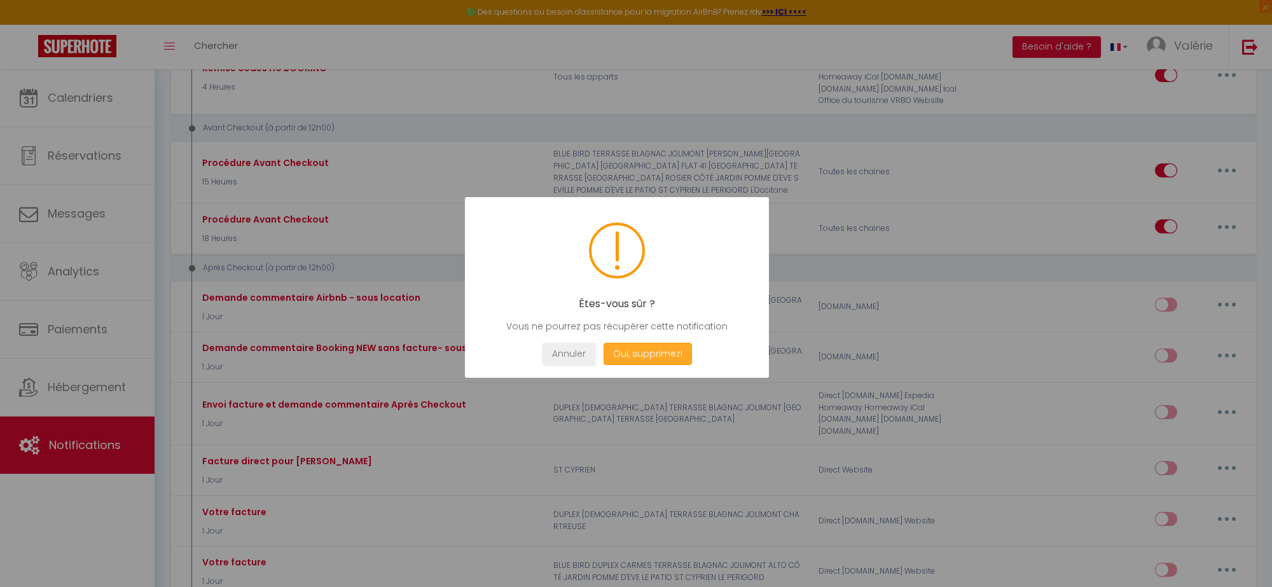
click at [641, 351] on button "Oui, supprimez!" at bounding box center [648, 354] width 88 height 22
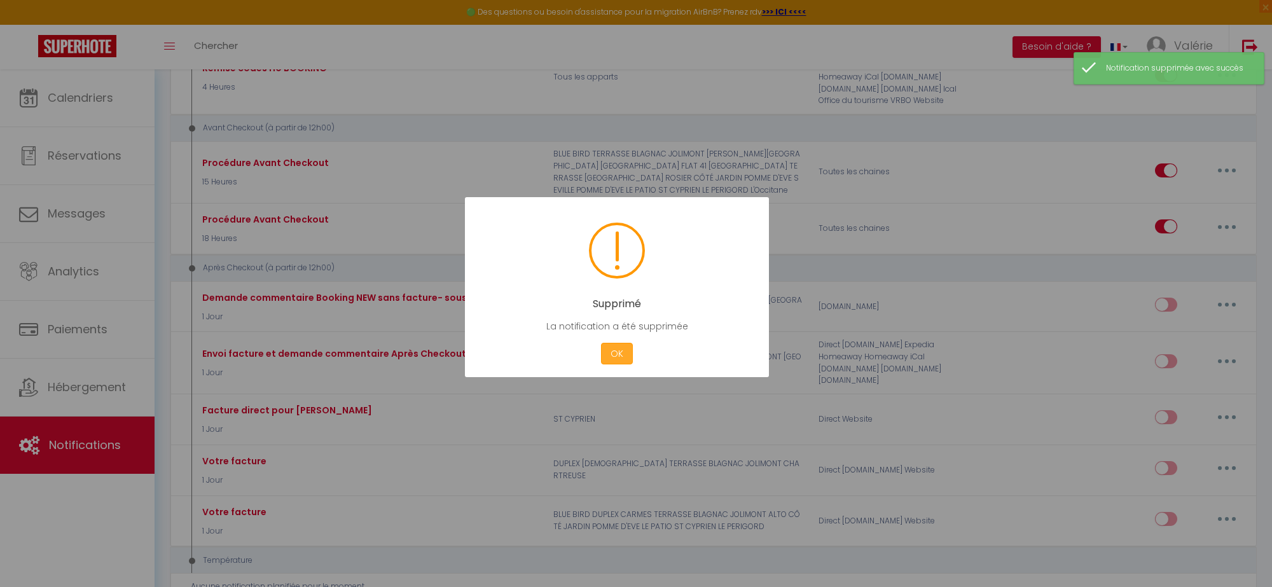
click at [623, 357] on button "OK" at bounding box center [617, 354] width 32 height 22
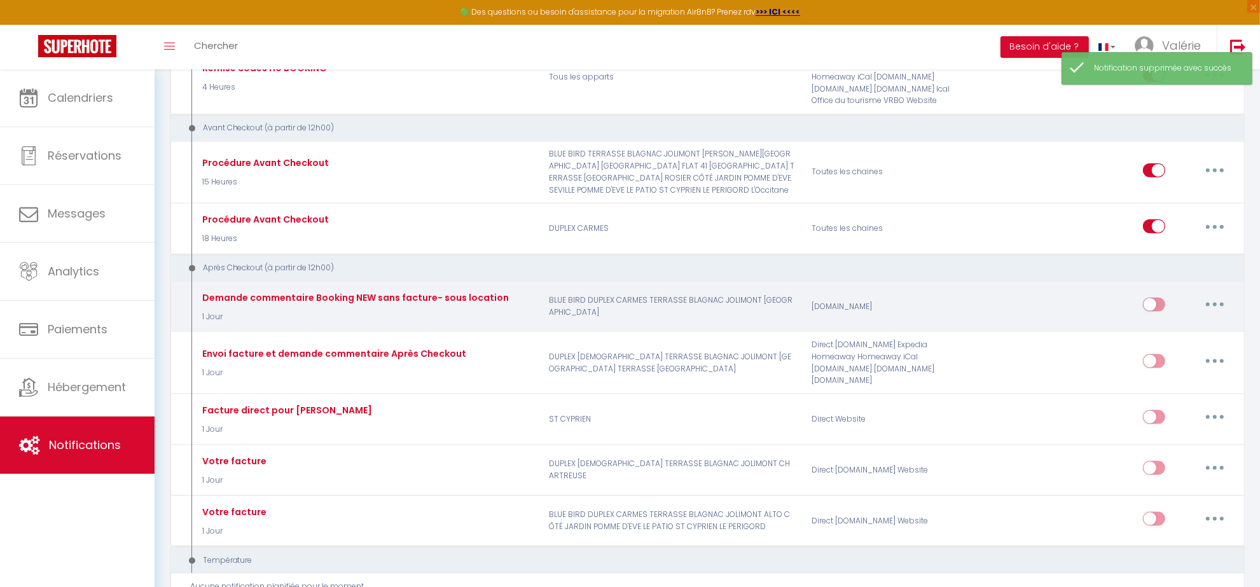
click at [1214, 303] on icon "button" at bounding box center [1215, 305] width 4 height 4
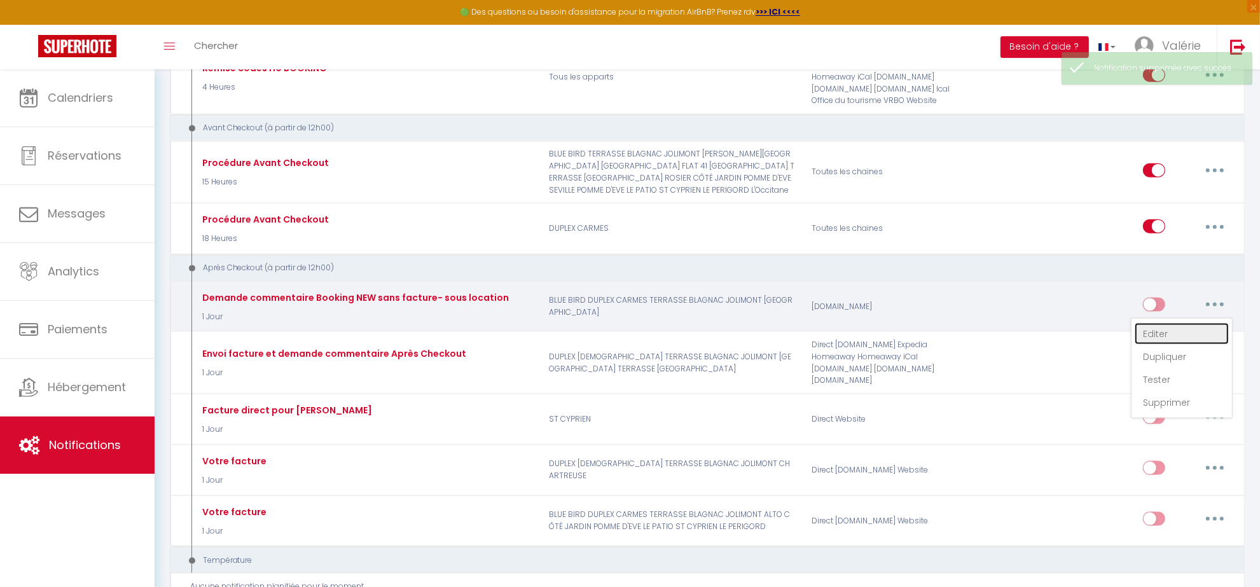
click at [1177, 329] on link "Editer" at bounding box center [1182, 334] width 94 height 22
type input "Demande commentaire Booking NEW sans facture- sous location"
select select "5"
select select "1 Jour"
select select
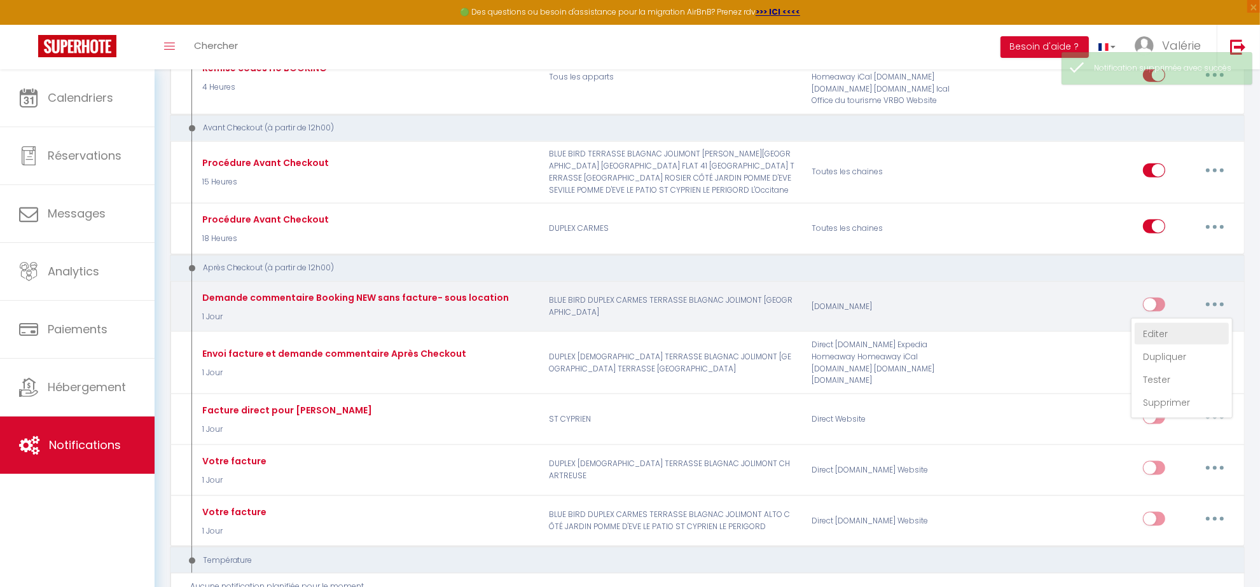
checkbox input "true"
checkbox input "false"
radio input "true"
type input "Merci! - [RENTAL:NAME]"
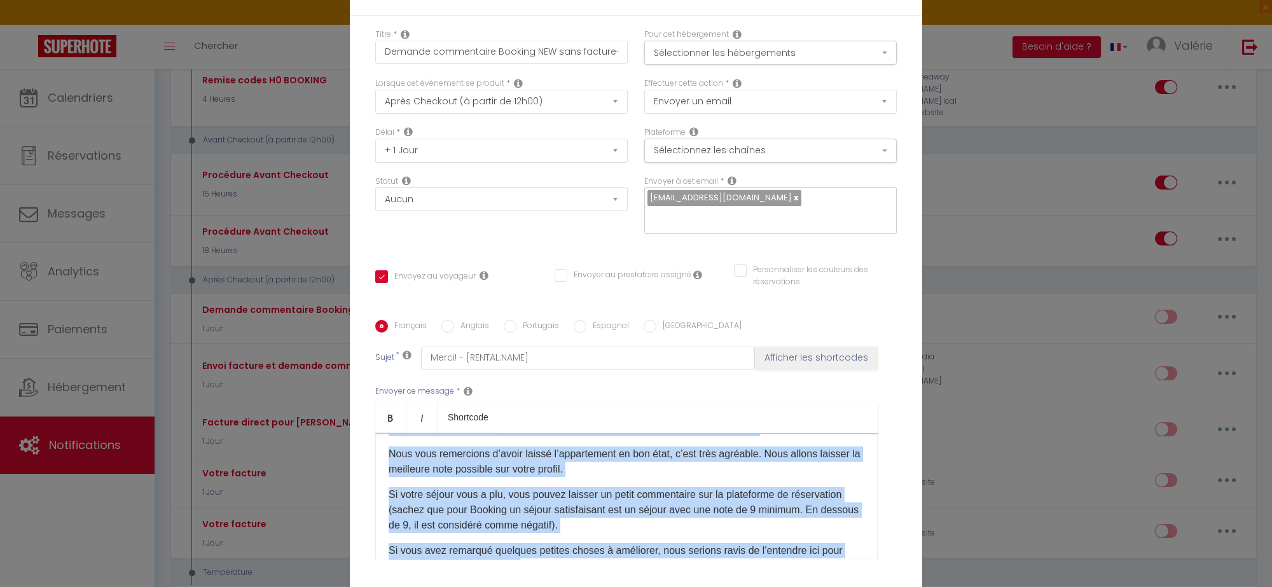
scroll to position [182, 0]
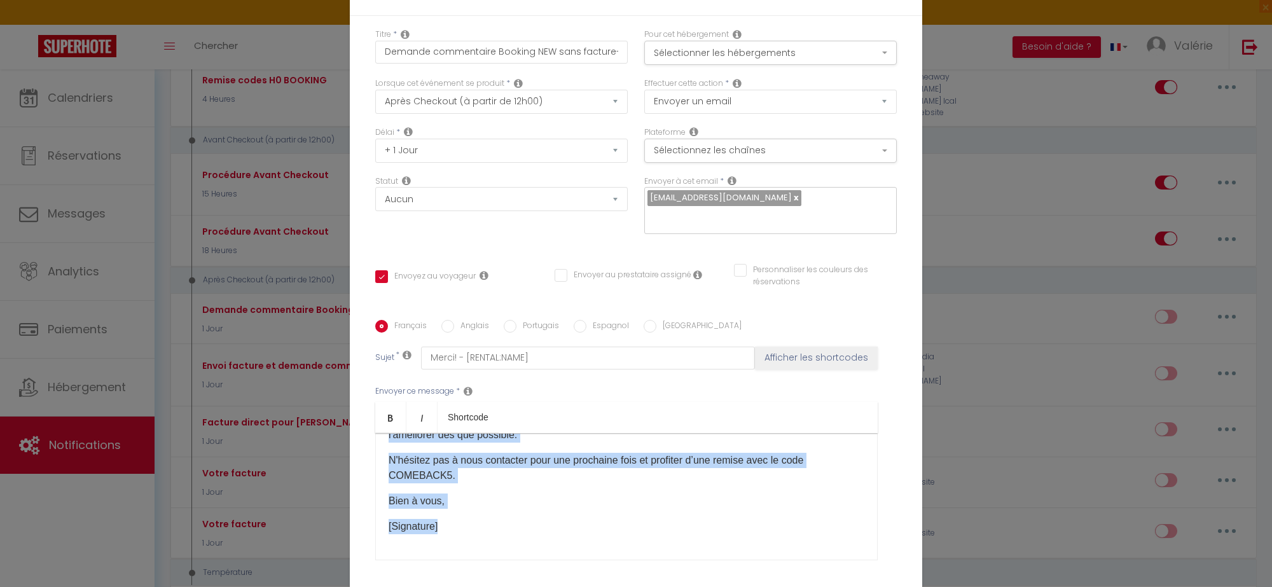
drag, startPoint x: 380, startPoint y: 452, endPoint x: 541, endPoint y: 529, distance: 177.8
click at [541, 529] on div "Bonjour [GUEST:FIRST_NAME]​, J’espère que vous avez passé un bon séjour et que …" at bounding box center [626, 496] width 503 height 127
copy div "Bonjour [GUEST:FIRST_NAME]​, J’espère que vous avez passé un bon séjour et que …"
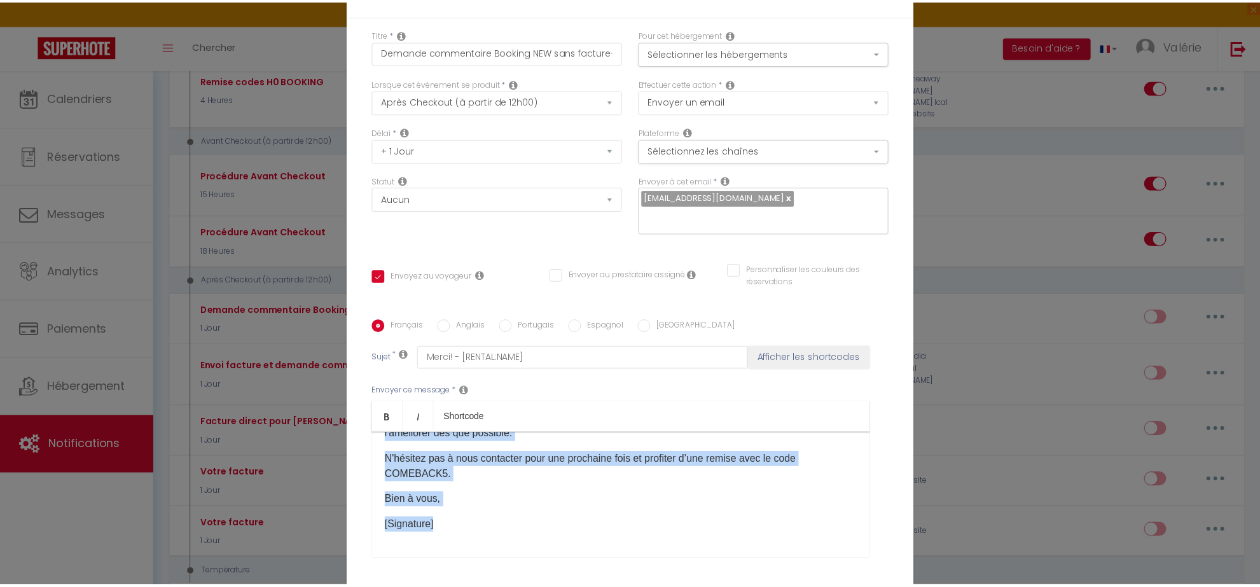
scroll to position [1590, 0]
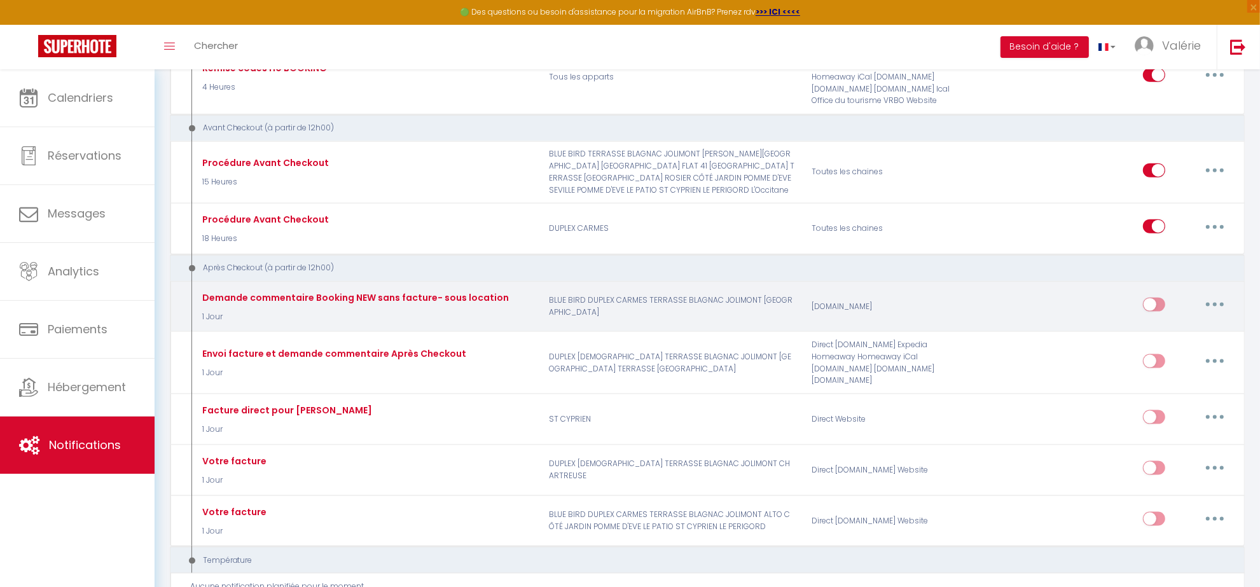
click at [1214, 303] on icon "button" at bounding box center [1215, 305] width 4 height 4
click at [1155, 399] on link "Supprimer" at bounding box center [1182, 403] width 94 height 22
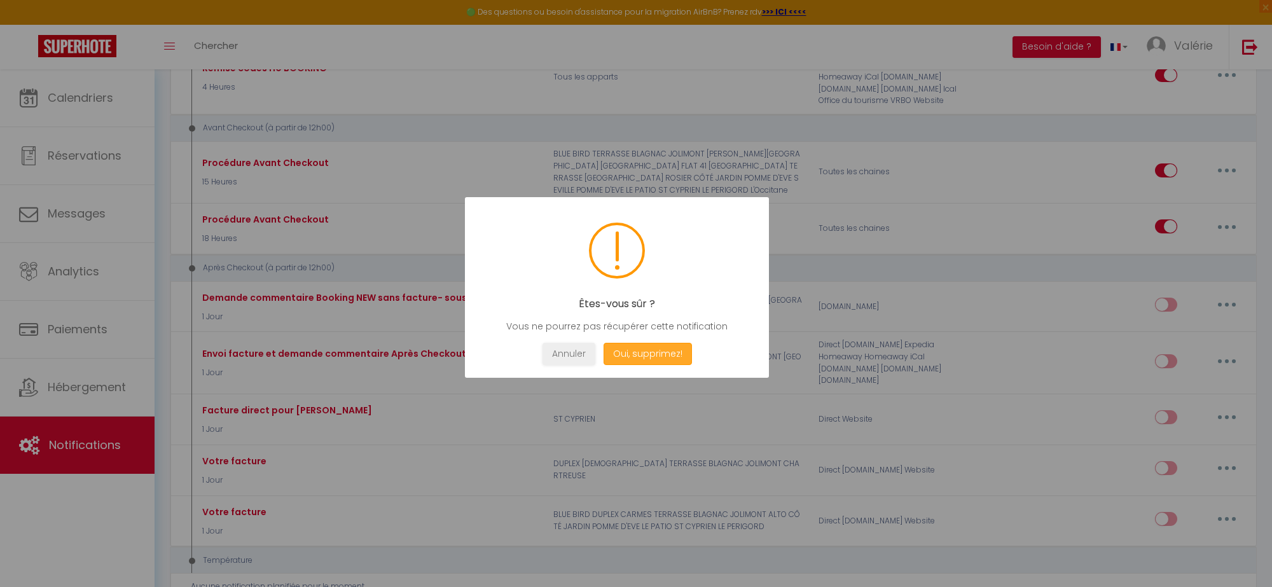
click at [616, 349] on button "Oui, supprimez!" at bounding box center [648, 354] width 88 height 22
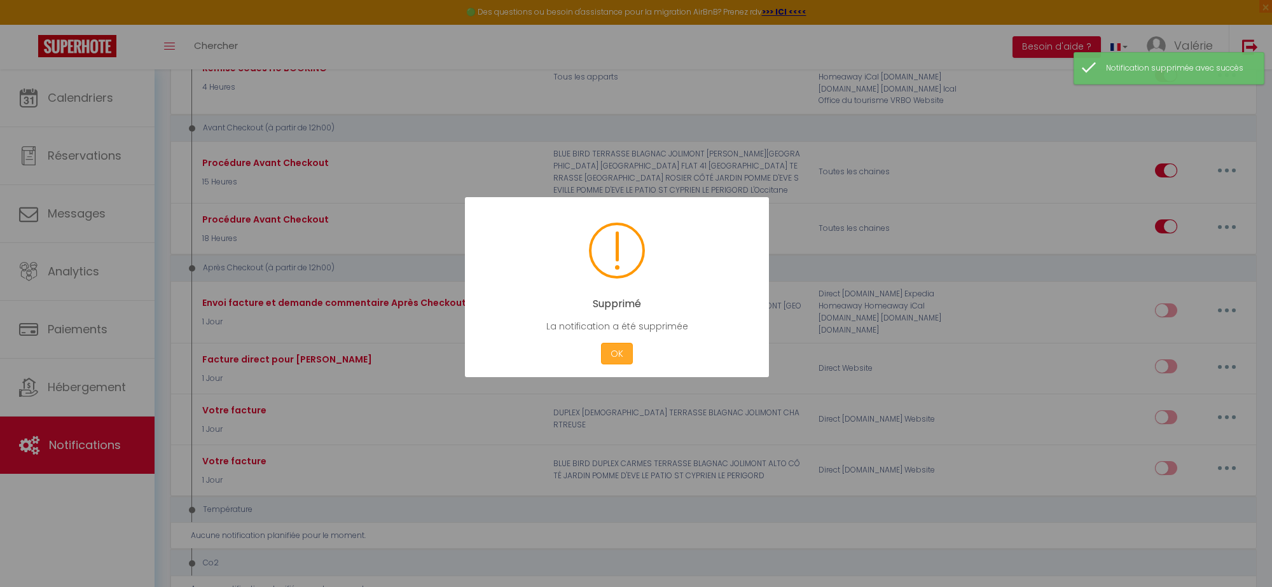
click at [615, 357] on button "OK" at bounding box center [617, 354] width 32 height 22
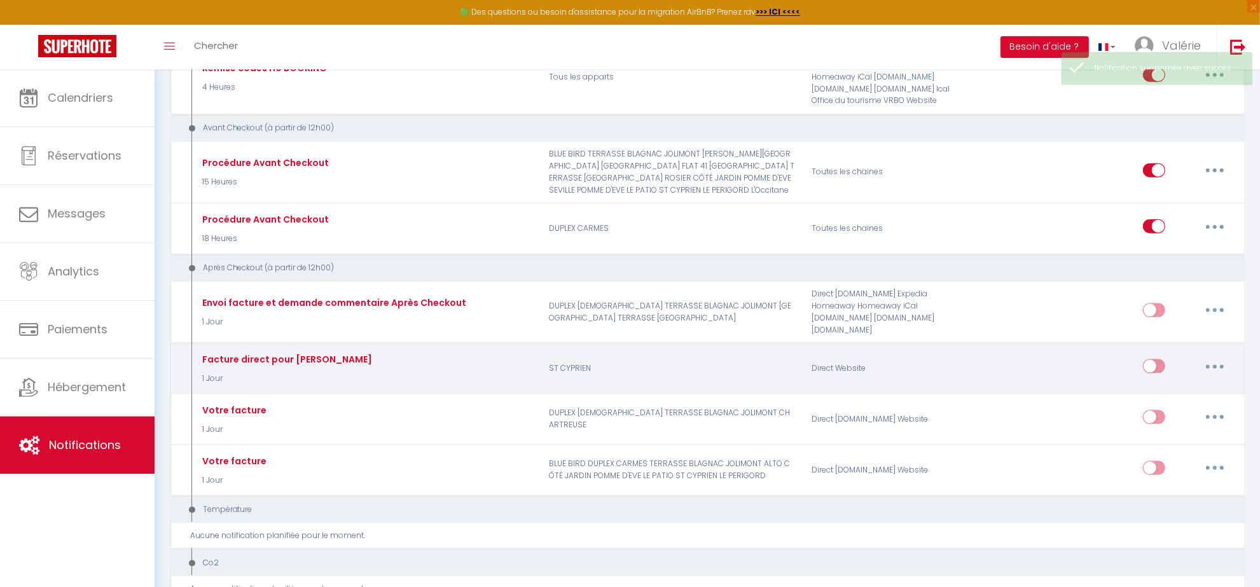
click at [1197, 356] on button "button" at bounding box center [1215, 366] width 36 height 20
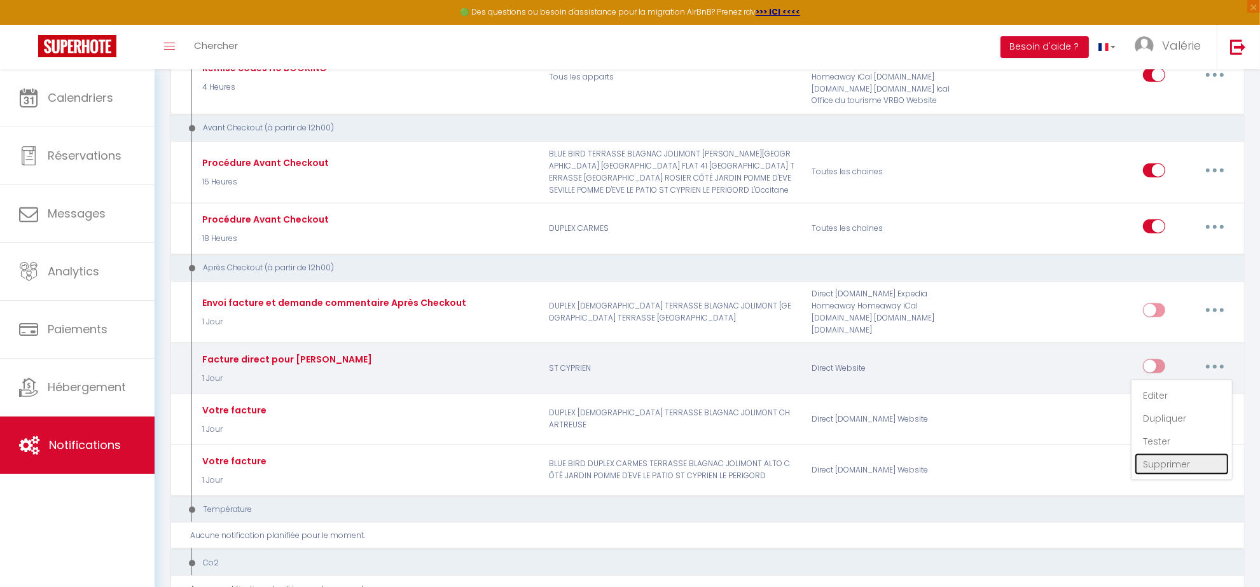
click at [1169, 454] on link "Supprimer" at bounding box center [1182, 465] width 94 height 22
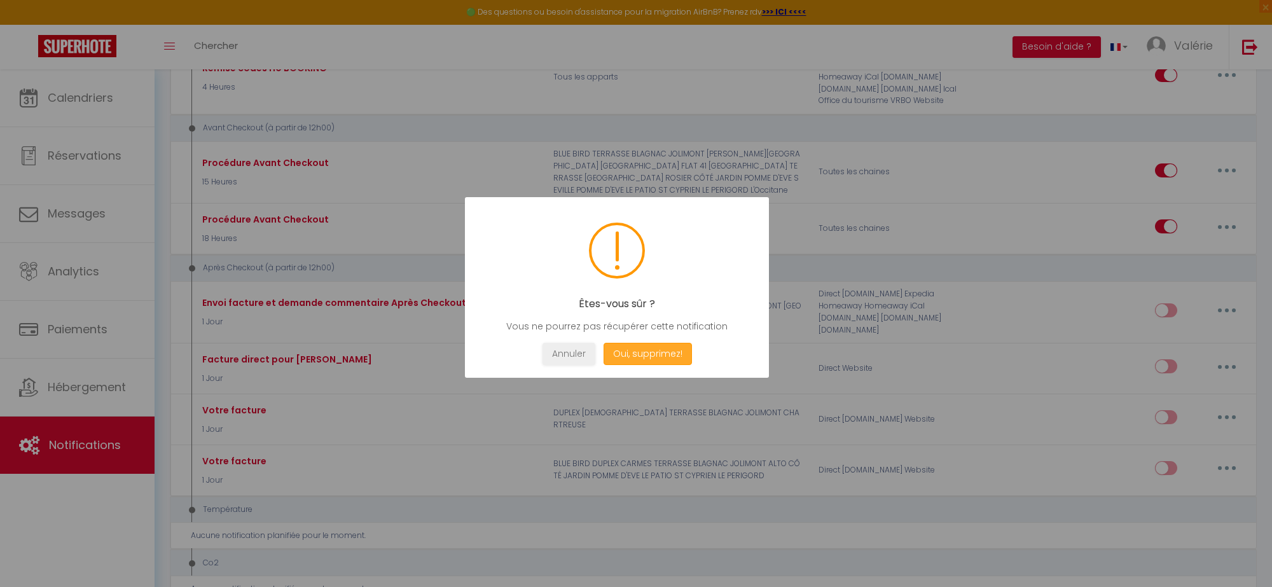
click at [681, 348] on button "Oui, supprimez!" at bounding box center [648, 354] width 88 height 22
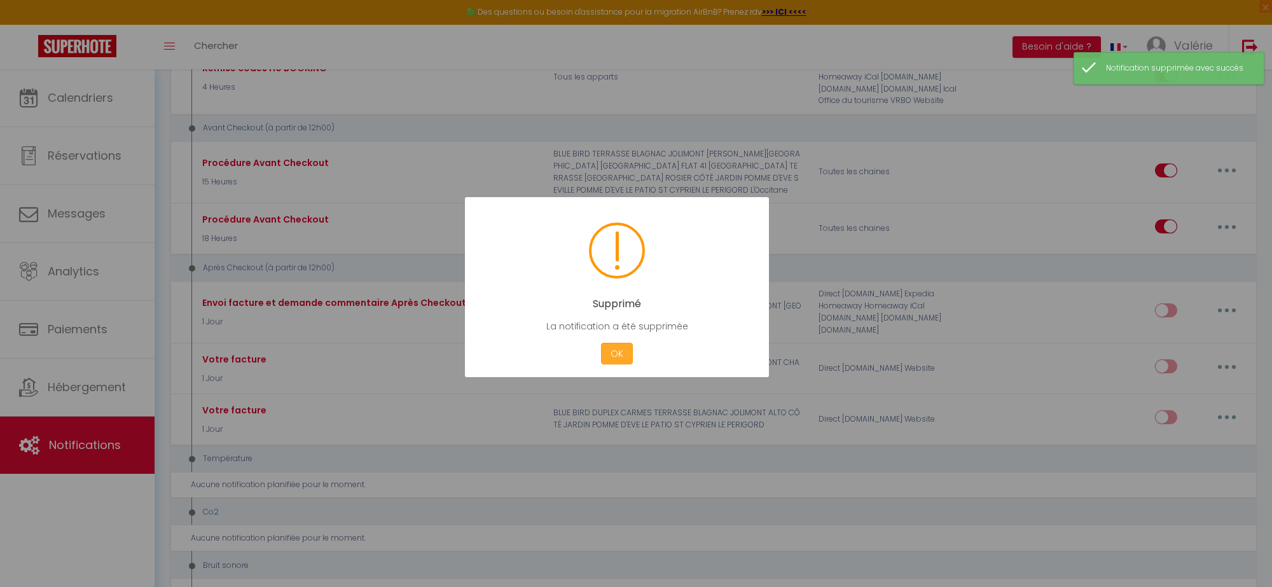
click at [614, 349] on button "OK" at bounding box center [617, 354] width 32 height 22
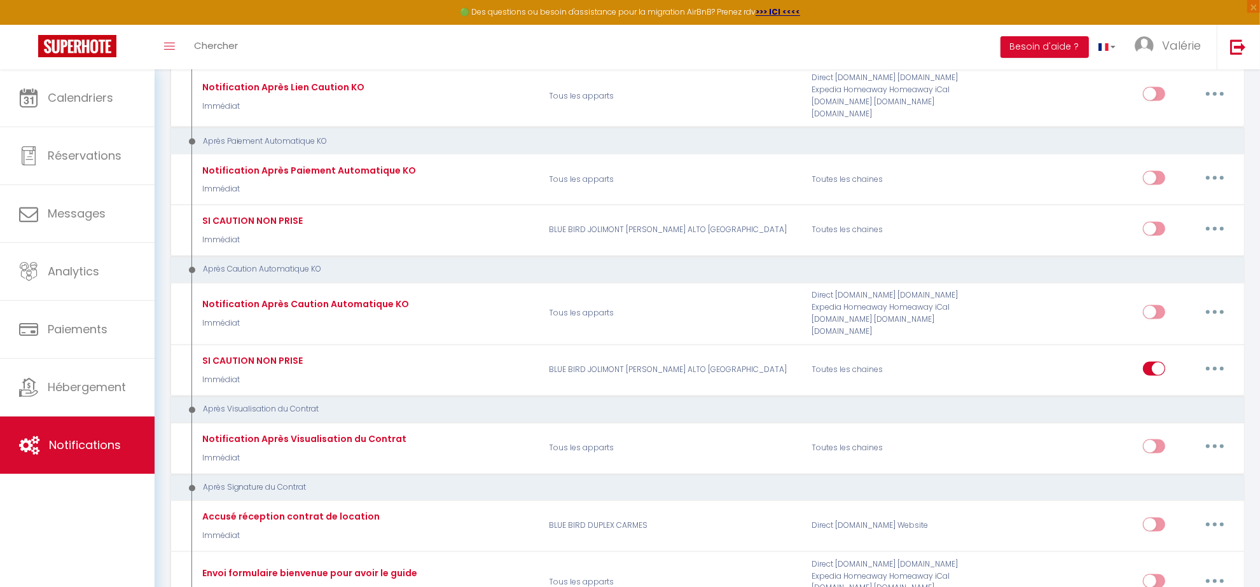
scroll to position [2385, 0]
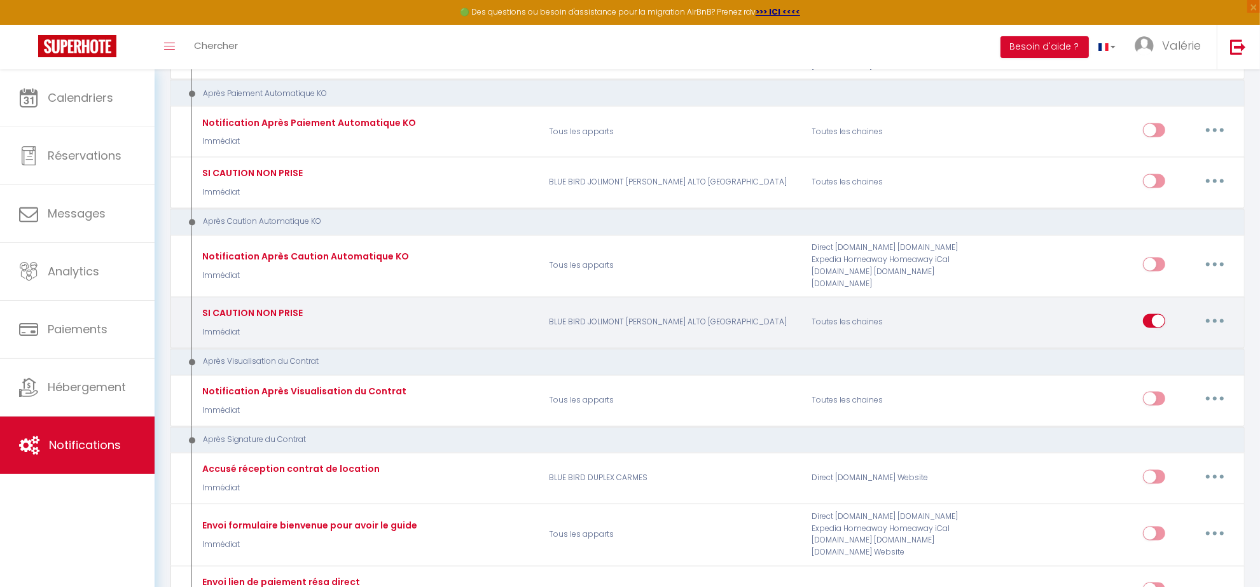
click at [1226, 311] on button "button" at bounding box center [1215, 321] width 36 height 20
click at [1175, 339] on link "Editer" at bounding box center [1182, 350] width 94 height 22
type input "SI CAUTION NON PRISE"
select select "13"
select select "Immédiat"
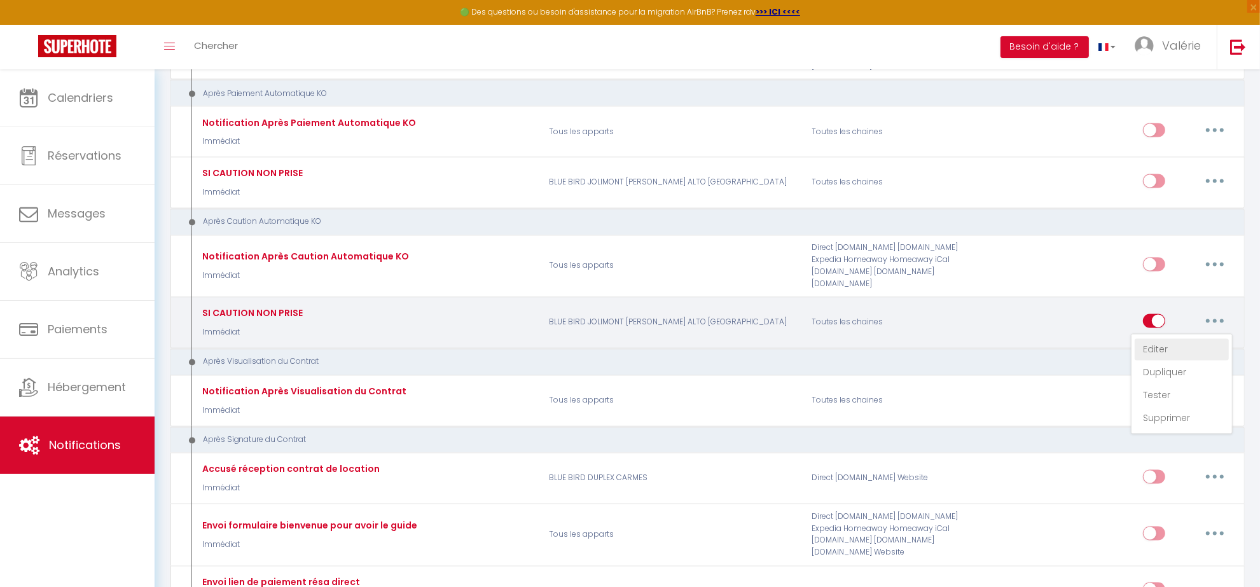
select select "if_deposit_not_paid"
checkbox input "false"
checkbox input "true"
radio input "true"
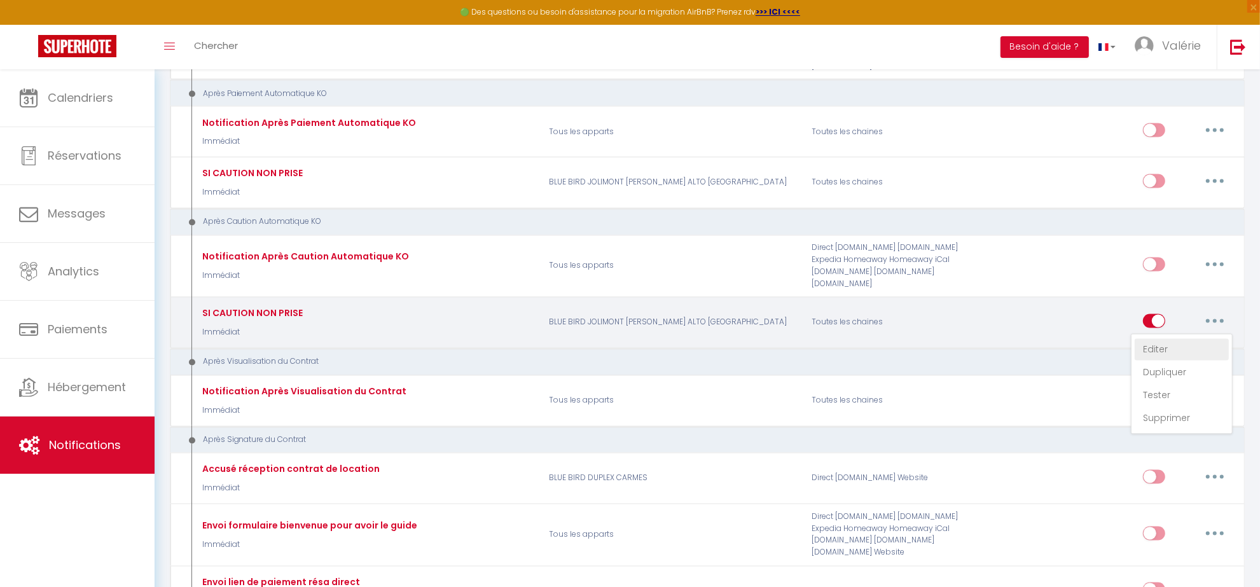
type input "Caution non prise"
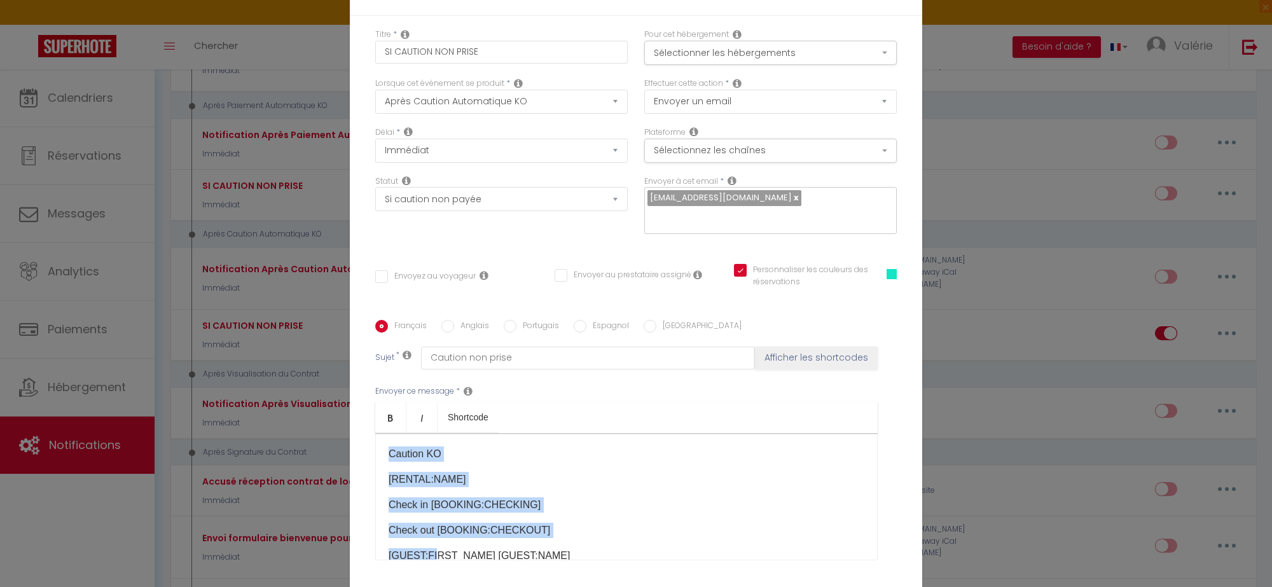
scroll to position [29, 0]
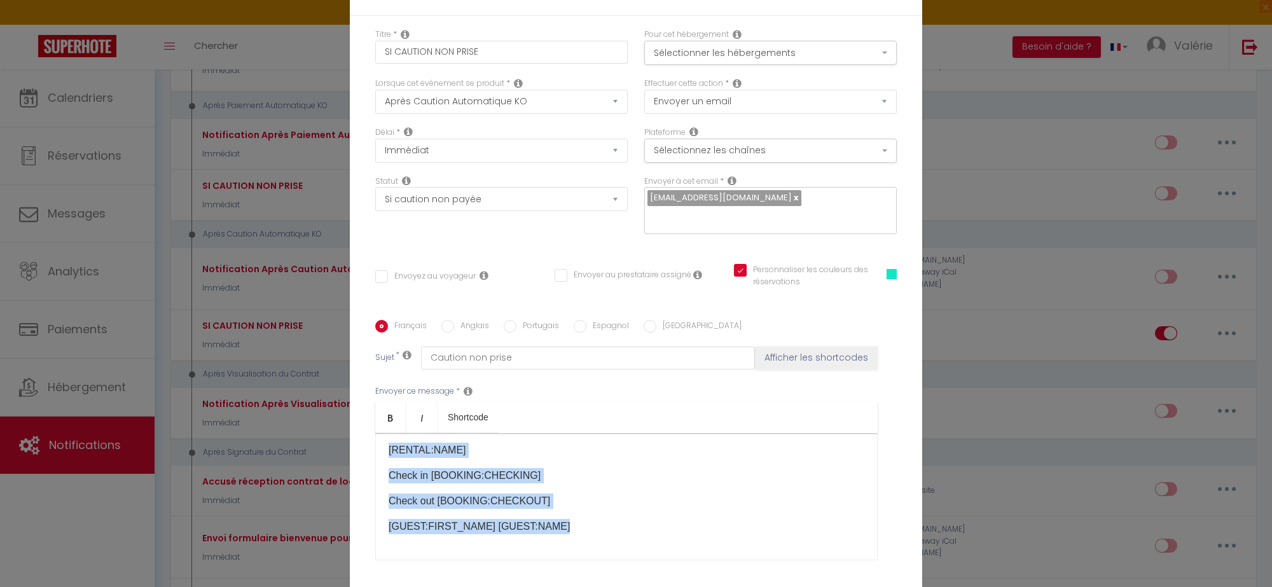
drag, startPoint x: 380, startPoint y: 441, endPoint x: 663, endPoint y: 542, distance: 300.6
click at [662, 543] on div "Caution KO [RENTAL:NAME] Check in [BOOKING:CHECKING] Check out [BOOKING:CHECKOU…" at bounding box center [626, 496] width 503 height 127
copy div "Caution KO [RENTAL:NAME] Check in [BOOKING:CHECKING] Check out [BOOKING:CHECKOU…"
click at [585, 497] on p "Check out [BOOKING:CHECKOUT]" at bounding box center [627, 501] width 476 height 15
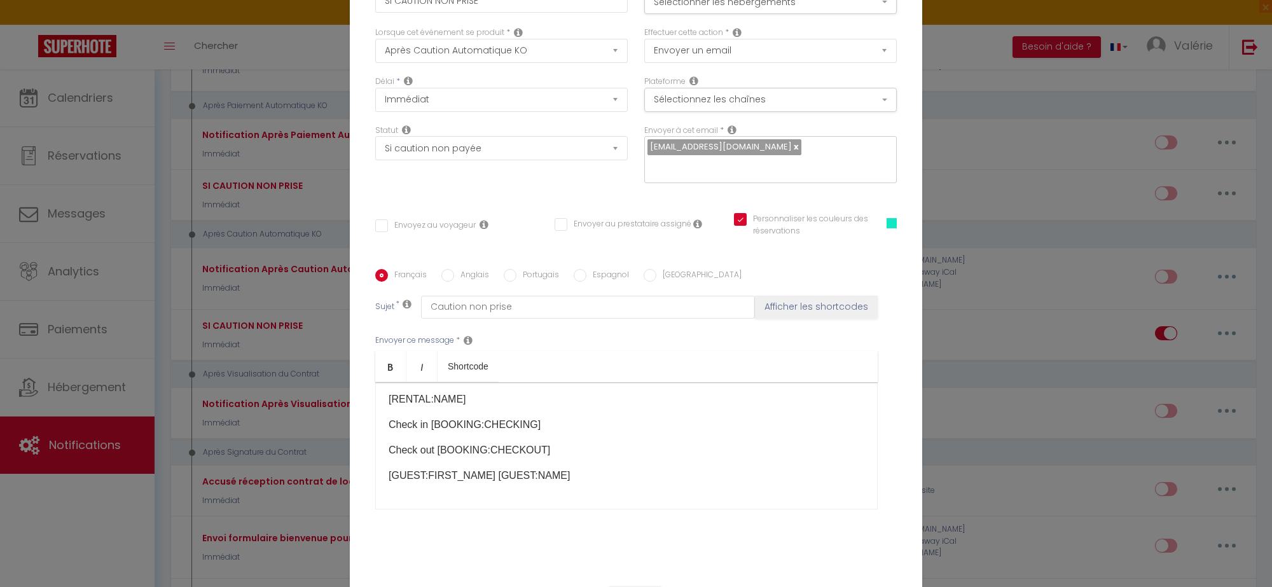
scroll to position [0, 0]
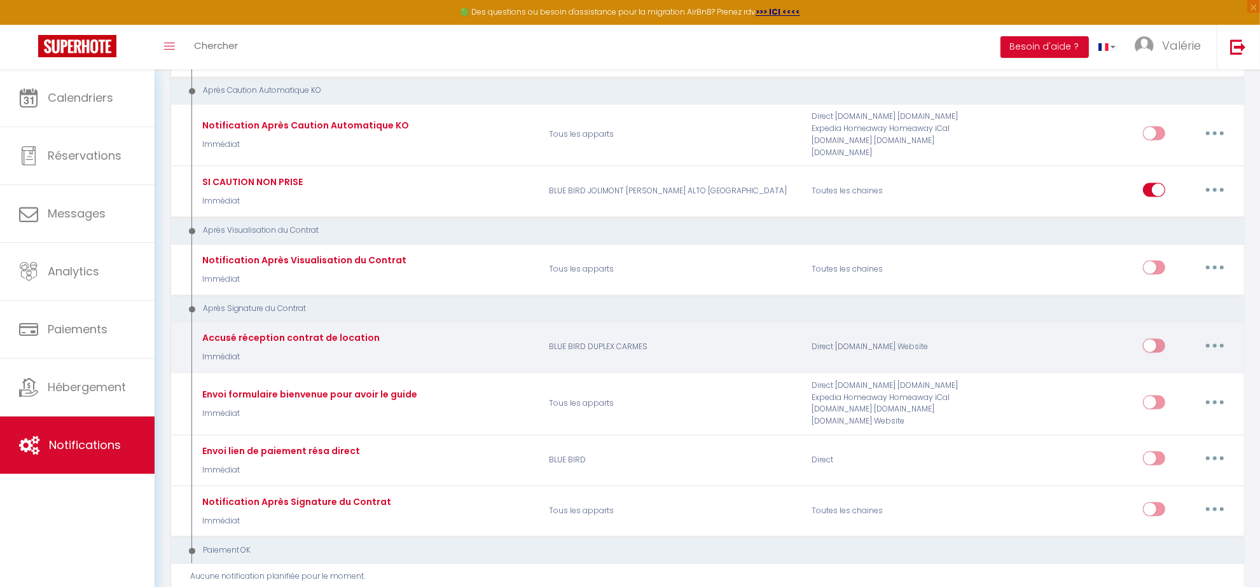
scroll to position [2545, 0]
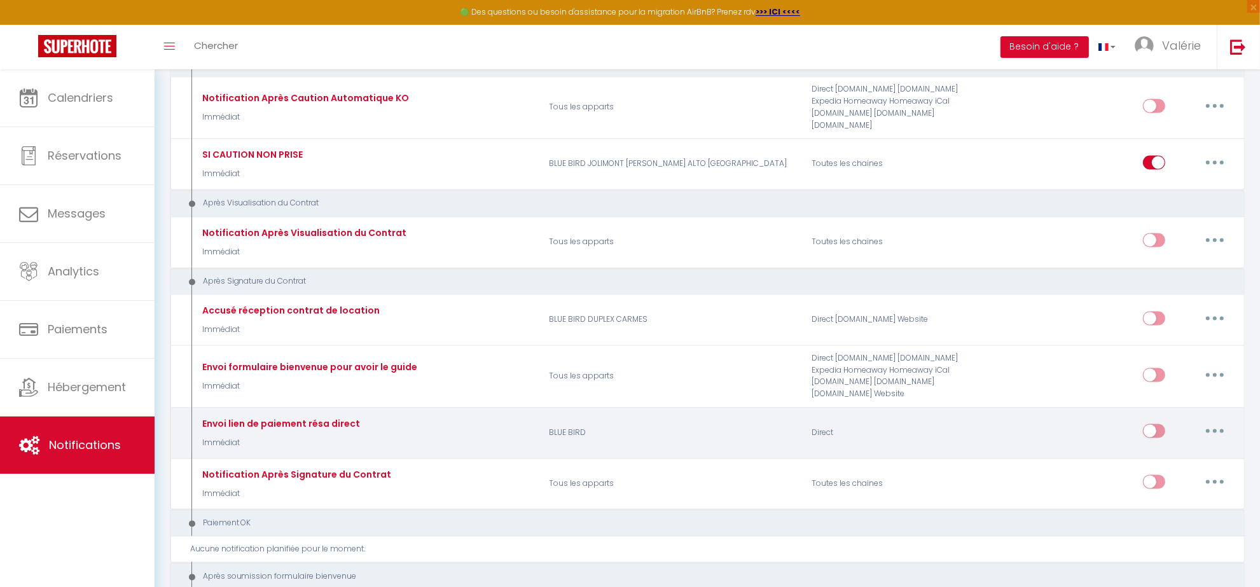
click at [1213, 429] on icon "button" at bounding box center [1215, 431] width 4 height 4
click at [1174, 449] on link "Editer" at bounding box center [1182, 460] width 94 height 22
type input "Envoi lien de paiement résa direct"
select select "15"
select select
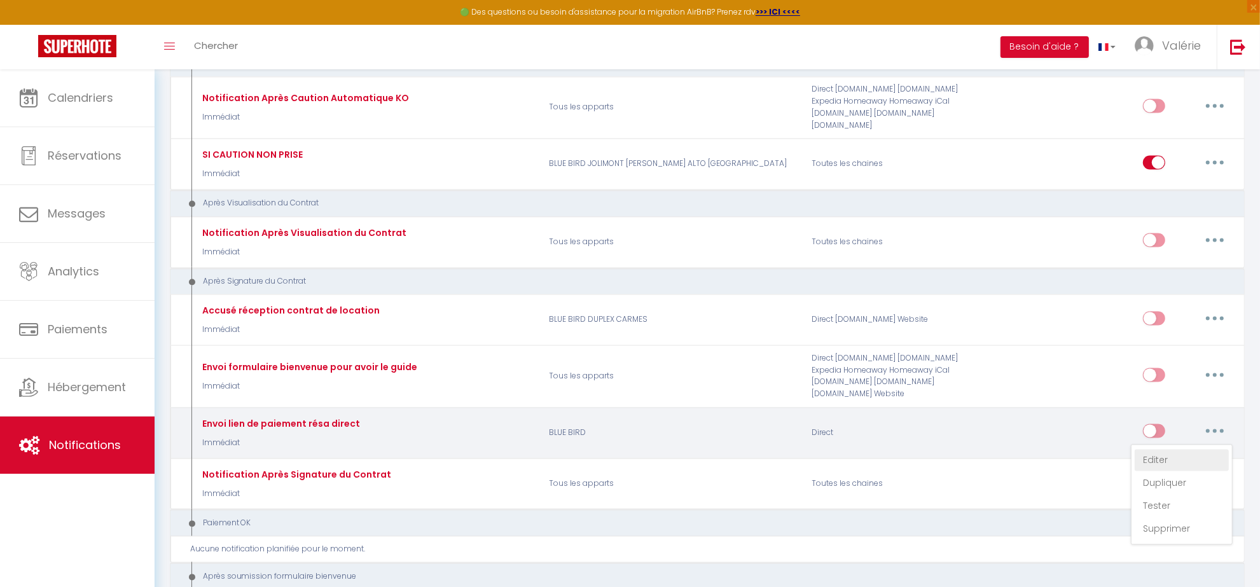
checkbox input "false"
type input "Lien de paiement - votre réservation [RENTAL:NAME]"
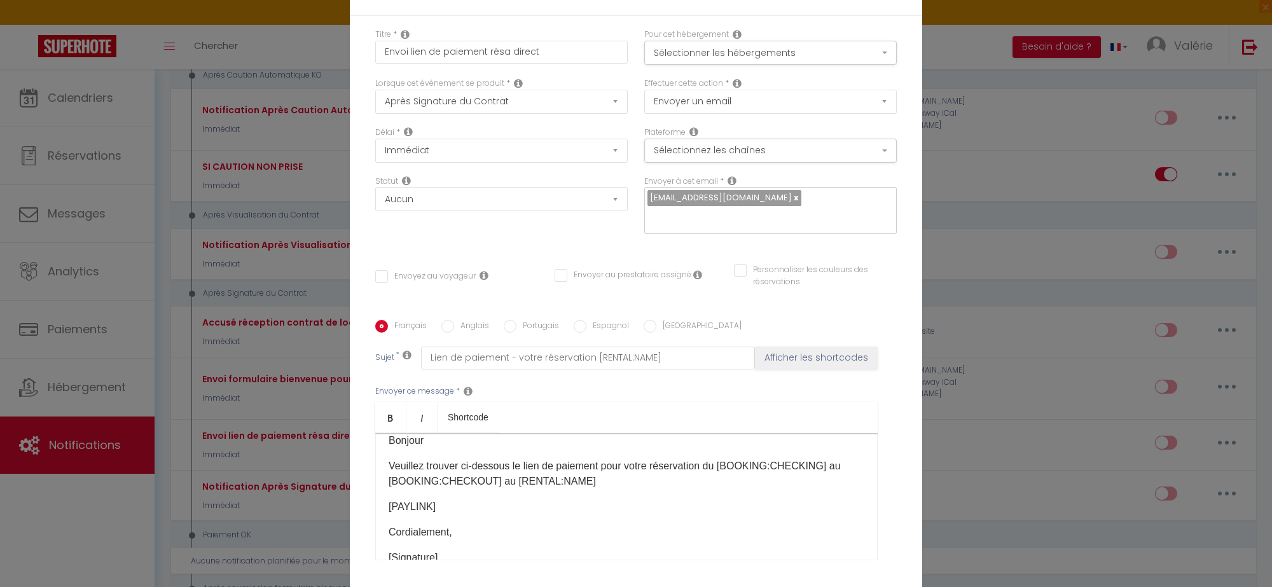
scroll to position [0, 0]
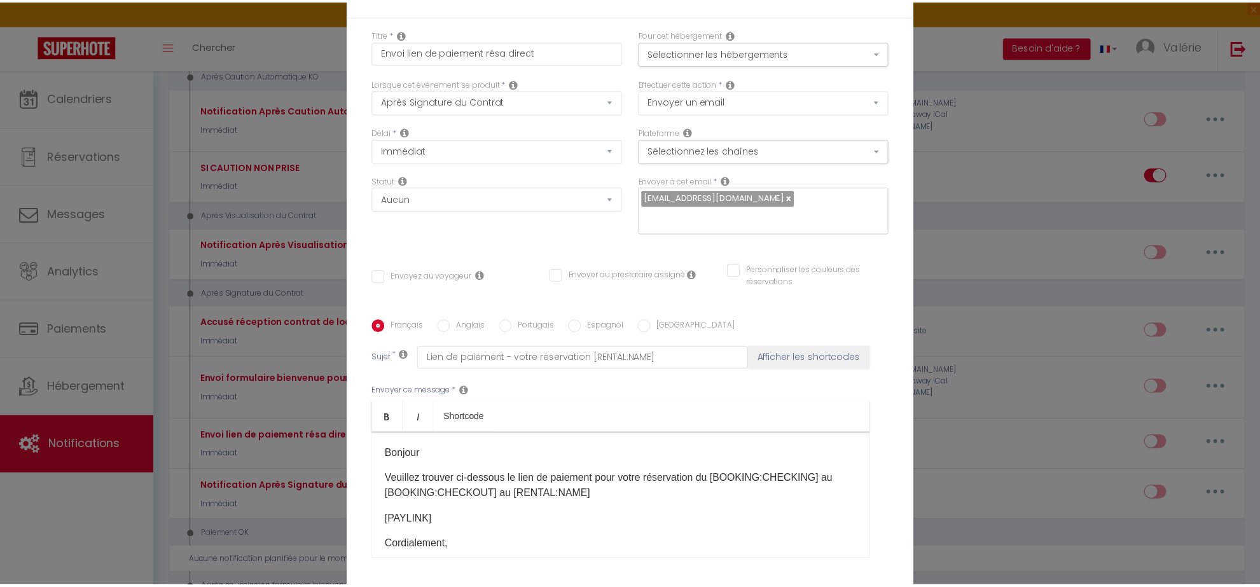
scroll to position [2545, 0]
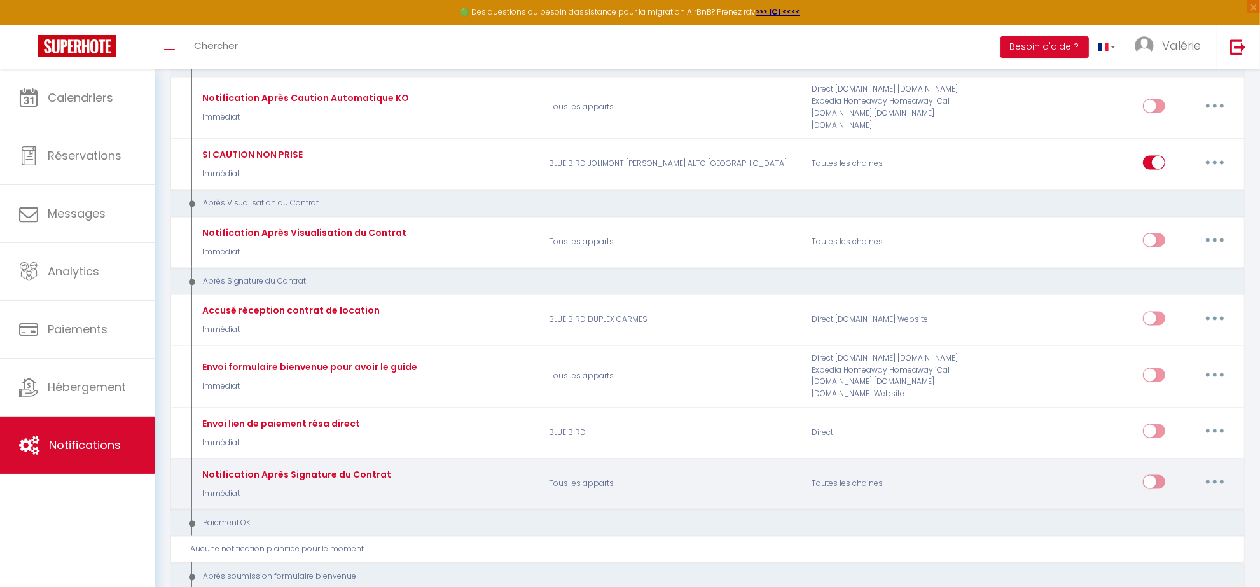
click at [1209, 471] on button "button" at bounding box center [1215, 481] width 36 height 20
click at [1165, 569] on link "Supprimer" at bounding box center [1182, 580] width 94 height 22
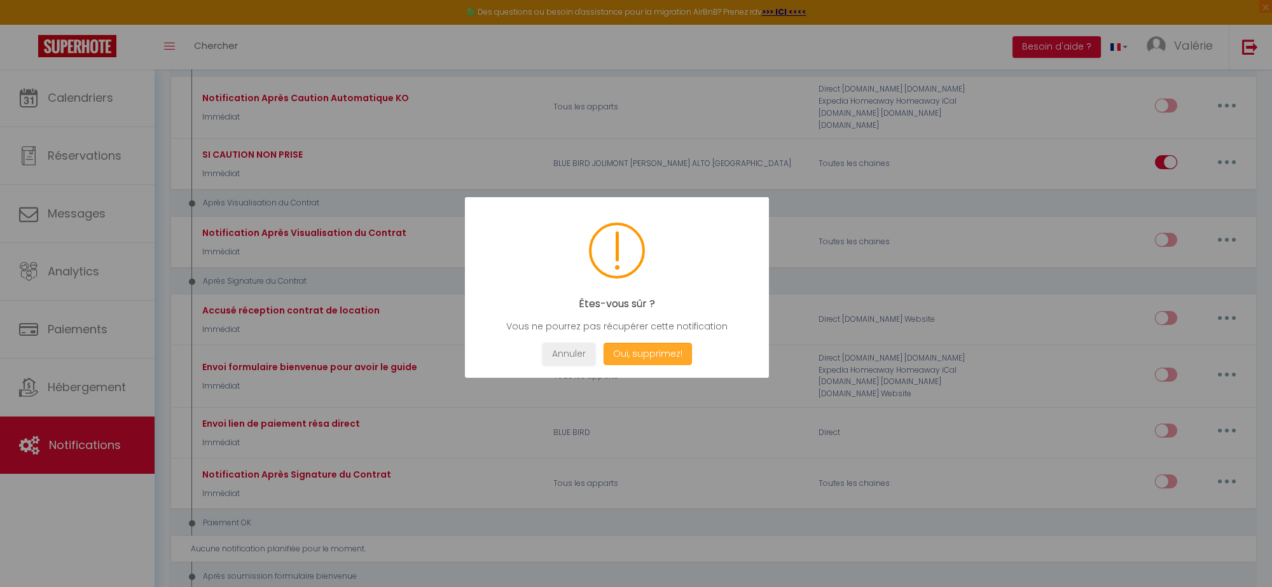
click at [676, 344] on button "Oui, supprimez!" at bounding box center [648, 354] width 88 height 22
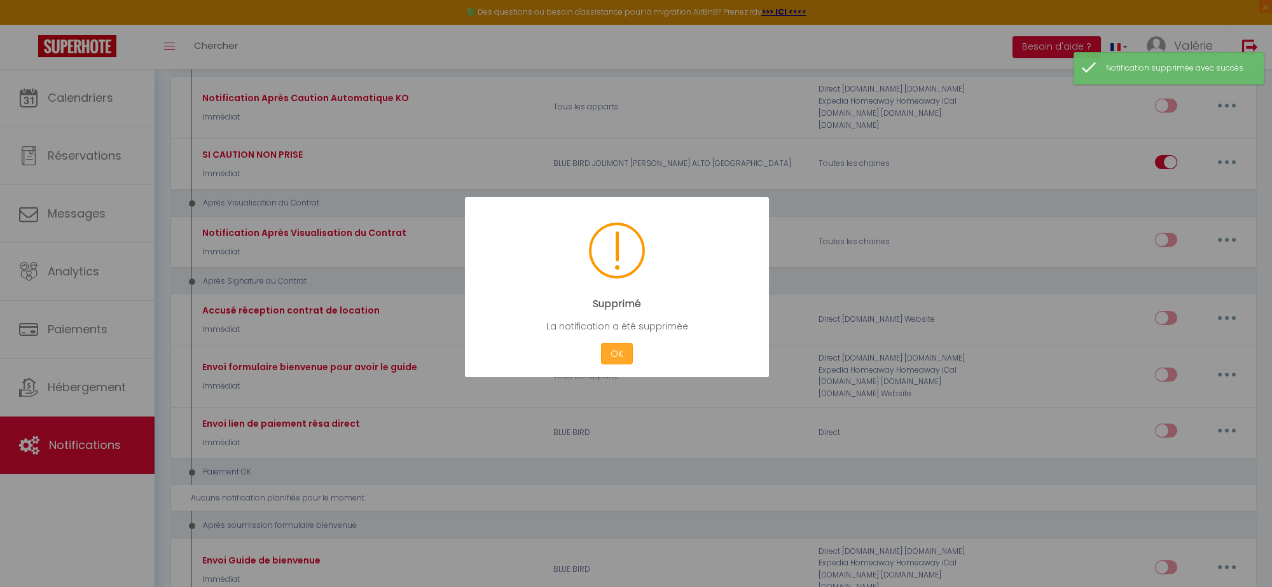
click at [617, 344] on button "OK" at bounding box center [617, 354] width 32 height 22
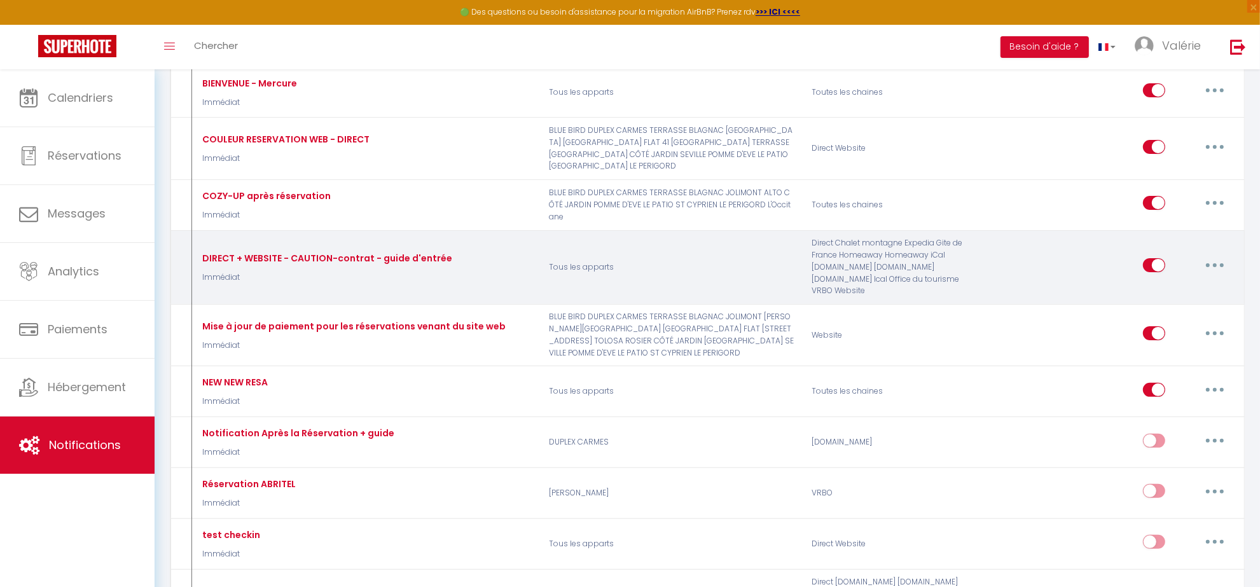
scroll to position [0, 0]
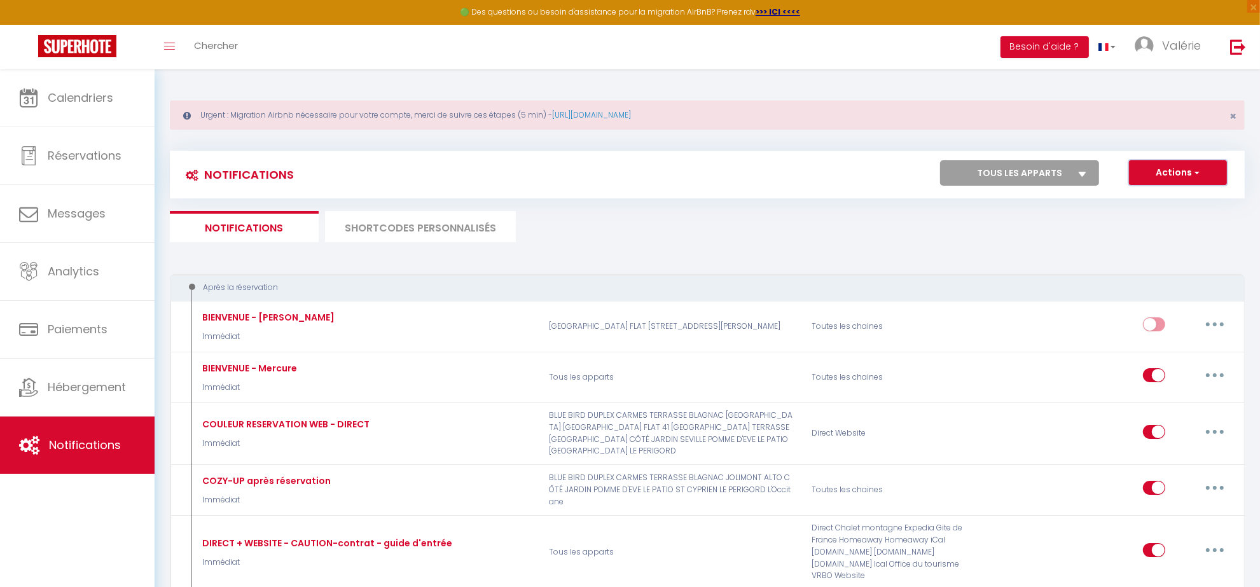
click at [1197, 174] on span "button" at bounding box center [1196, 172] width 8 height 13
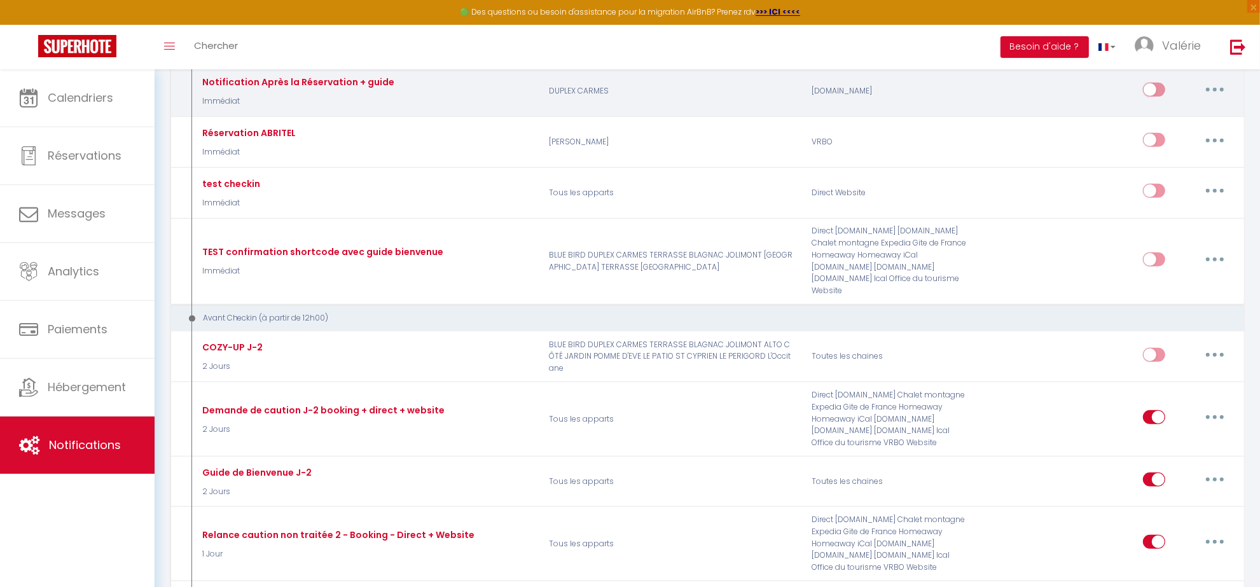
scroll to position [557, 0]
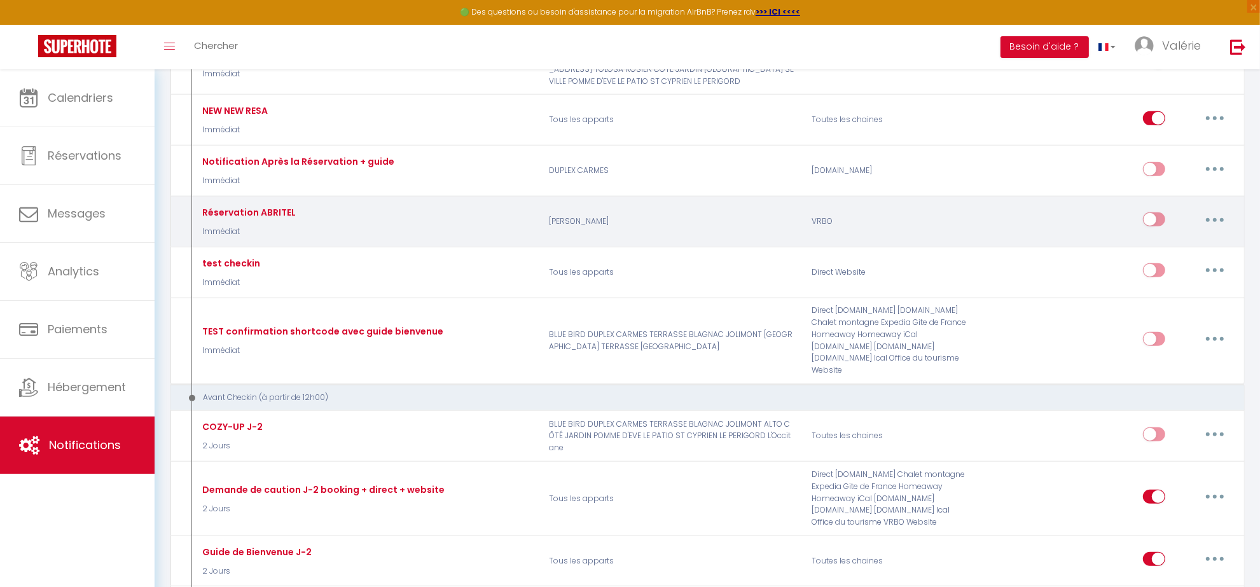
click at [1213, 218] on icon "button" at bounding box center [1215, 220] width 4 height 4
click at [1184, 316] on link "Supprimer" at bounding box center [1182, 318] width 94 height 22
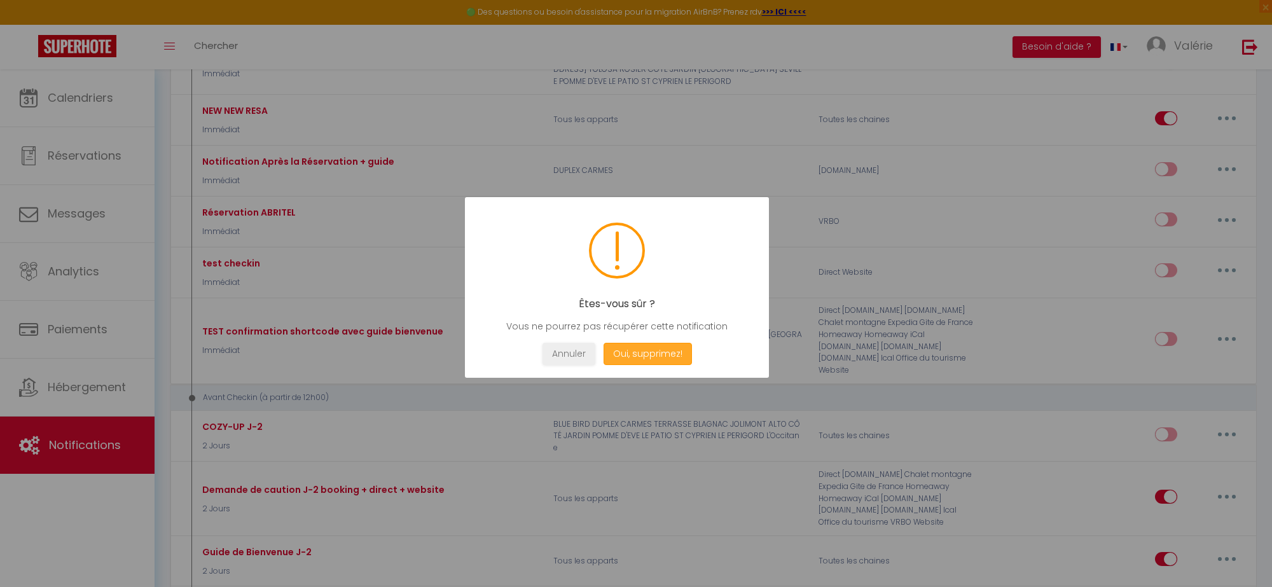
click at [670, 364] on button "Oui, supprimez!" at bounding box center [648, 354] width 88 height 22
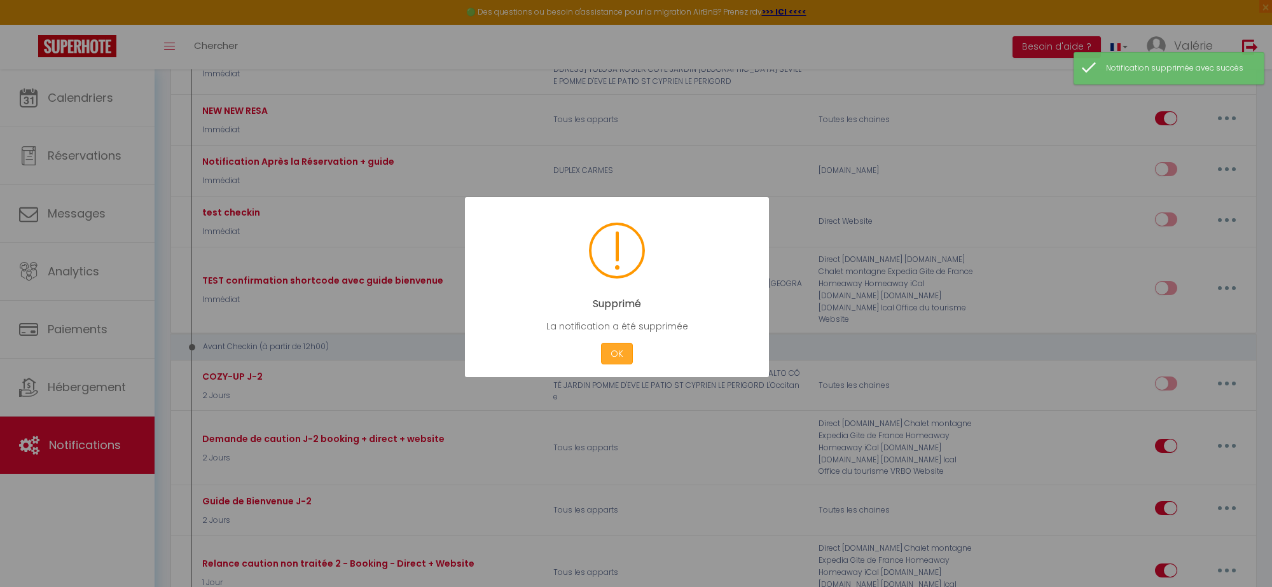
click at [602, 351] on button "OK" at bounding box center [617, 354] width 32 height 22
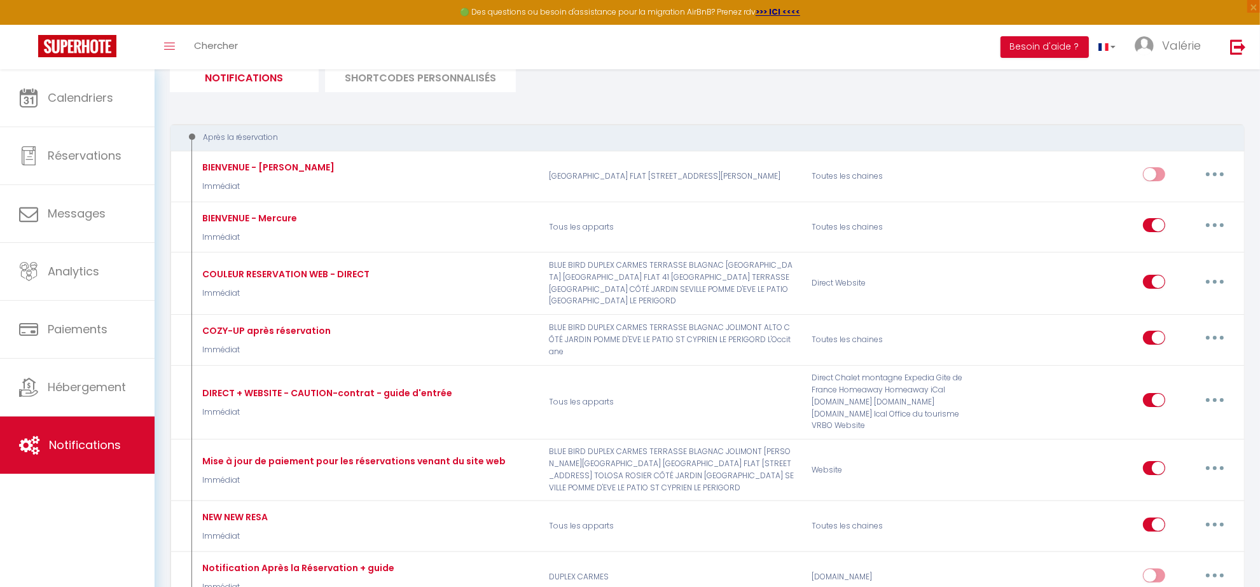
scroll to position [0, 0]
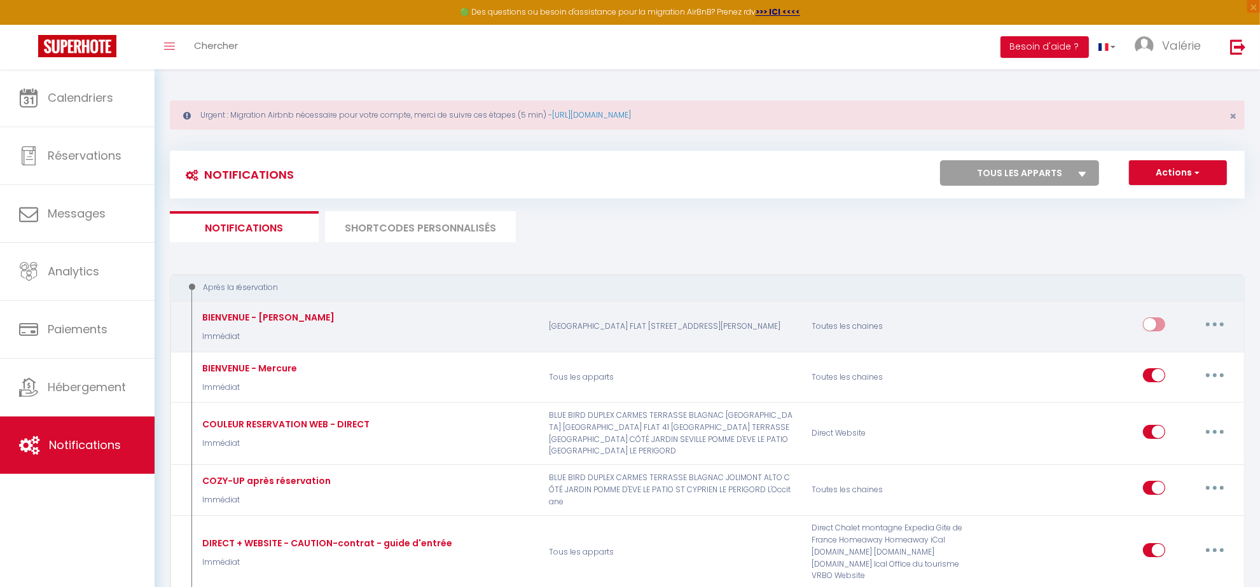
click at [1212, 324] on button "button" at bounding box center [1215, 324] width 36 height 20
click at [1155, 425] on link "Supprimer" at bounding box center [1182, 423] width 94 height 22
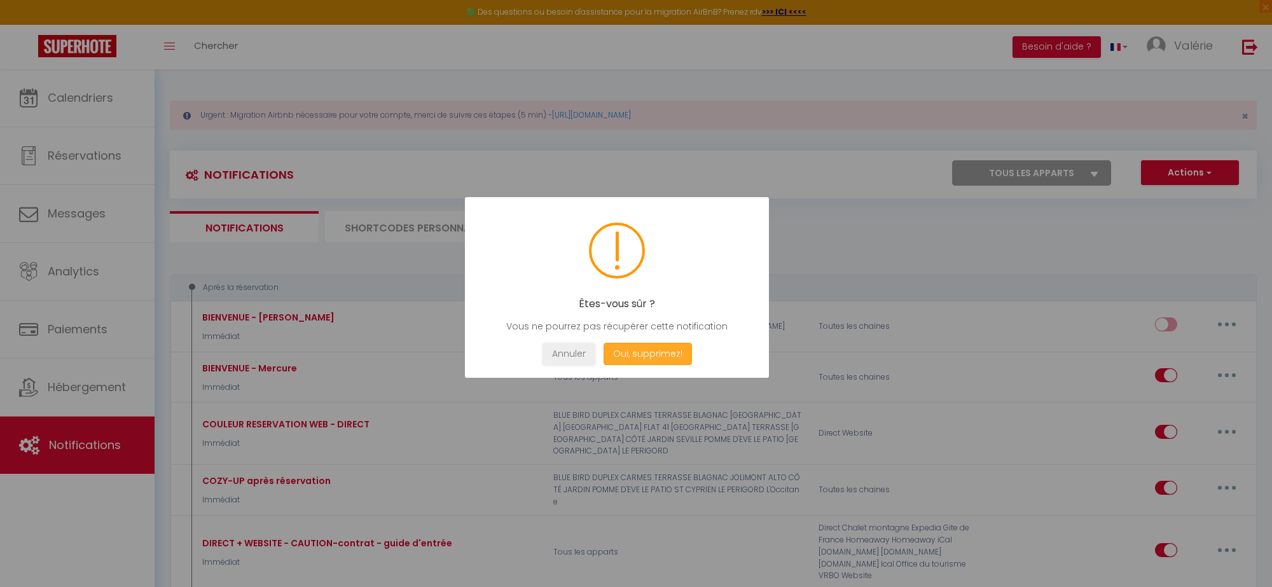
drag, startPoint x: 660, startPoint y: 351, endPoint x: 754, endPoint y: 347, distance: 94.2
click at [659, 351] on button "Oui, supprimez!" at bounding box center [648, 354] width 88 height 22
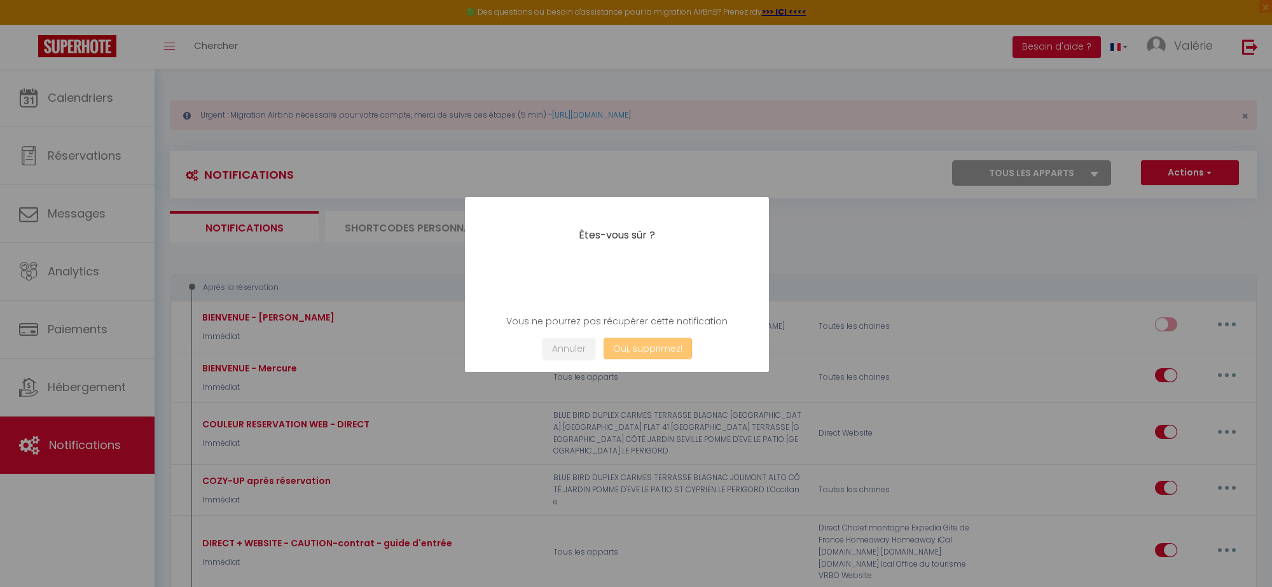
checkbox input "true"
checkbox input "false"
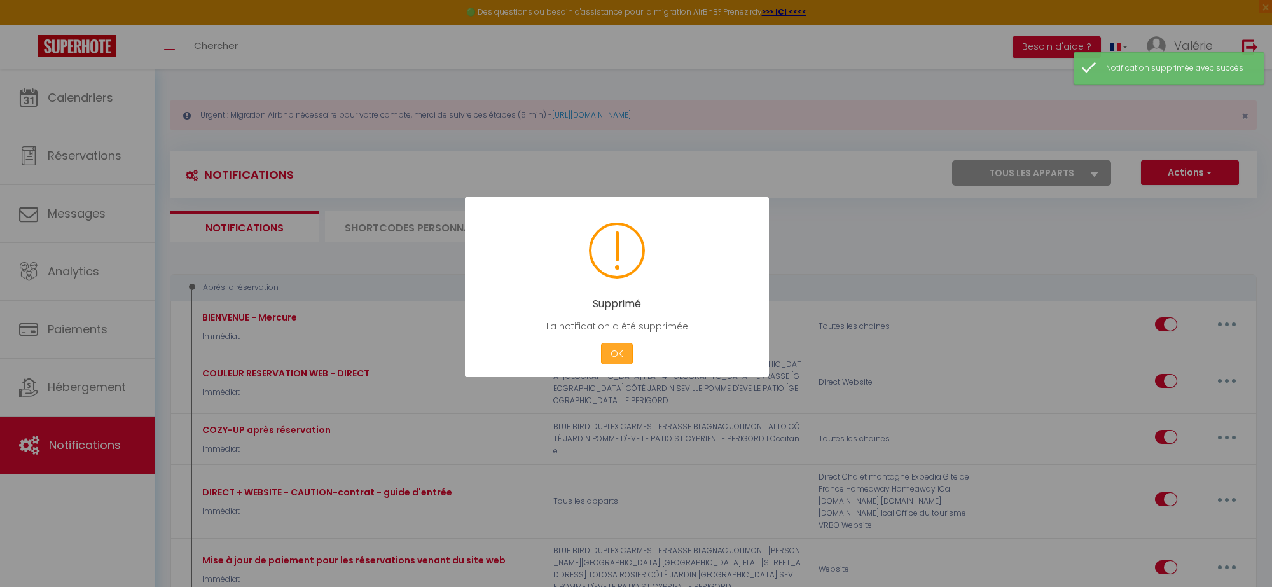
click at [620, 353] on button "OK" at bounding box center [617, 354] width 32 height 22
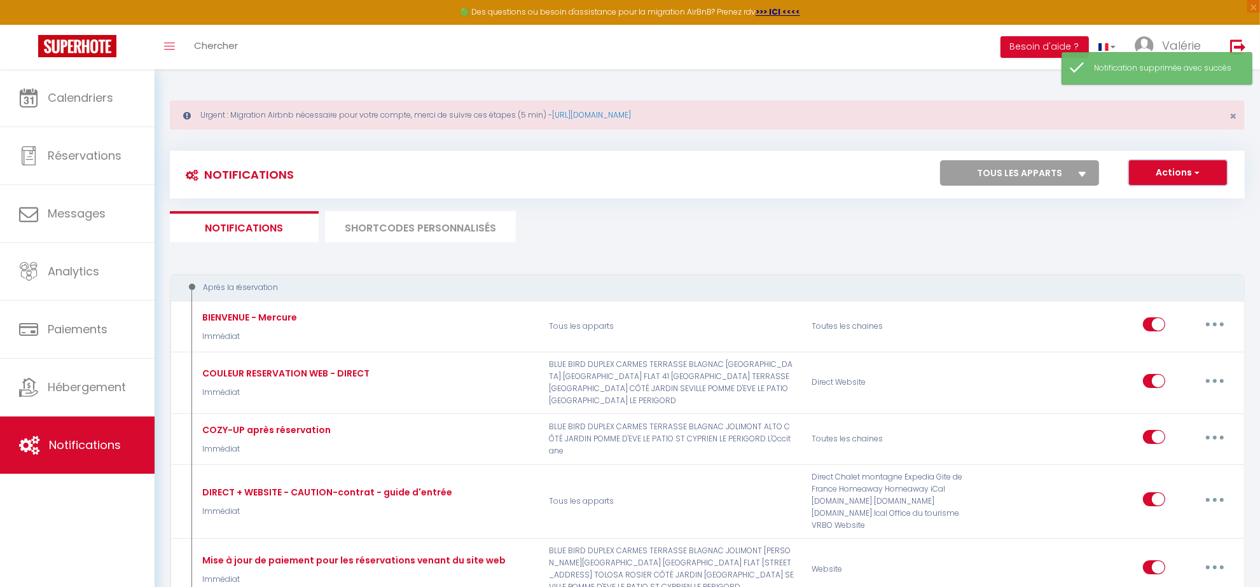
click at [1191, 172] on button "Actions" at bounding box center [1178, 172] width 98 height 25
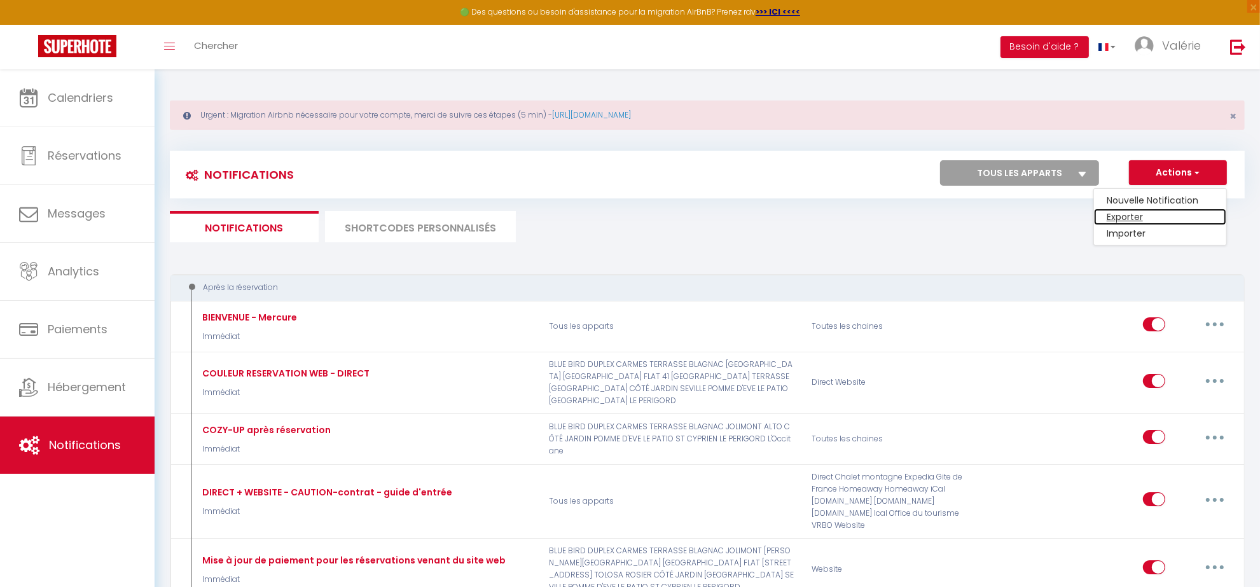
click at [1134, 221] on link "Exporter" at bounding box center [1160, 217] width 132 height 17
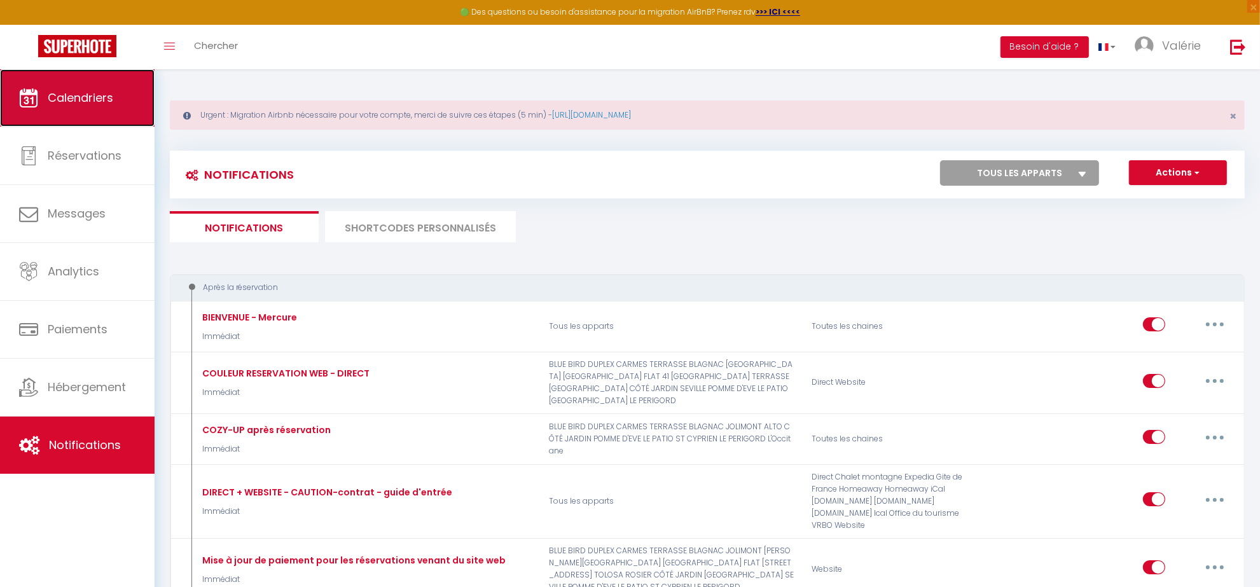
click at [67, 97] on span "Calendriers" at bounding box center [81, 98] width 66 height 16
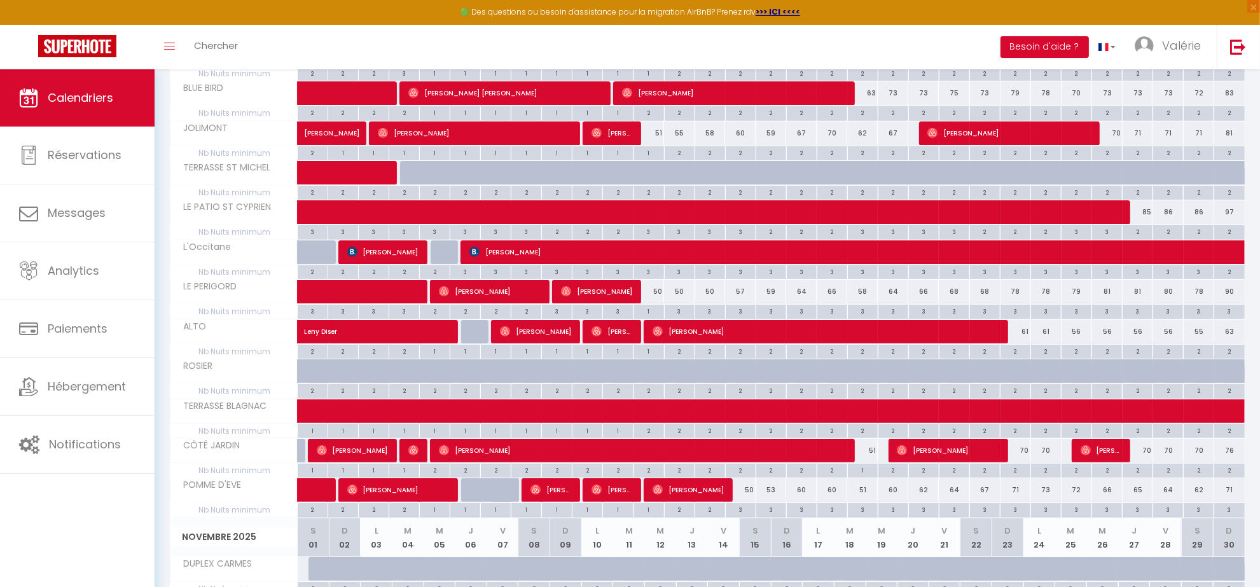
scroll to position [318, 0]
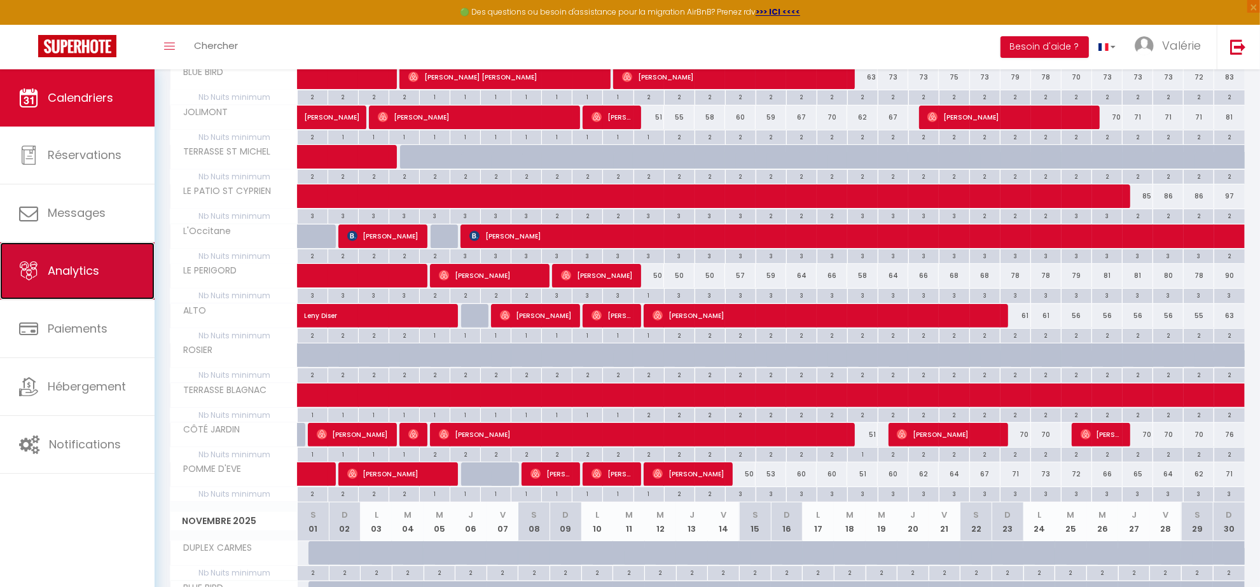
click at [103, 274] on link "Analytics" at bounding box center [77, 270] width 155 height 57
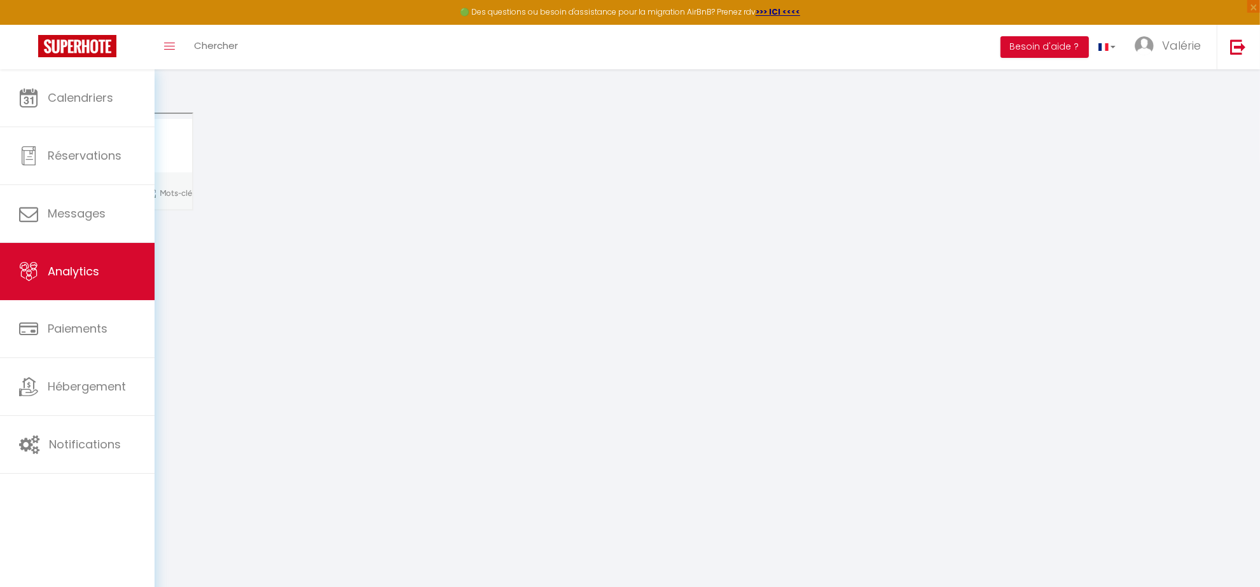
select select "2025"
select select "10"
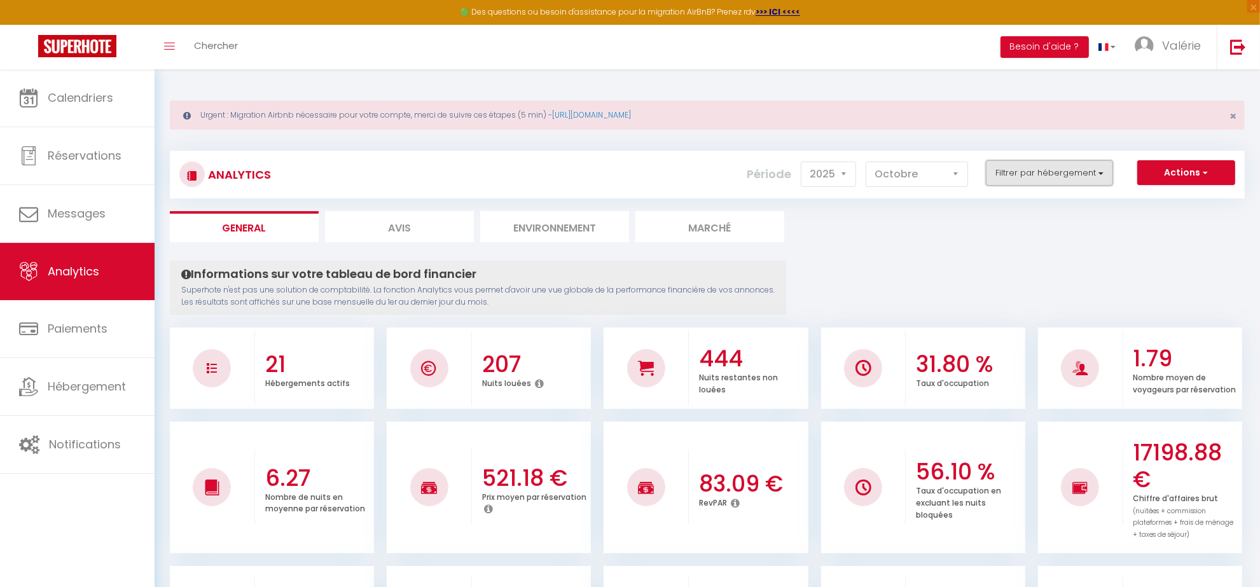
click at [1056, 170] on button "Filtrer par hébergement" at bounding box center [1049, 172] width 127 height 25
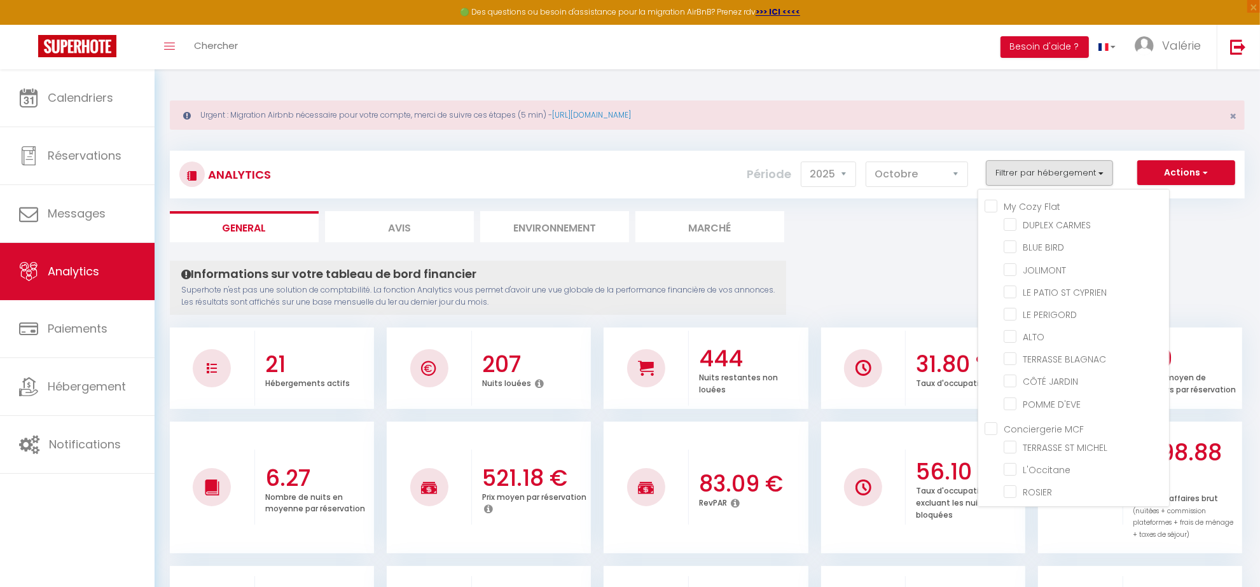
click at [991, 211] on Flat "My Cozy Flat" at bounding box center [1077, 205] width 184 height 13
checkbox Flat "true"
checkbox CARMES "true"
checkbox BIRD "true"
checkbox input "true"
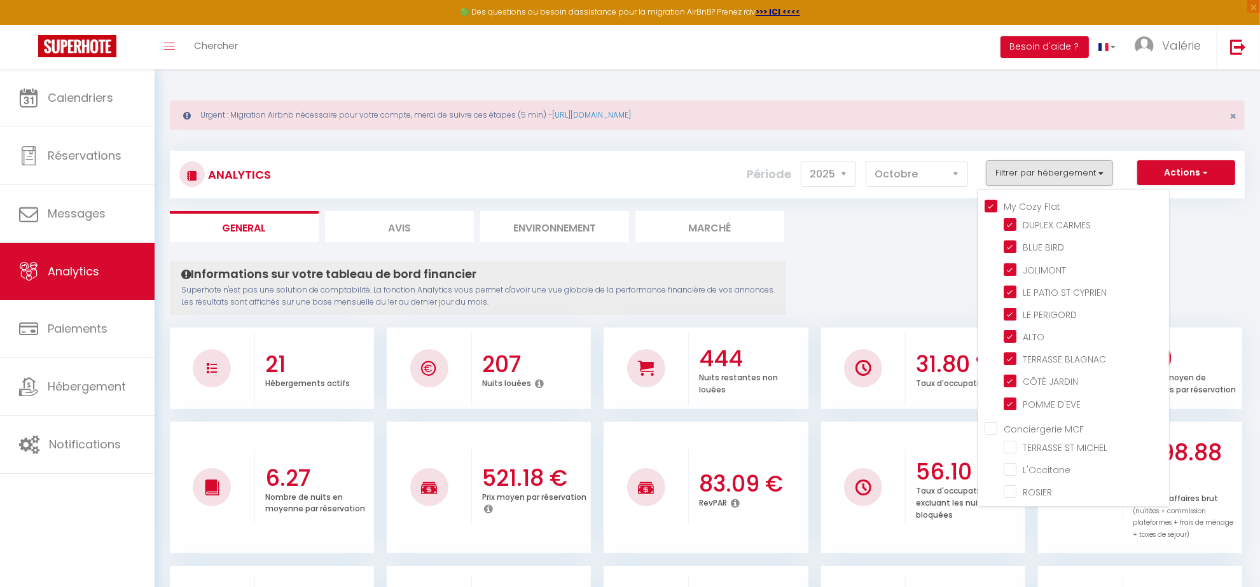
checkbox CYPRIEN "true"
checkbox PERIGORD "true"
checkbox input "true"
checkbox BLAGNAC "true"
checkbox JARDIN "true"
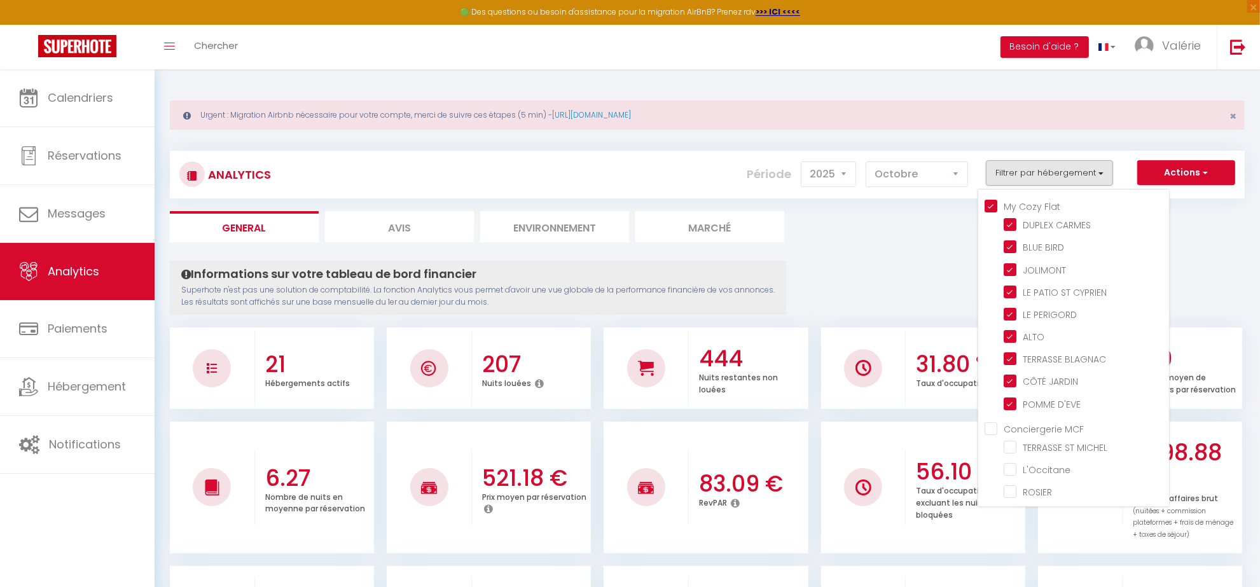
checkbox D\'EVE "true"
checkbox MICHEL "false"
checkbox input "false"
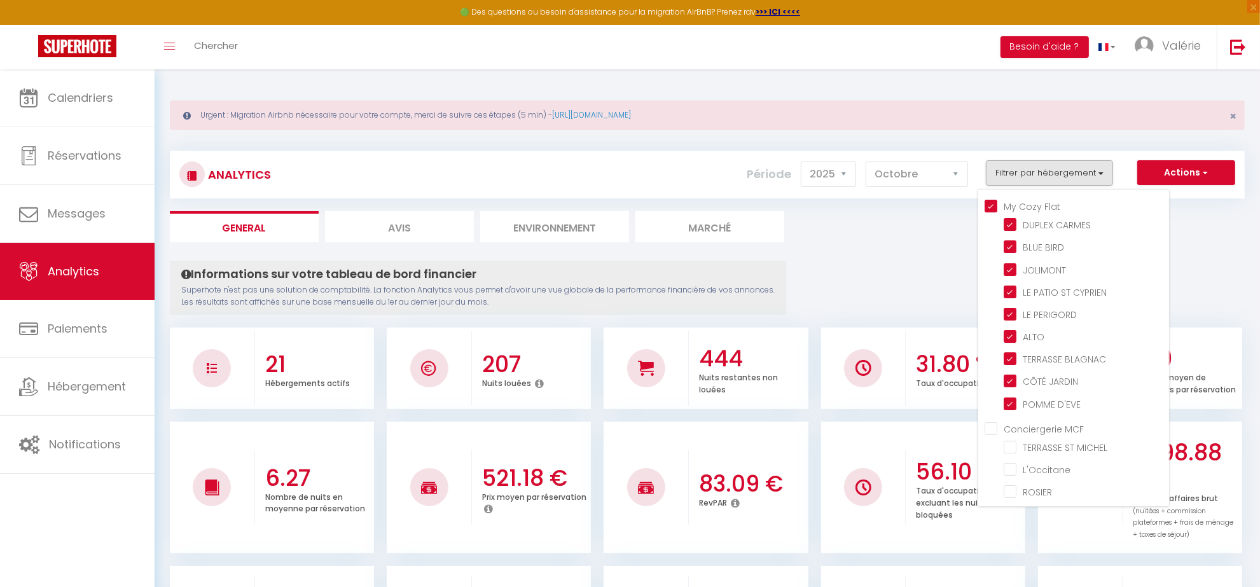
checkbox input "false"
checkbox CYPRIEN "false"
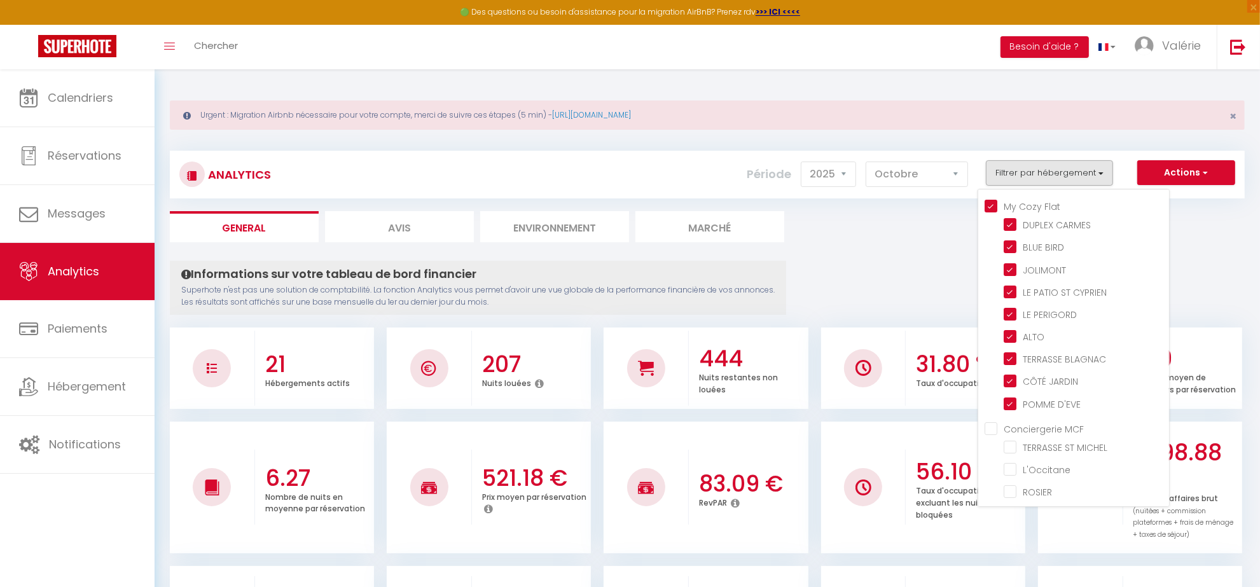
checkbox 55 "false"
checkbox 41 "false"
checkbox D\'EVE "false"
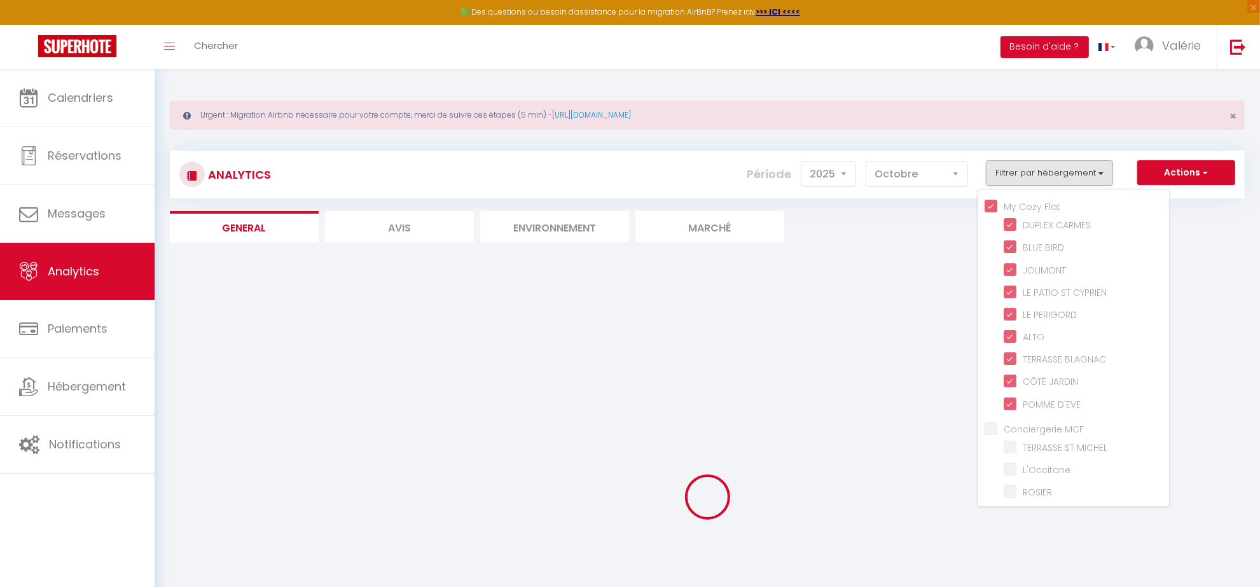
checkbox MICHEL "false"
checkbox input "false"
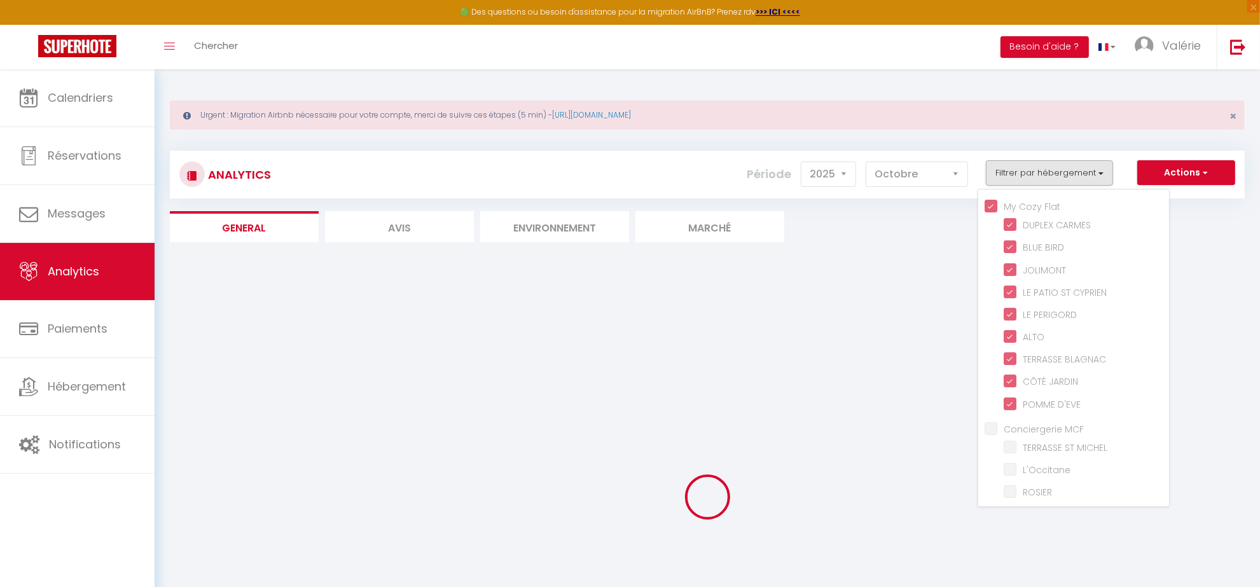
checkbox input "false"
checkbox CYPRIEN "false"
checkbox 55 "false"
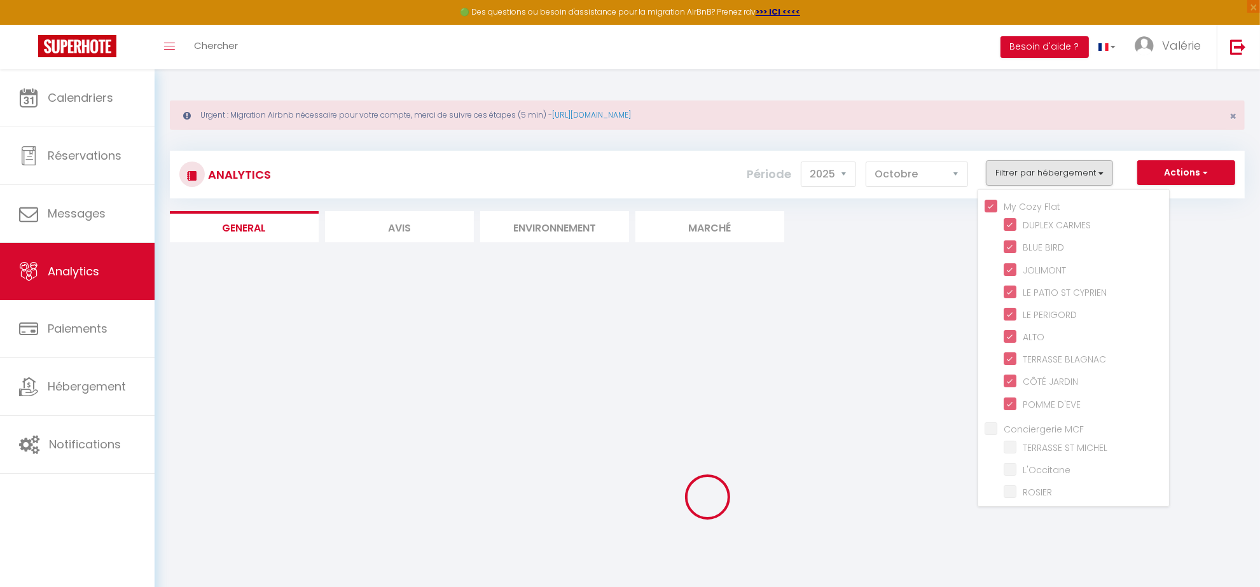
checkbox 41 "false"
checkbox D\'EVE "false"
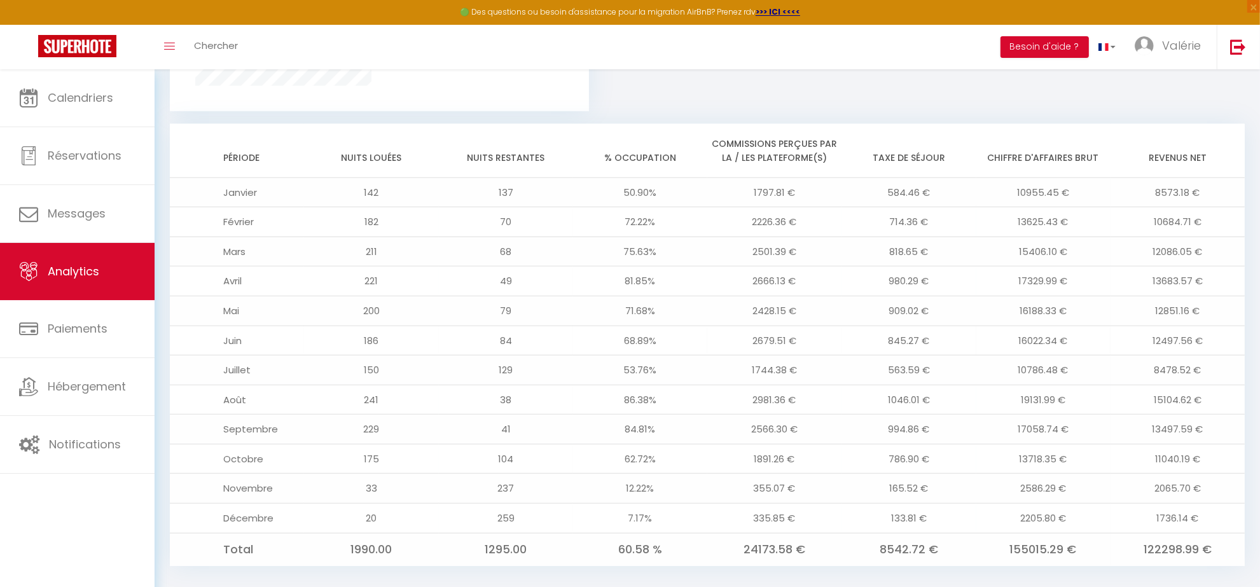
scroll to position [1079, 0]
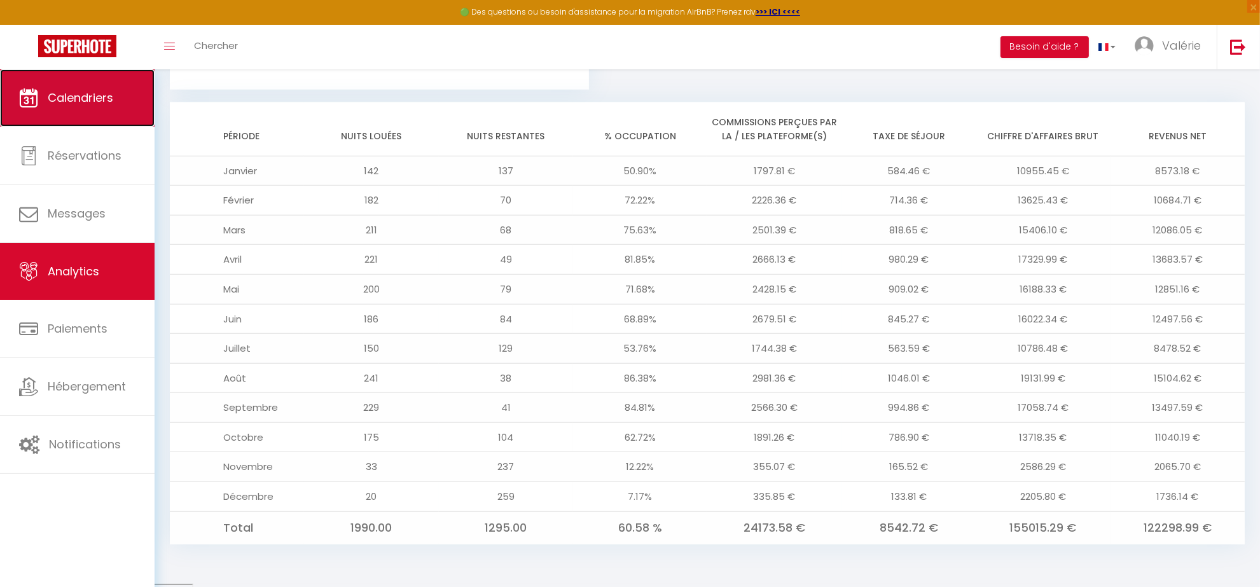
click at [99, 113] on link "Calendriers" at bounding box center [77, 97] width 155 height 57
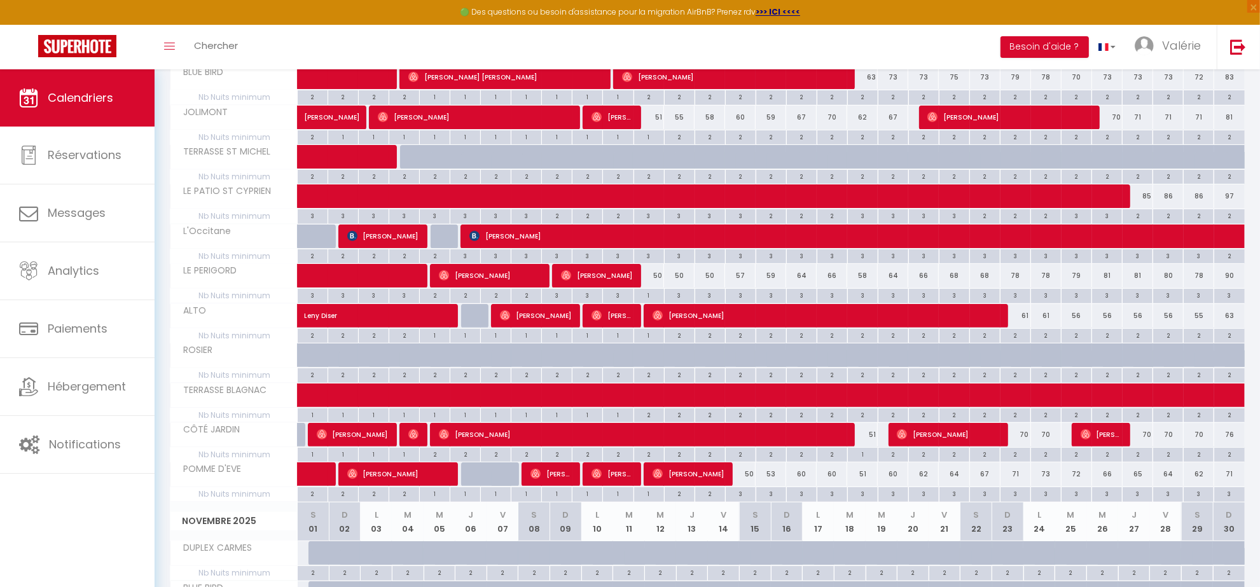
scroll to position [239, 0]
